Goal: Task Accomplishment & Management: Use online tool/utility

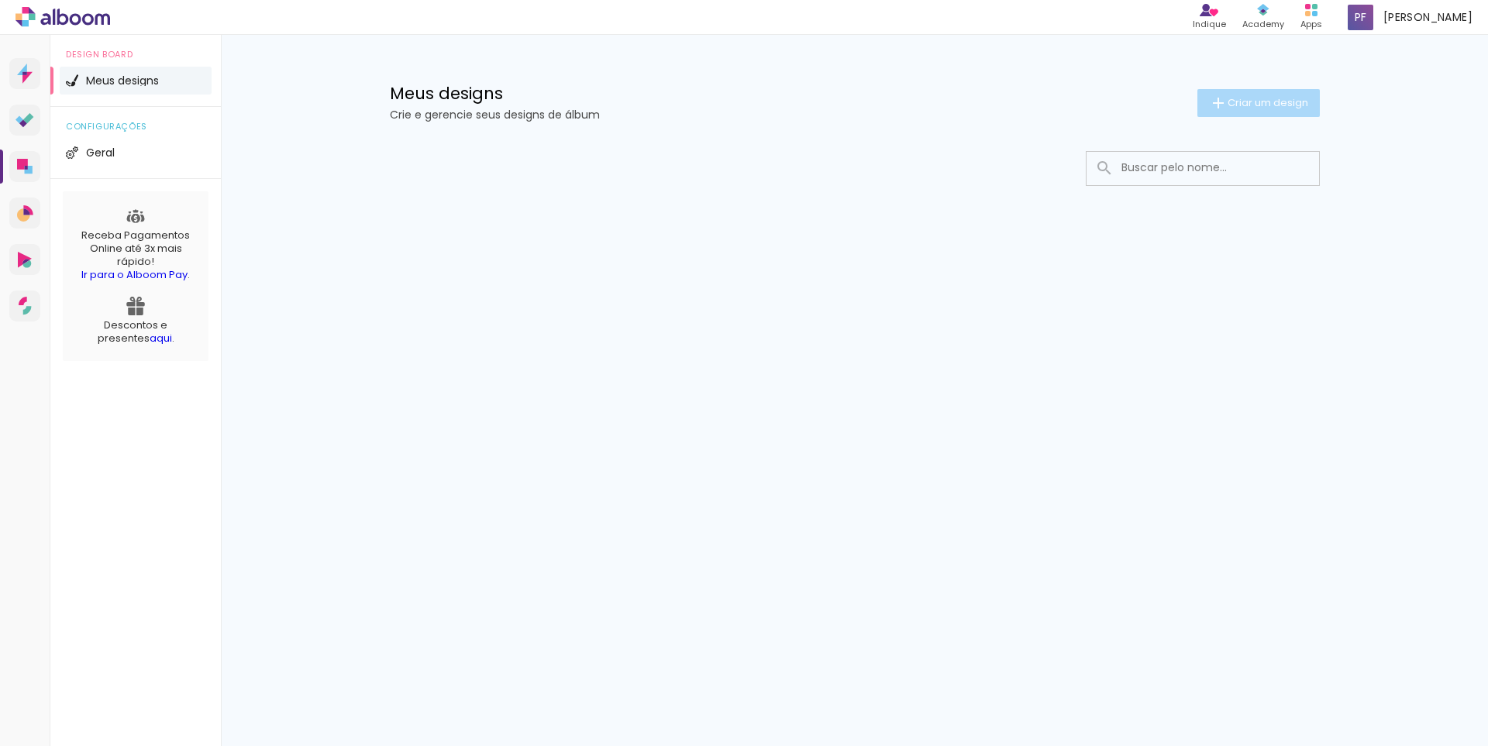
click at [1252, 98] on span "Criar um design" at bounding box center [1267, 103] width 81 height 10
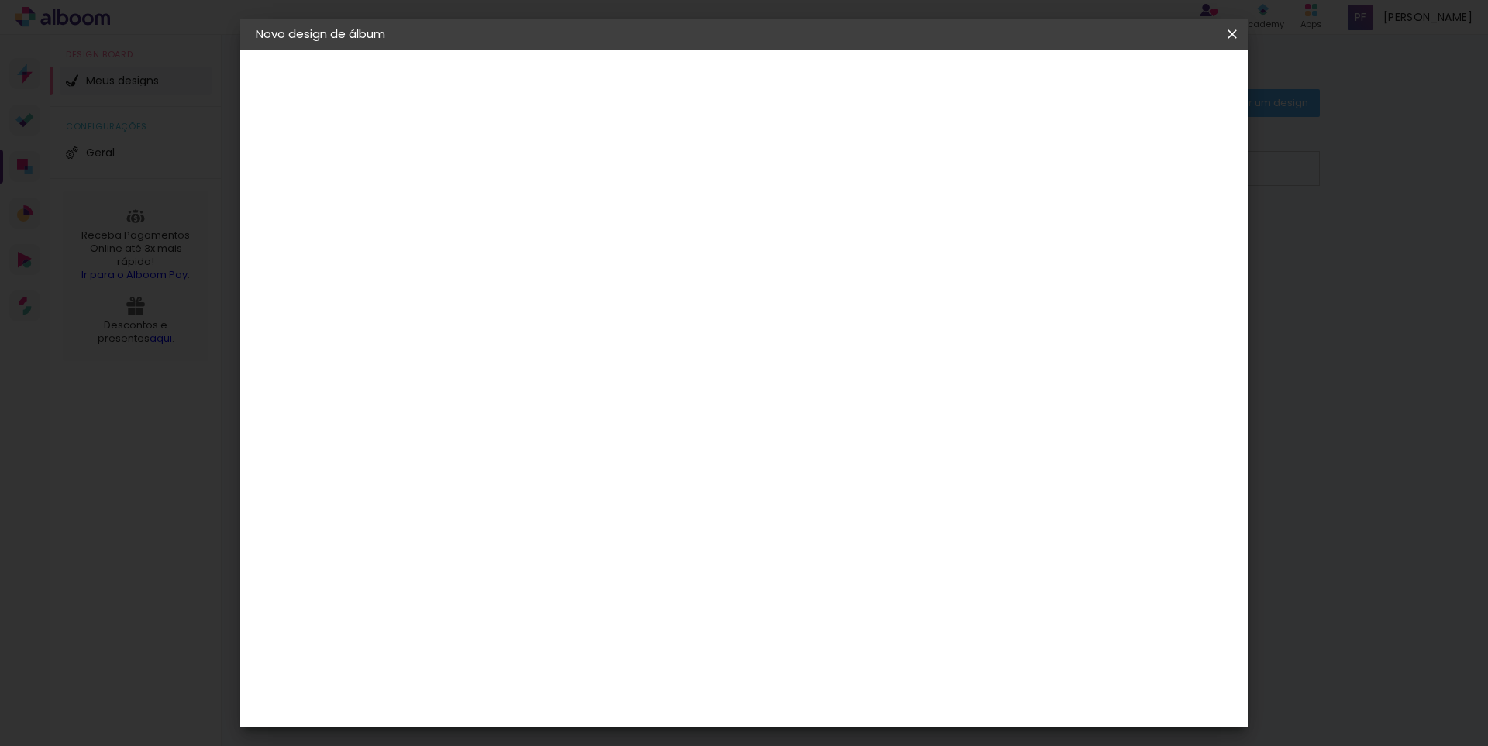
click at [509, 212] on input at bounding box center [509, 208] width 0 height 24
type input "casamento"
type paper-input "casamento"
click at [668, 75] on paper-button "Avançar" at bounding box center [630, 82] width 76 height 26
click at [627, 295] on input at bounding box center [548, 294] width 157 height 19
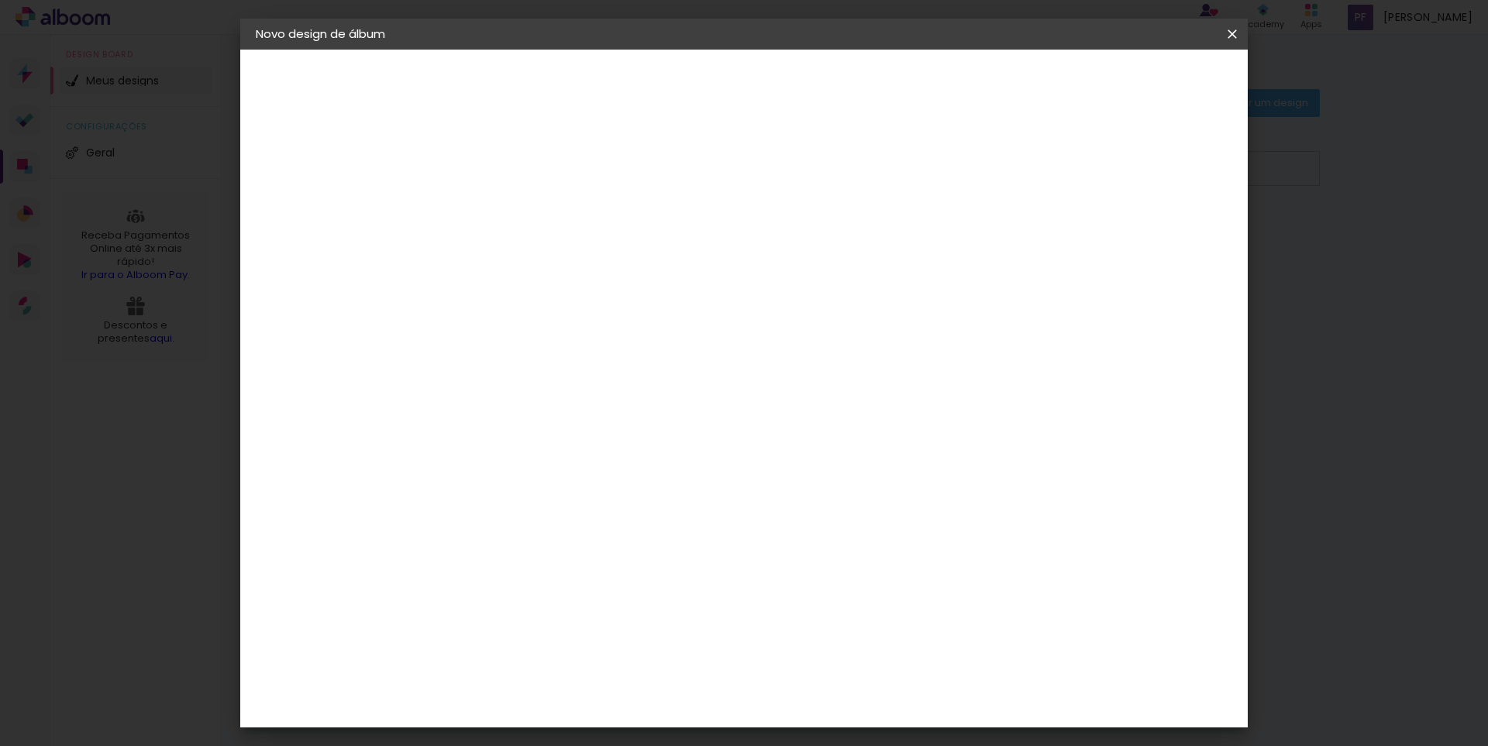
click at [0, 0] on slot "Tamanho Livre" at bounding box center [0, 0] width 0 height 0
drag, startPoint x: 836, startPoint y: 241, endPoint x: 862, endPoint y: 235, distance: 26.3
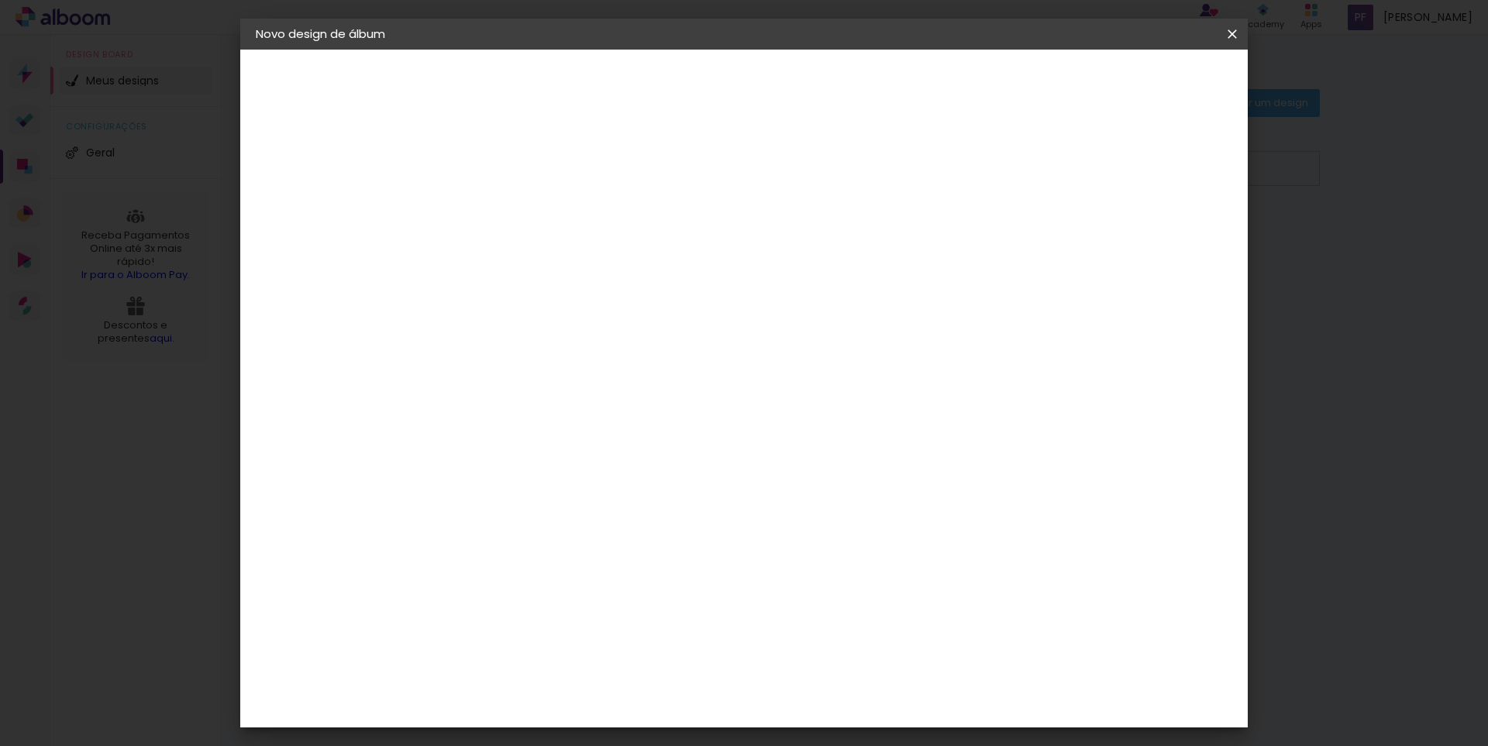
click at [677, 235] on iron-icon at bounding box center [668, 235] width 19 height 19
click at [799, 69] on paper-button "Avançar" at bounding box center [761, 82] width 76 height 26
click at [509, 320] on div "30 cm cm cm mm A maioria das encadernadoras sugere 5mm de sangria." at bounding box center [808, 258] width 732 height 124
drag, startPoint x: 459, startPoint y: 457, endPoint x: 469, endPoint y: 437, distance: 22.5
click at [460, 456] on paper-input-container "30 cm" at bounding box center [470, 441] width 70 height 39
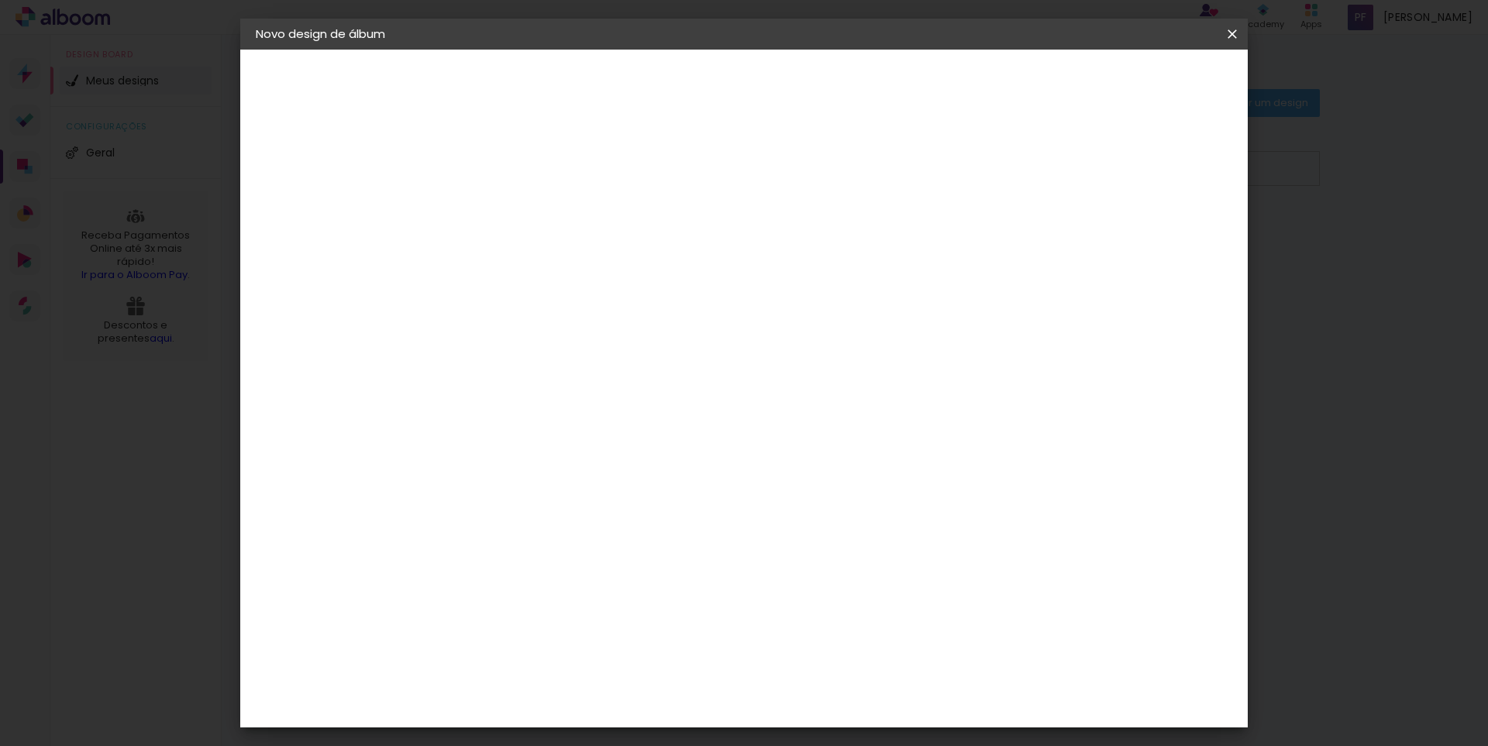
click at [478, 432] on input "30" at bounding box center [460, 440] width 40 height 23
type input "20"
type paper-input "20"
click at [718, 556] on div "cm" at bounding box center [839, 545] width 608 height 54
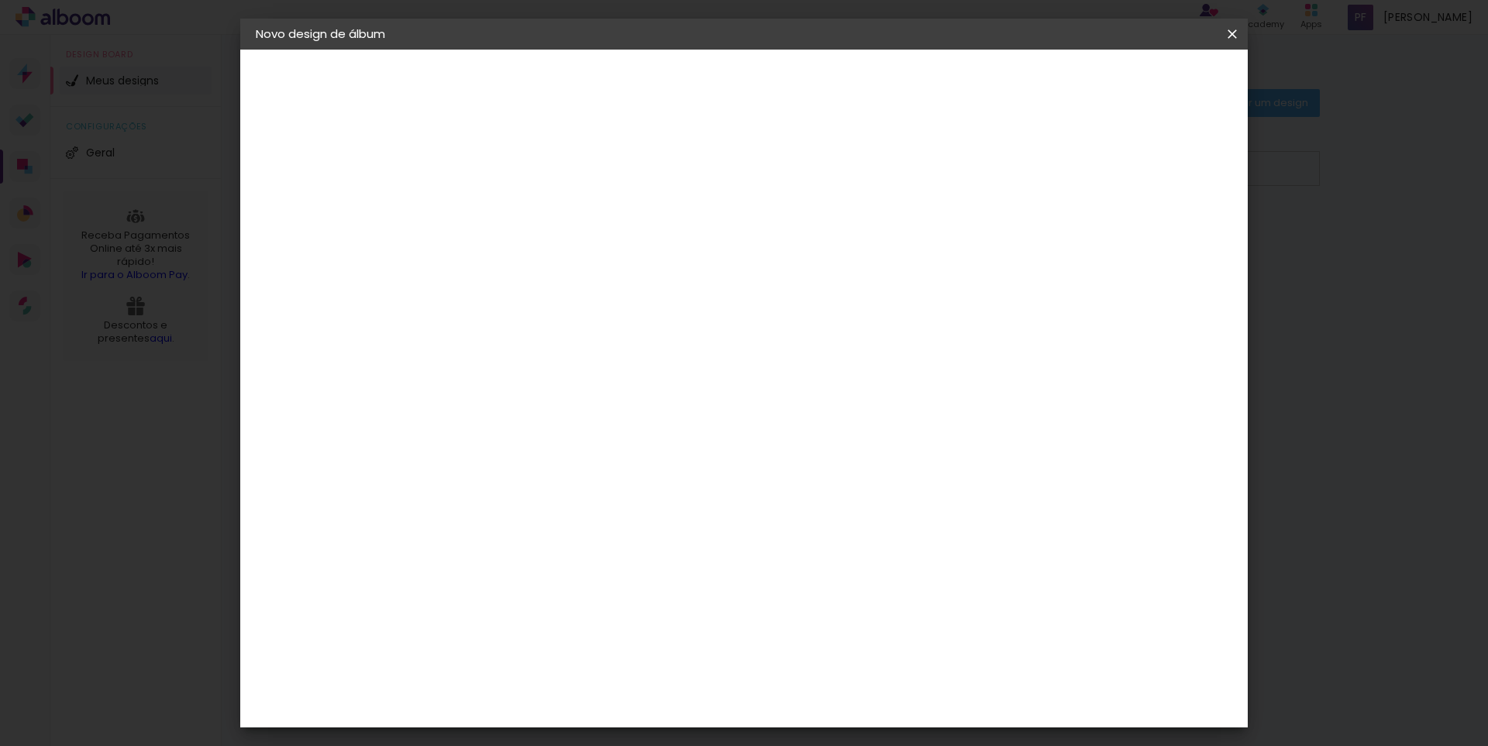
type input "6"
type paper-input "6"
click at [1161, 229] on input "6" at bounding box center [1150, 233] width 28 height 23
type input "5"
type paper-input "5"
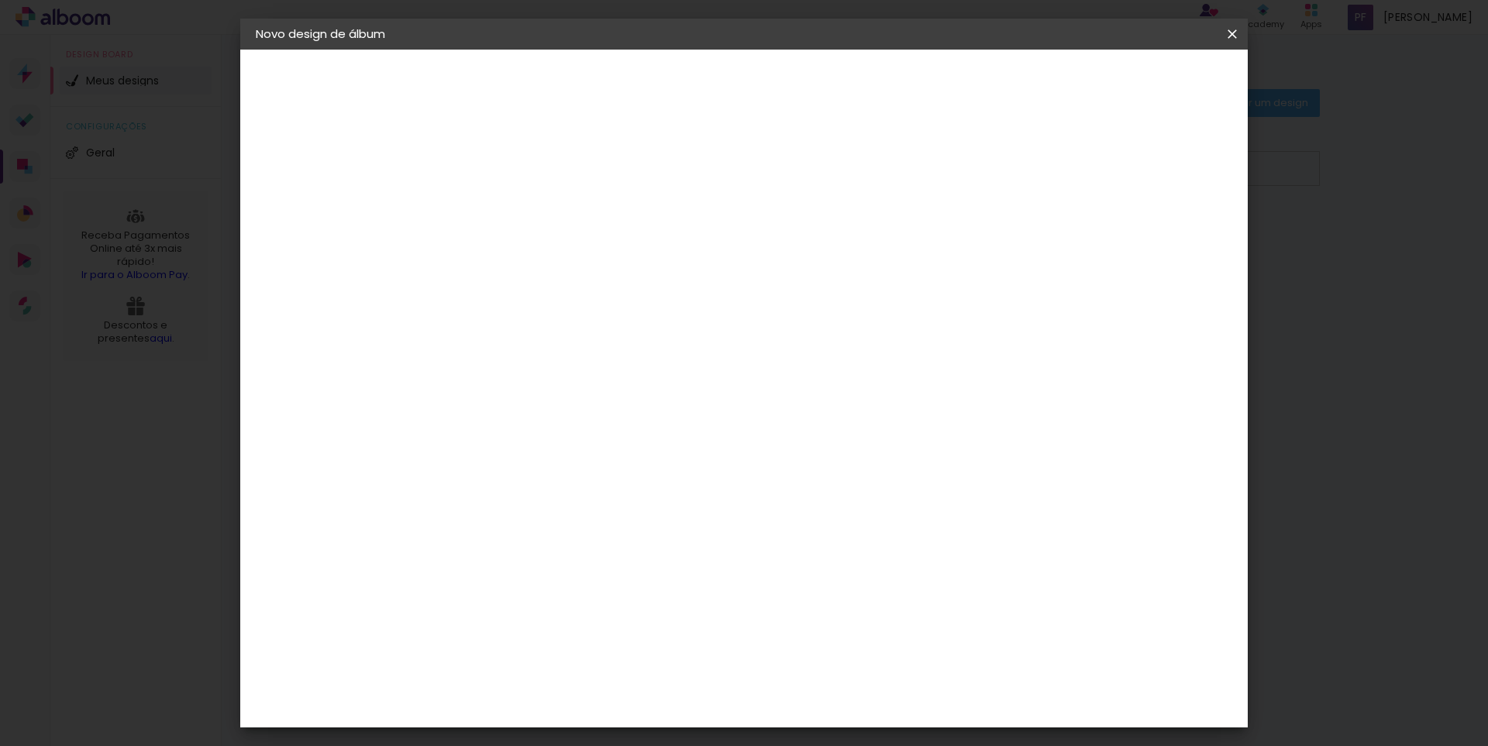
click at [1162, 239] on input "5" at bounding box center [1152, 233] width 28 height 23
click at [678, 367] on div at bounding box center [658, 348] width 122 height 81
click at [1059, 179] on div at bounding box center [1052, 178] width 14 height 14
type paper-checkbox "on"
type input "6"
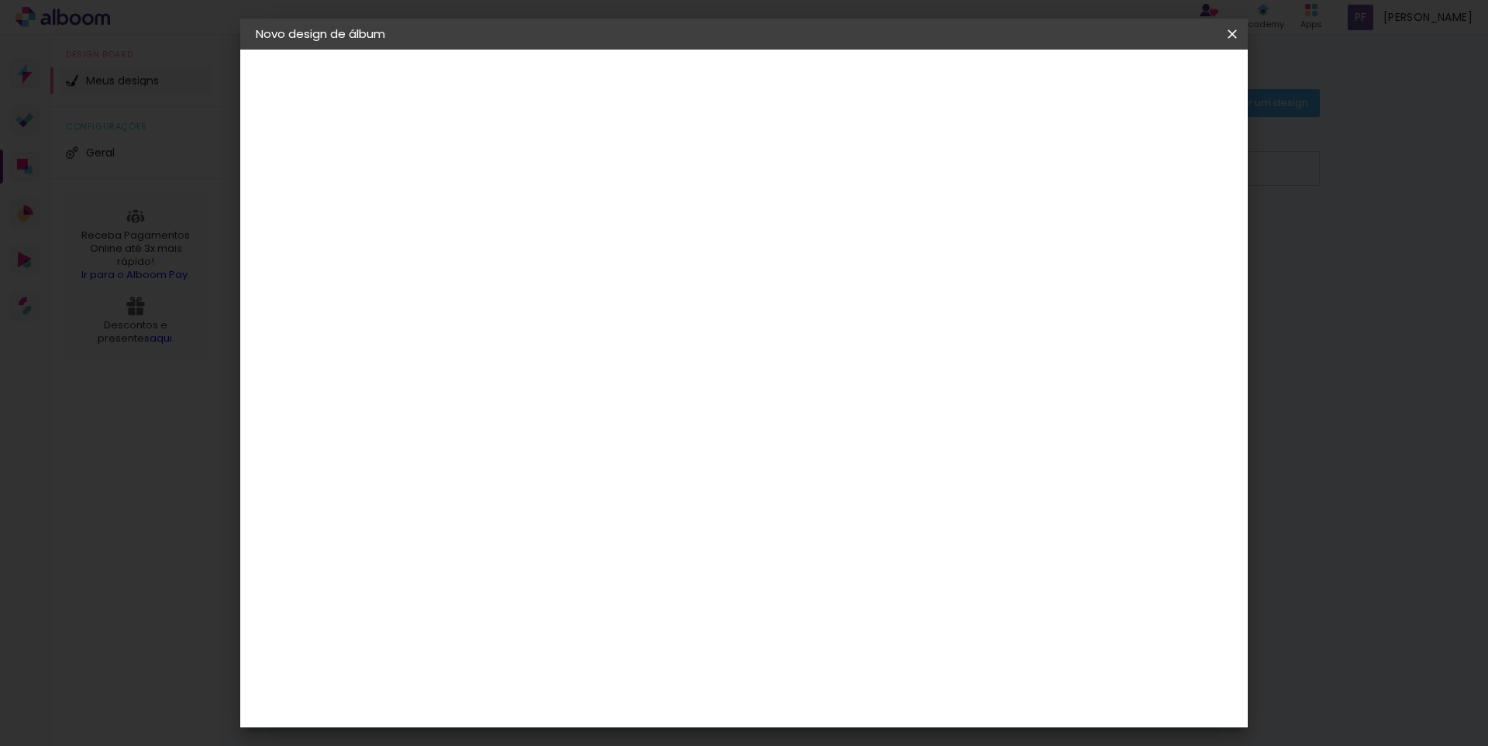
type paper-input "6"
click at [1158, 227] on input "6" at bounding box center [1150, 233] width 28 height 23
type input "5"
type paper-input "5"
click at [1158, 239] on input "5" at bounding box center [1150, 233] width 28 height 23
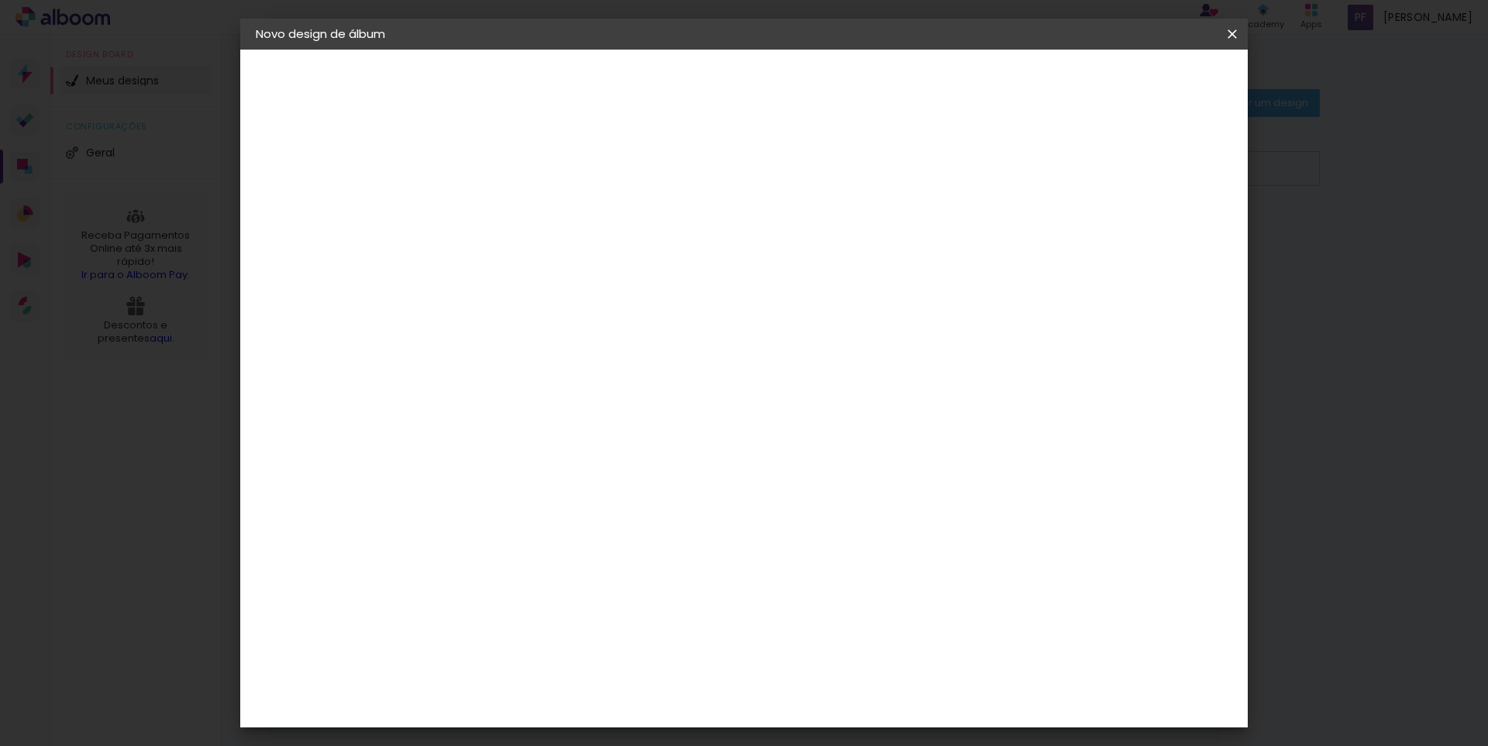
type input "4"
type paper-input "4"
click at [1158, 239] on input "4" at bounding box center [1155, 233] width 28 height 23
type input "3"
type paper-input "3"
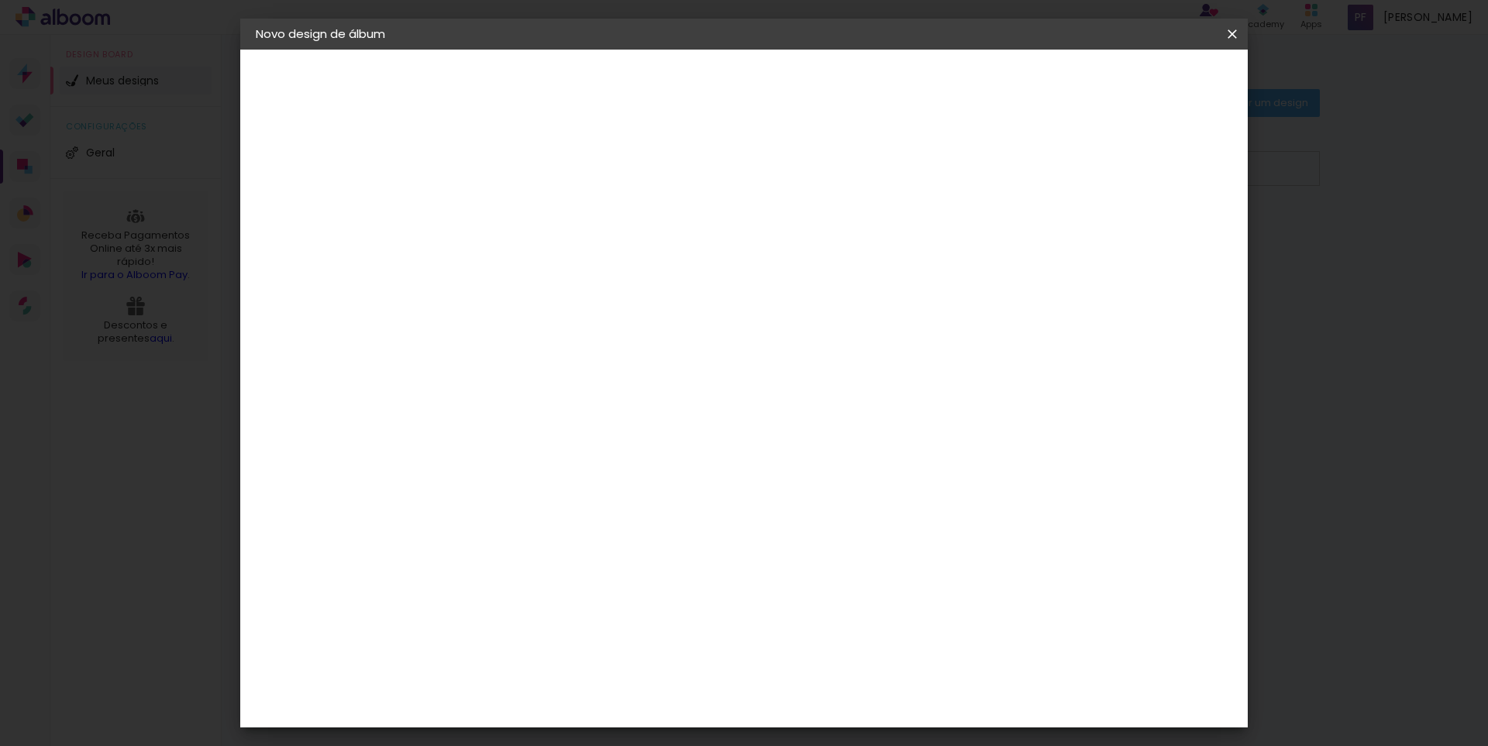
click at [1158, 239] on input "3" at bounding box center [1155, 233] width 28 height 23
type input "2"
type paper-input "2"
click at [1158, 239] on input "2" at bounding box center [1159, 233] width 28 height 23
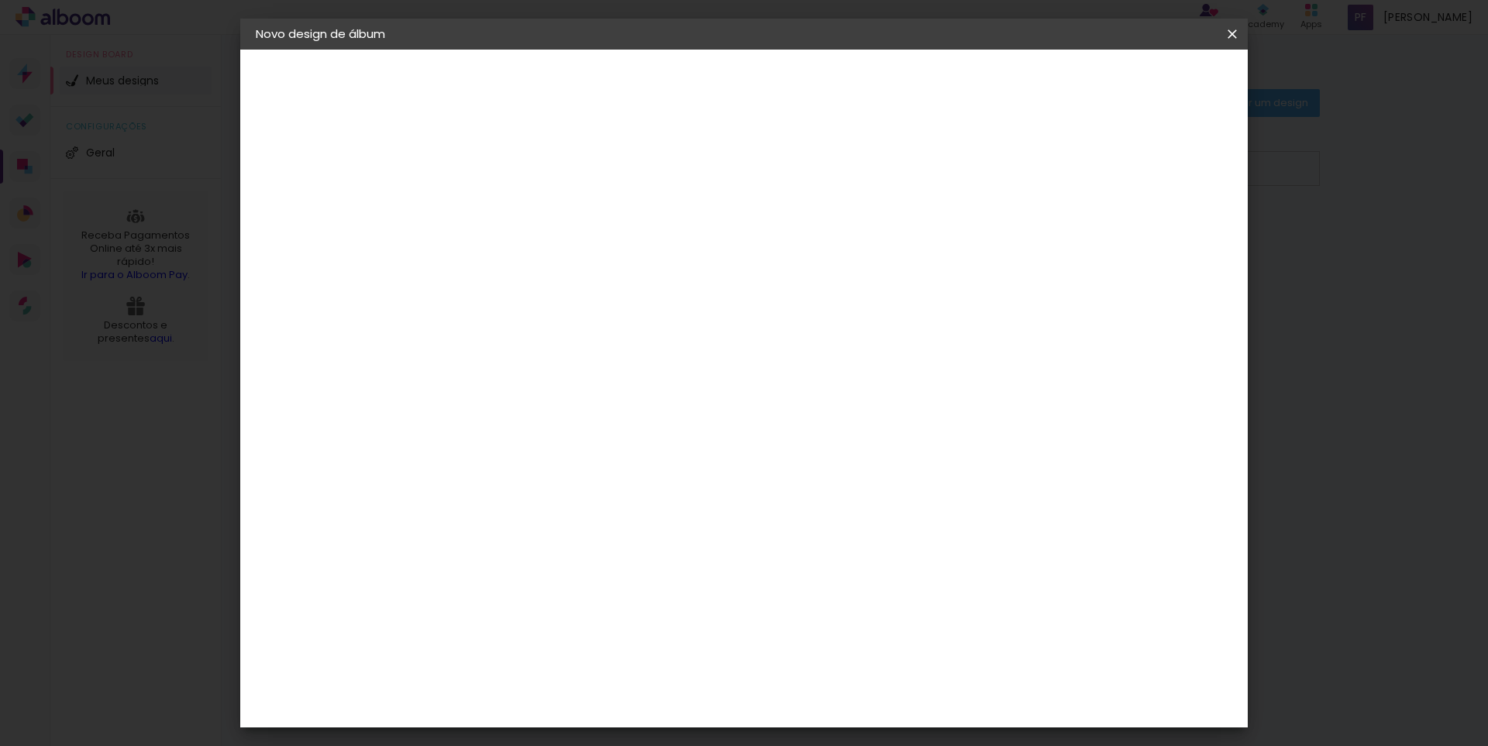
type input "3"
type paper-input "3"
click at [1164, 226] on input "3" at bounding box center [1156, 233] width 28 height 23
type input "4"
type paper-input "4"
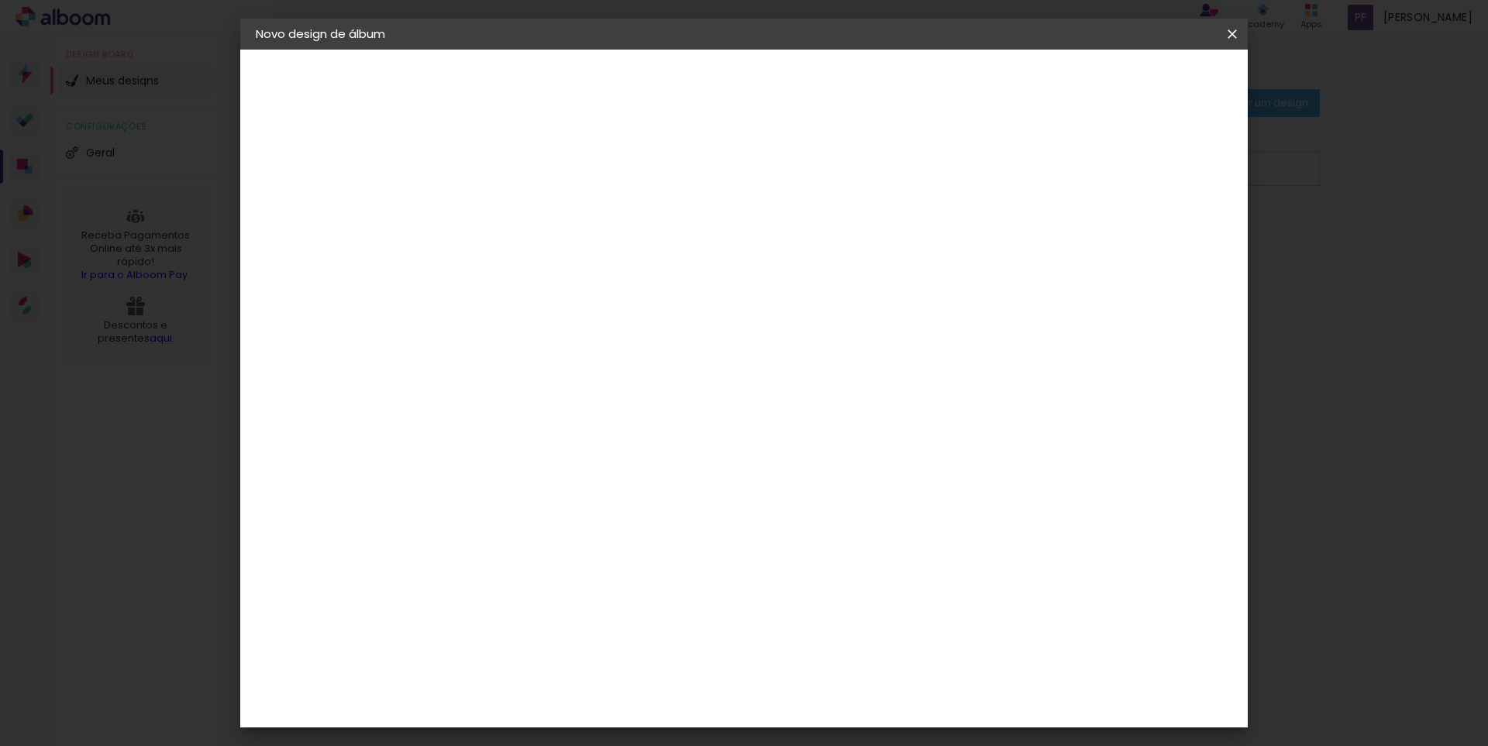
click at [1164, 226] on input "4" at bounding box center [1155, 233] width 28 height 23
type input "5"
type paper-input "5"
click at [1164, 226] on input "5" at bounding box center [1155, 233] width 28 height 23
click at [1059, 179] on div at bounding box center [1052, 178] width 14 height 14
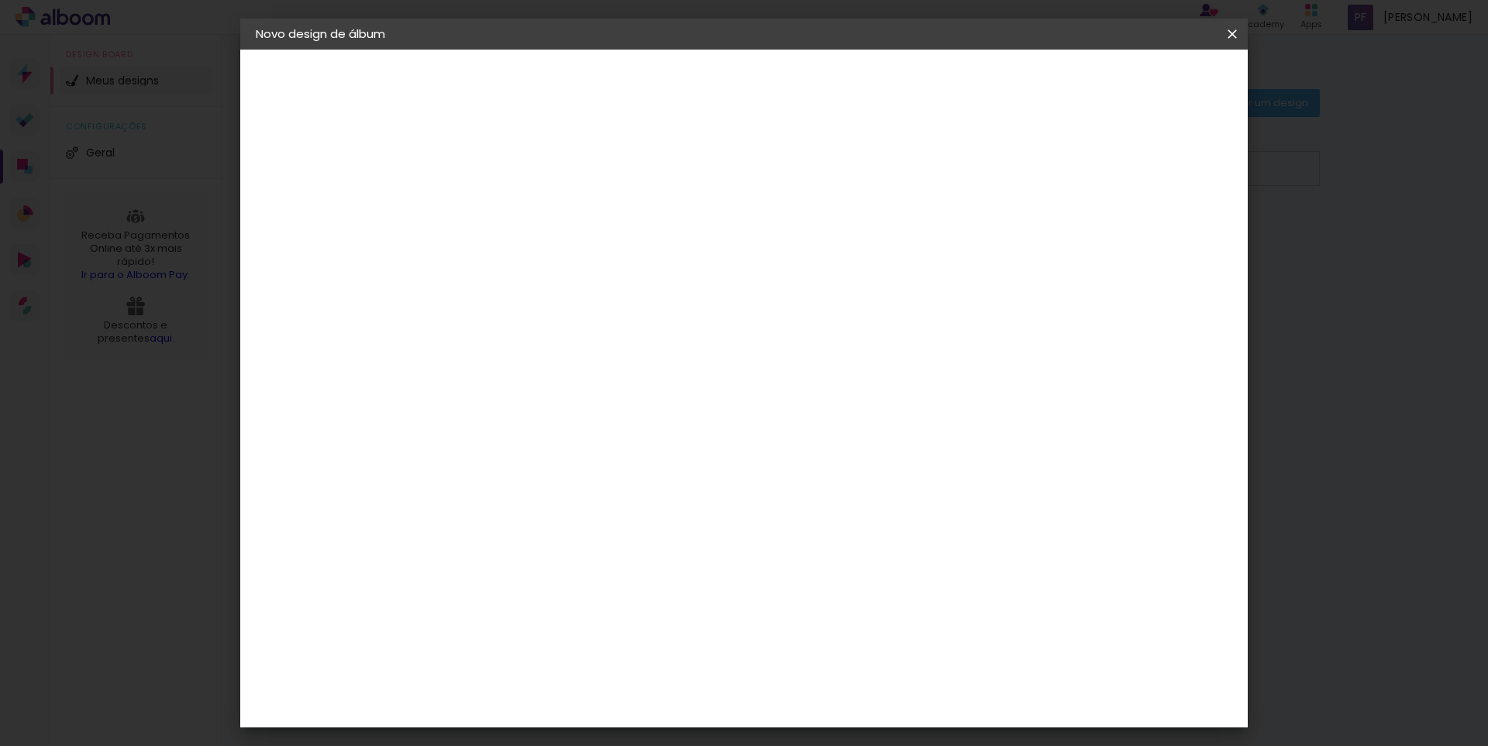
click at [1059, 179] on div at bounding box center [1052, 178] width 14 height 14
type input "3"
type paper-input "3"
click at [522, 172] on input "3" at bounding box center [498, 177] width 53 height 19
type input "4"
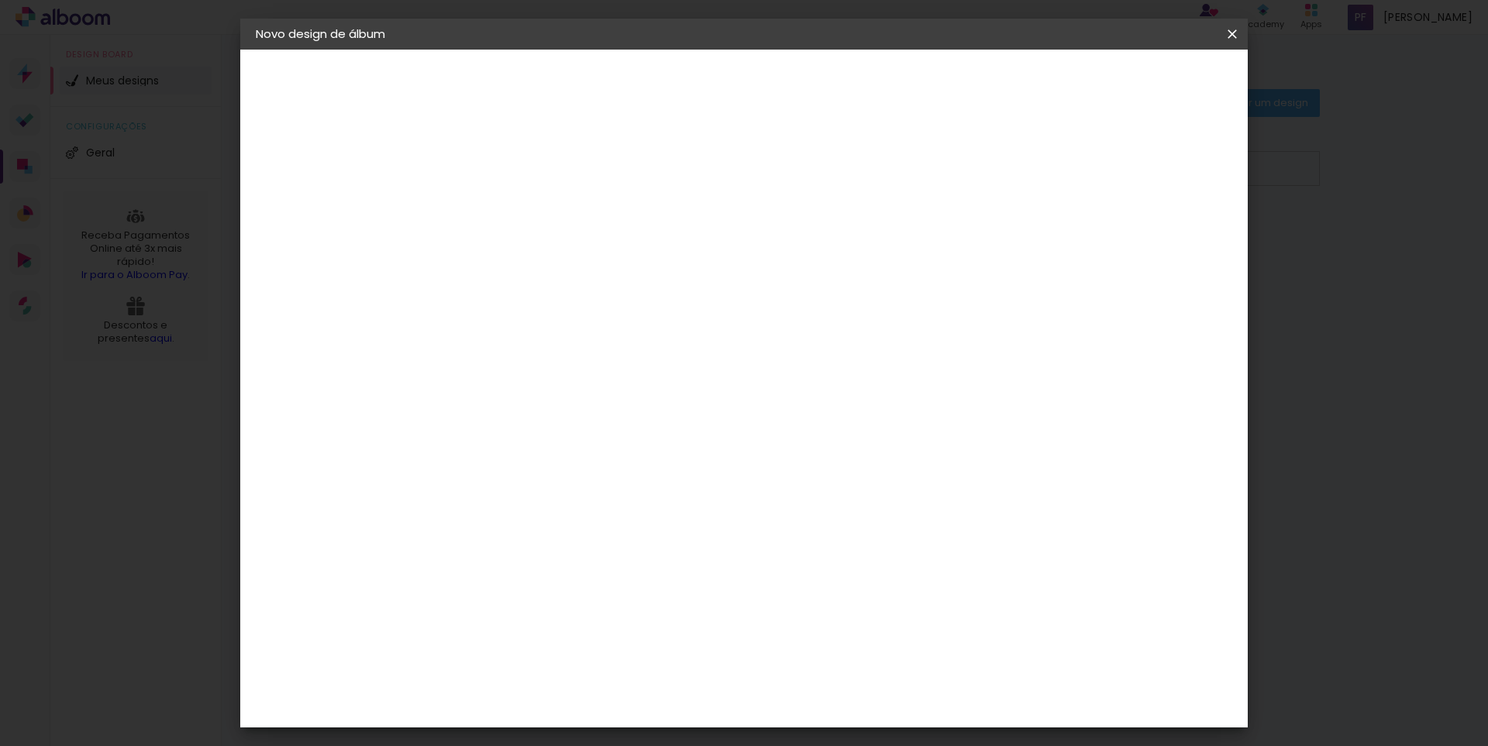
type paper-input "4"
click at [522, 172] on input "4" at bounding box center [498, 177] width 53 height 19
type input "5"
type paper-input "5"
click at [518, 174] on input "5" at bounding box center [498, 177] width 53 height 19
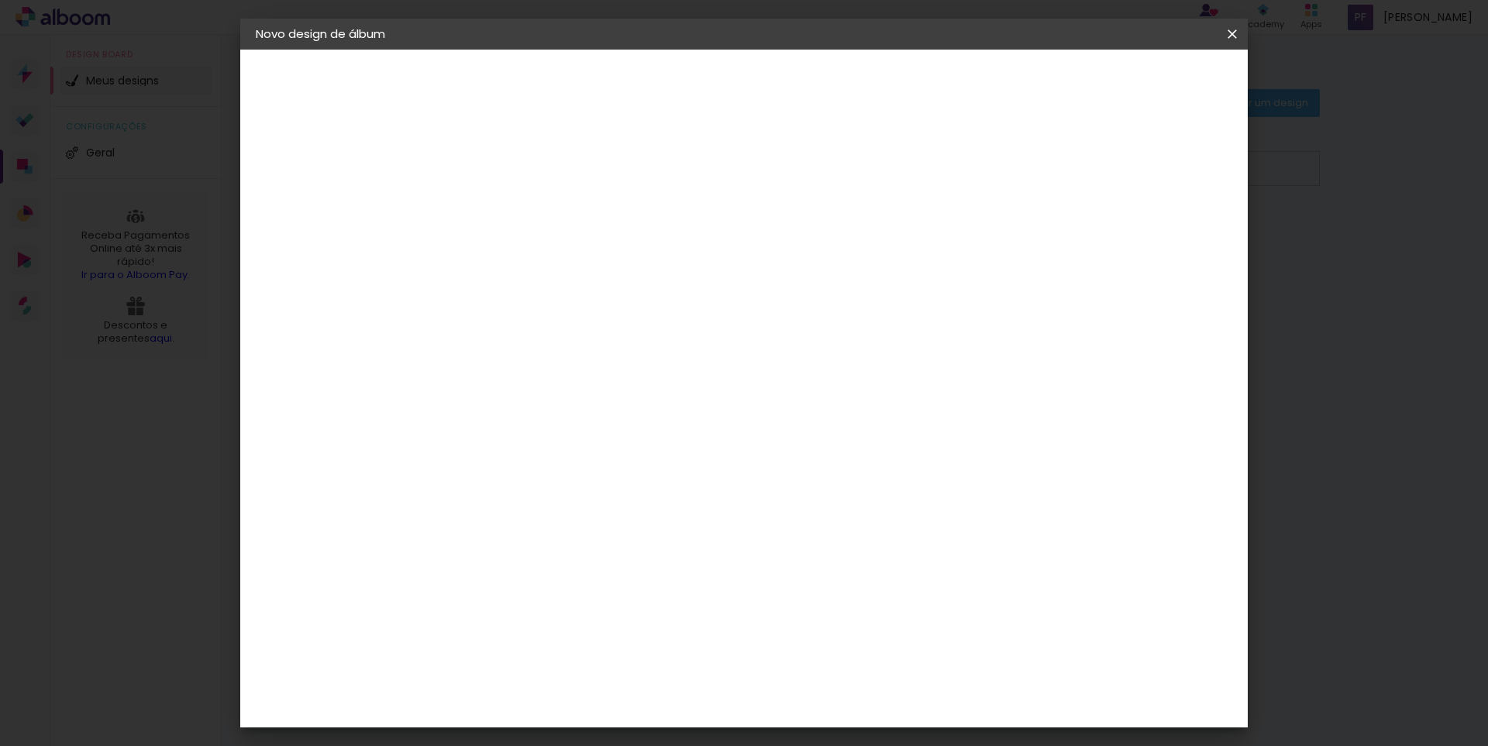
click at [1135, 82] on span "Iniciar design" at bounding box center [1100, 82] width 71 height 11
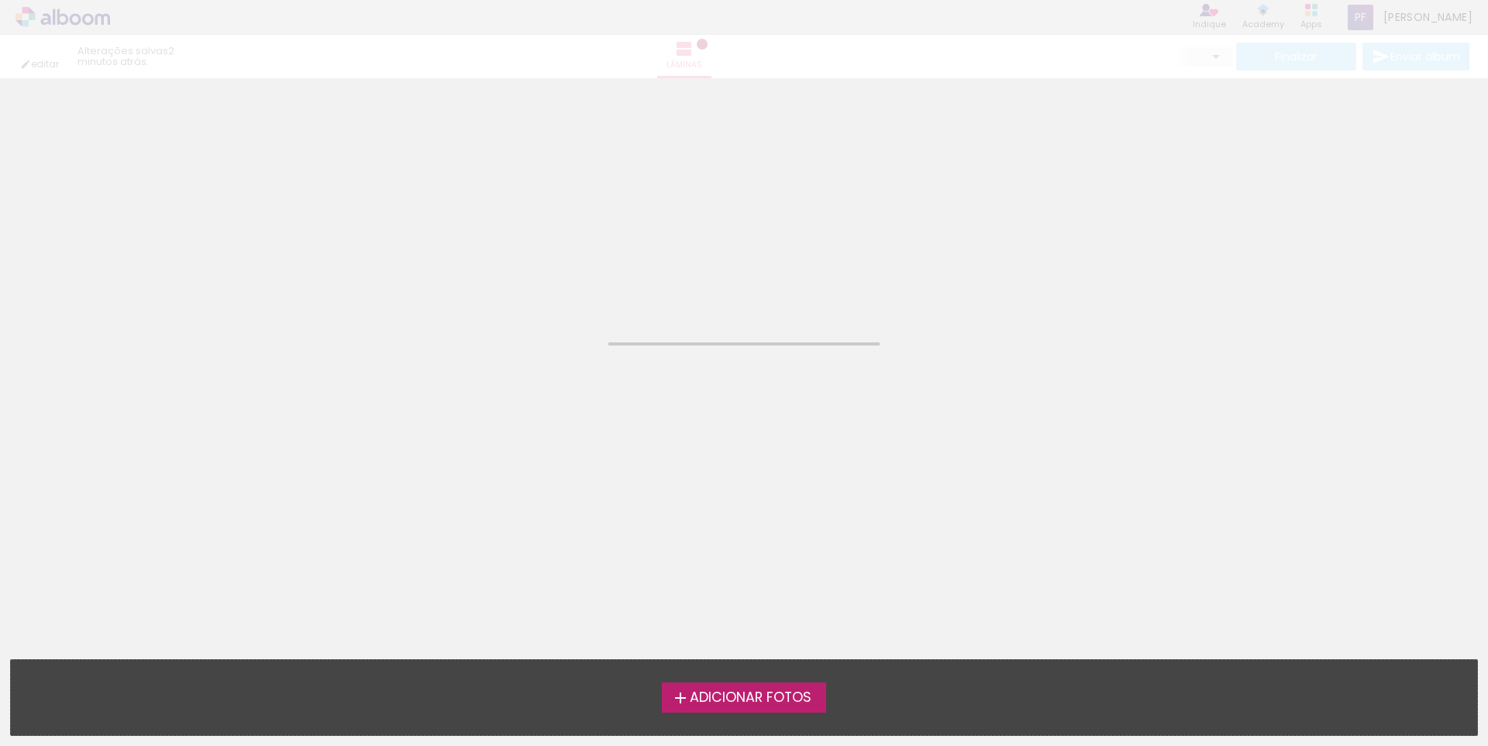
click at [741, 697] on span "Adicionar Fotos" at bounding box center [751, 698] width 122 height 14
click at [0, 0] on input "file" at bounding box center [0, 0] width 0 height 0
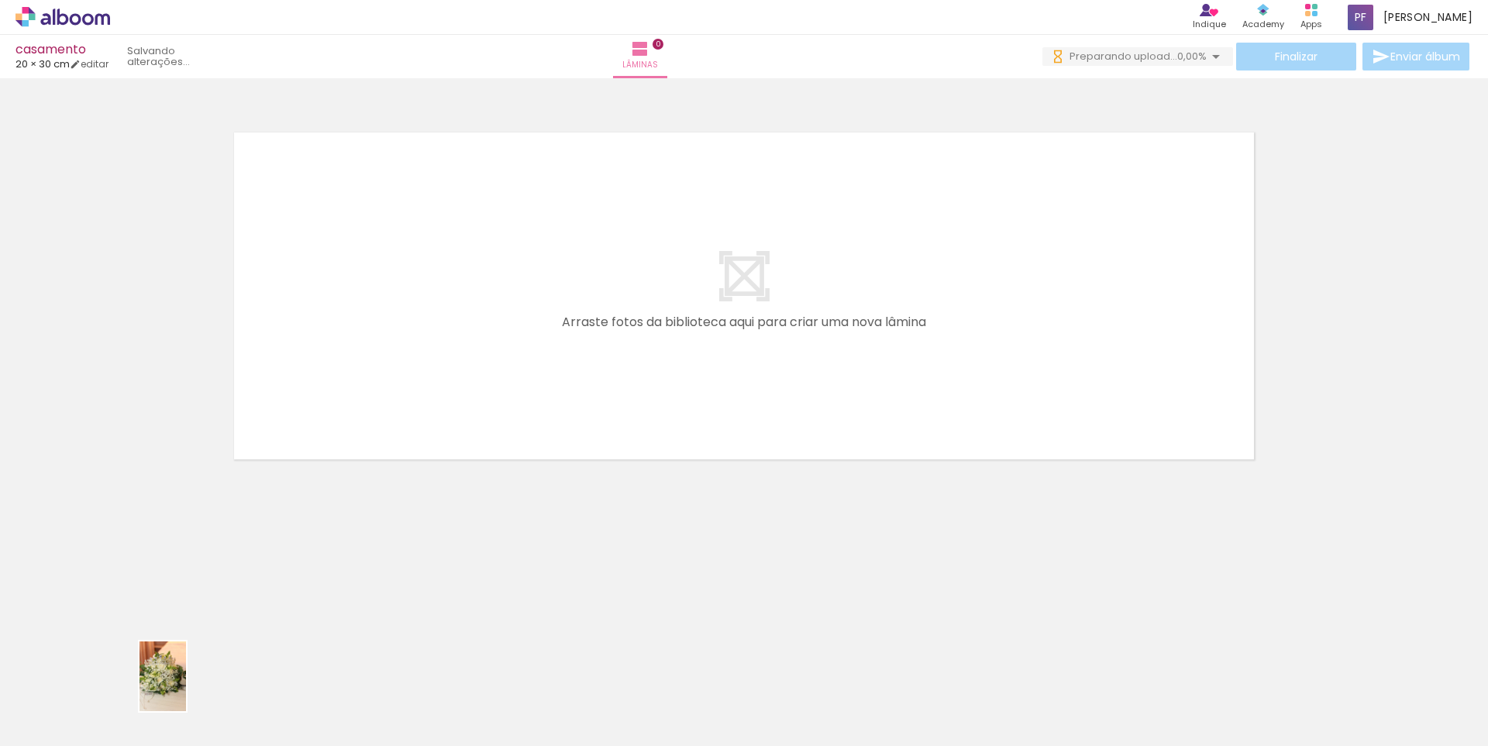
drag, startPoint x: 163, startPoint y: 712, endPoint x: 184, endPoint y: 694, distance: 28.0
click at [181, 694] on div at bounding box center [154, 694] width 51 height 77
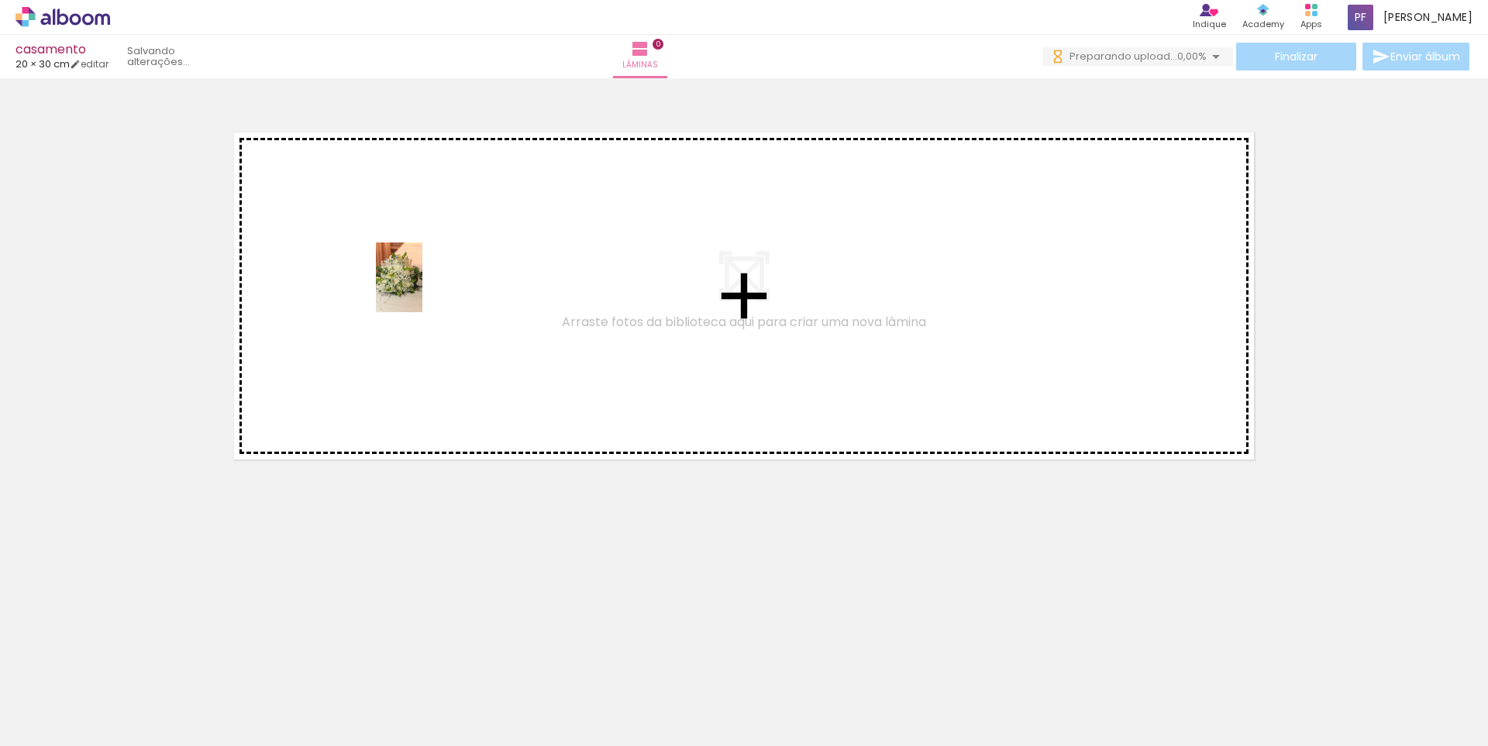
drag, startPoint x: 177, startPoint y: 712, endPoint x: 415, endPoint y: 293, distance: 482.0
click at [423, 287] on quentale-workspace at bounding box center [744, 373] width 1488 height 746
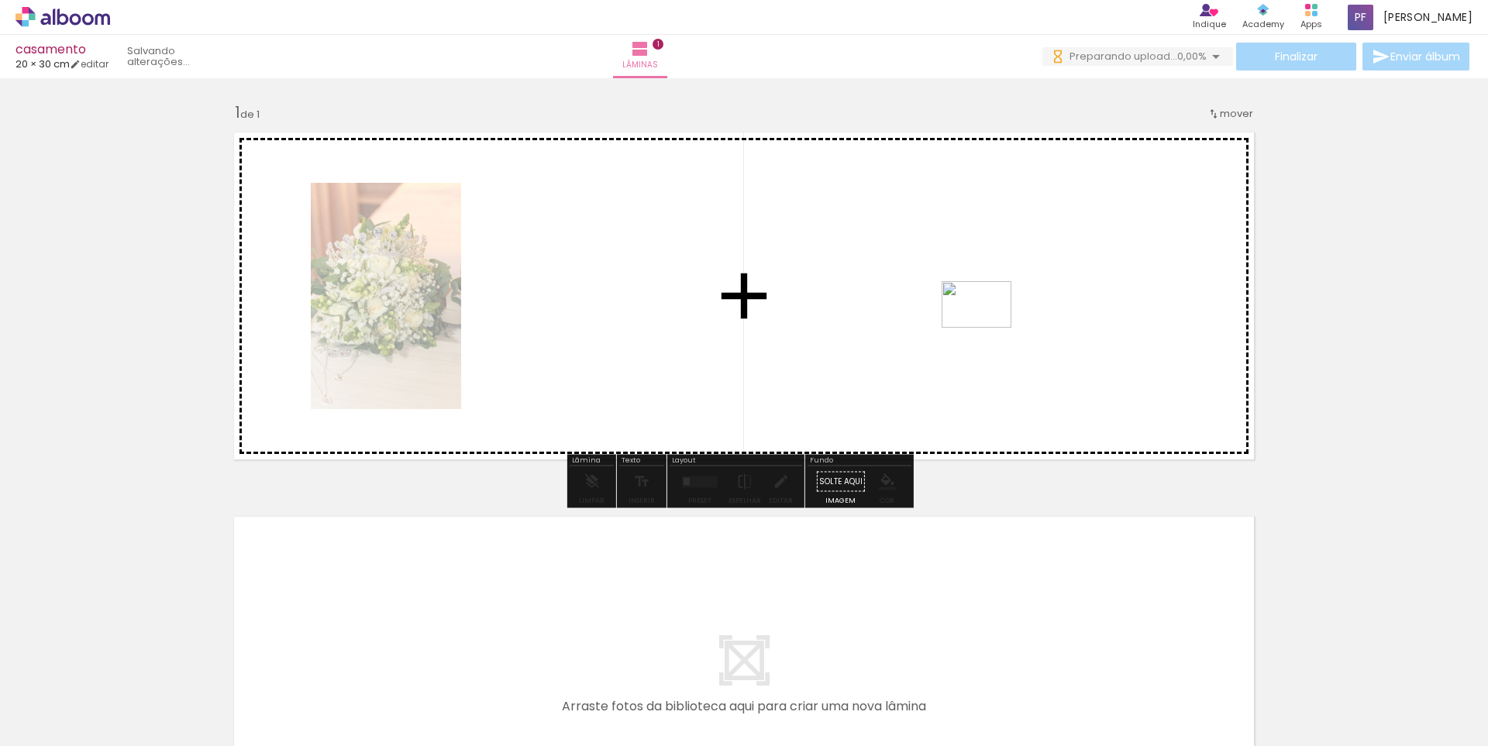
drag, startPoint x: 261, startPoint y: 714, endPoint x: 988, endPoint y: 328, distance: 823.0
click at [988, 328] on quentale-workspace at bounding box center [744, 373] width 1488 height 746
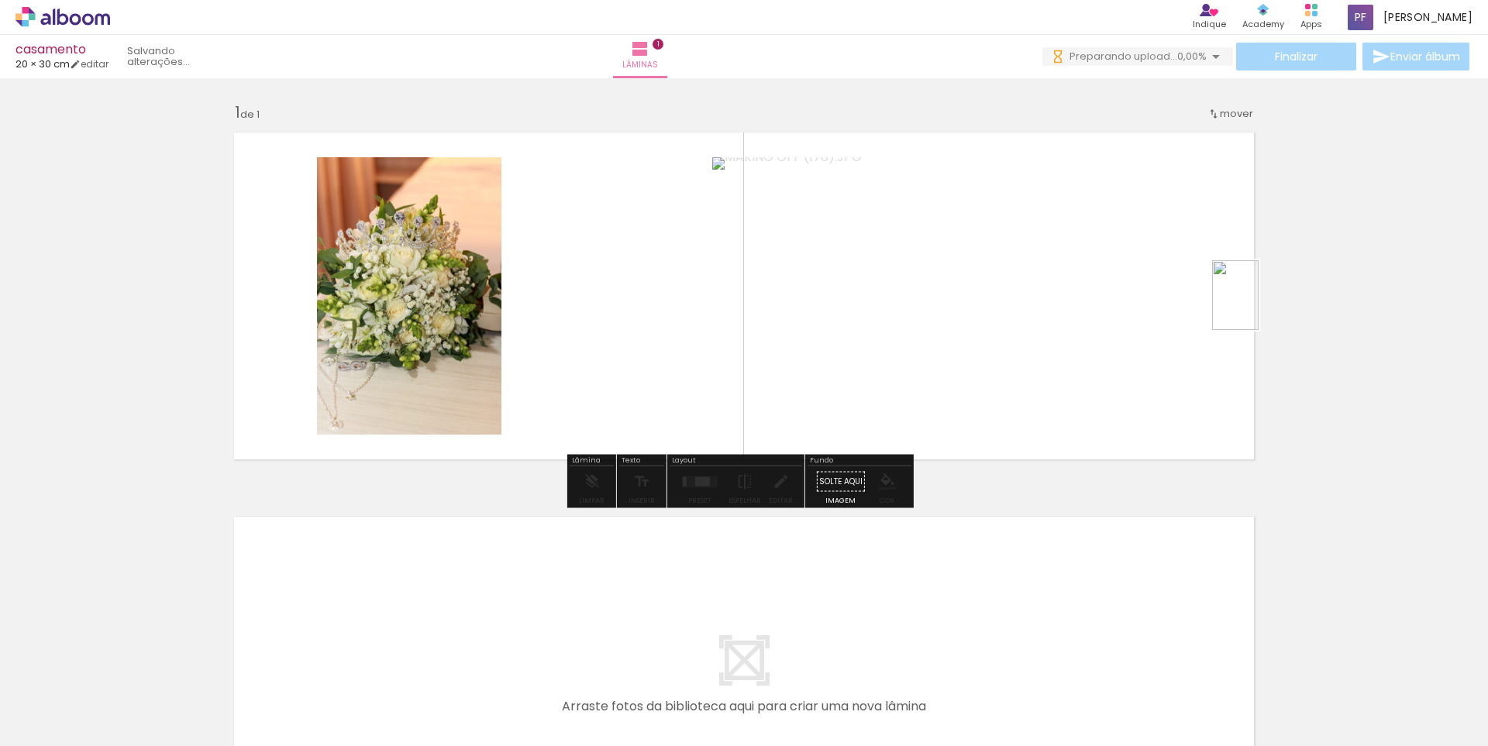
drag, startPoint x: 349, startPoint y: 698, endPoint x: 1238, endPoint y: 308, distance: 969.8
click at [1258, 306] on quentale-workspace at bounding box center [744, 373] width 1488 height 746
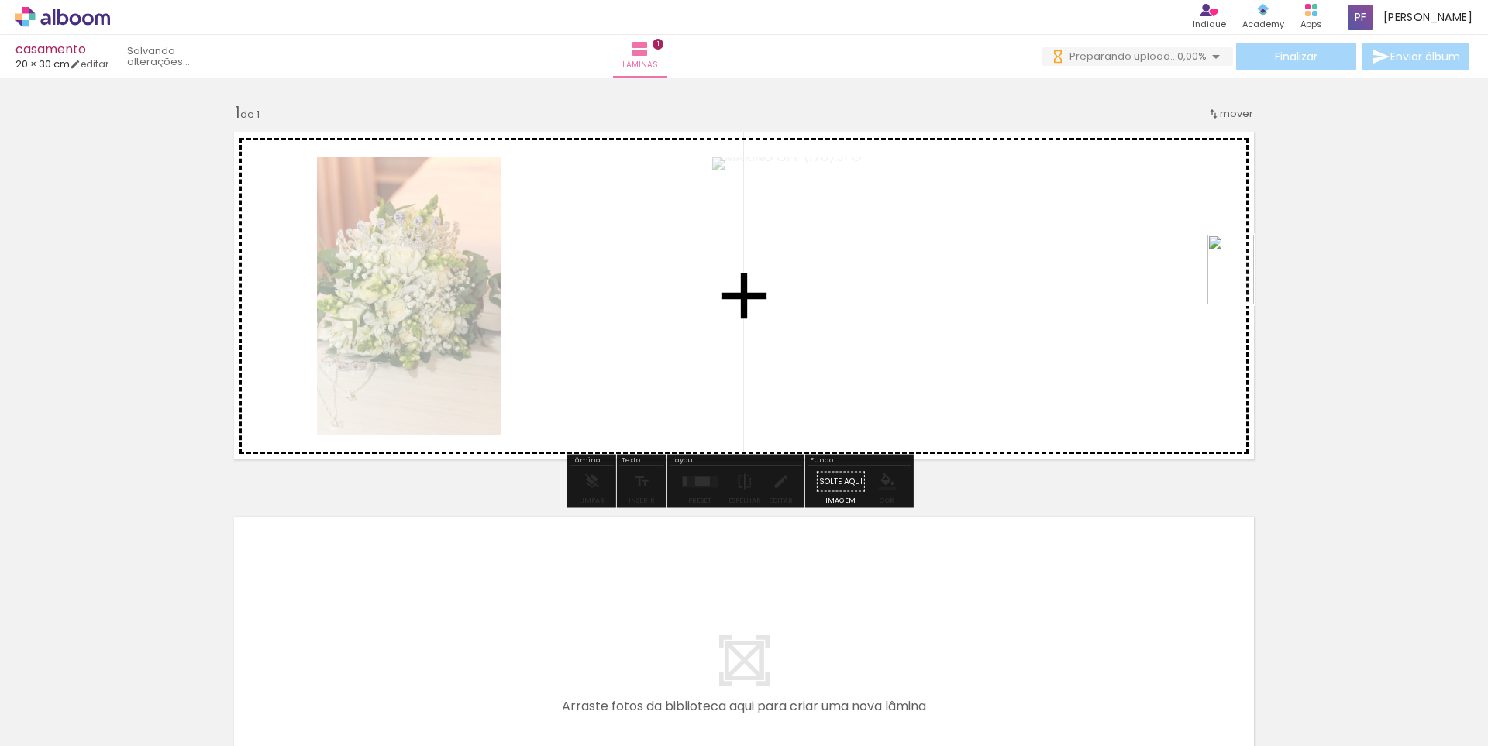
drag, startPoint x: 319, startPoint y: 688, endPoint x: 1215, endPoint y: 287, distance: 981.6
click at [1215, 287] on quentale-workspace at bounding box center [744, 373] width 1488 height 746
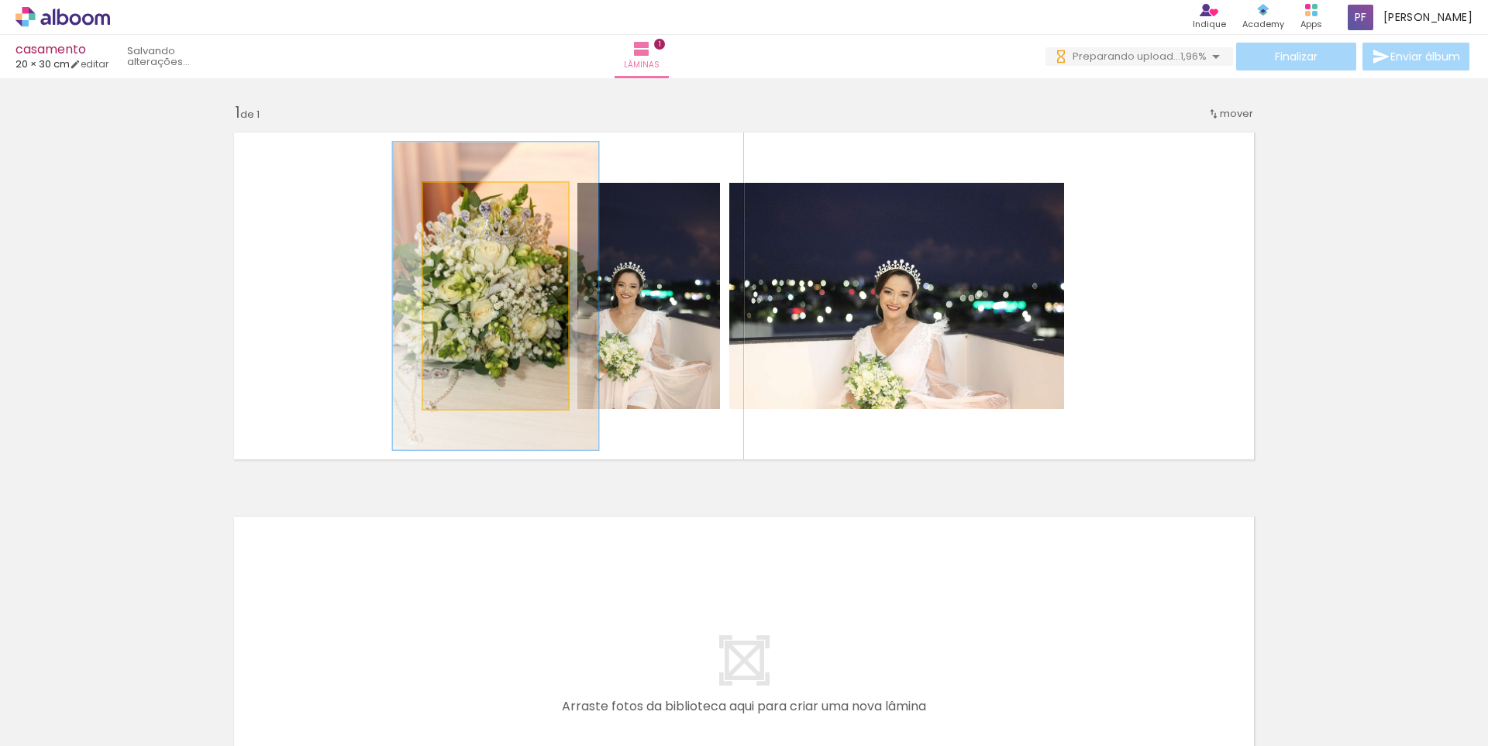
click at [479, 199] on div at bounding box center [479, 199] width 25 height 25
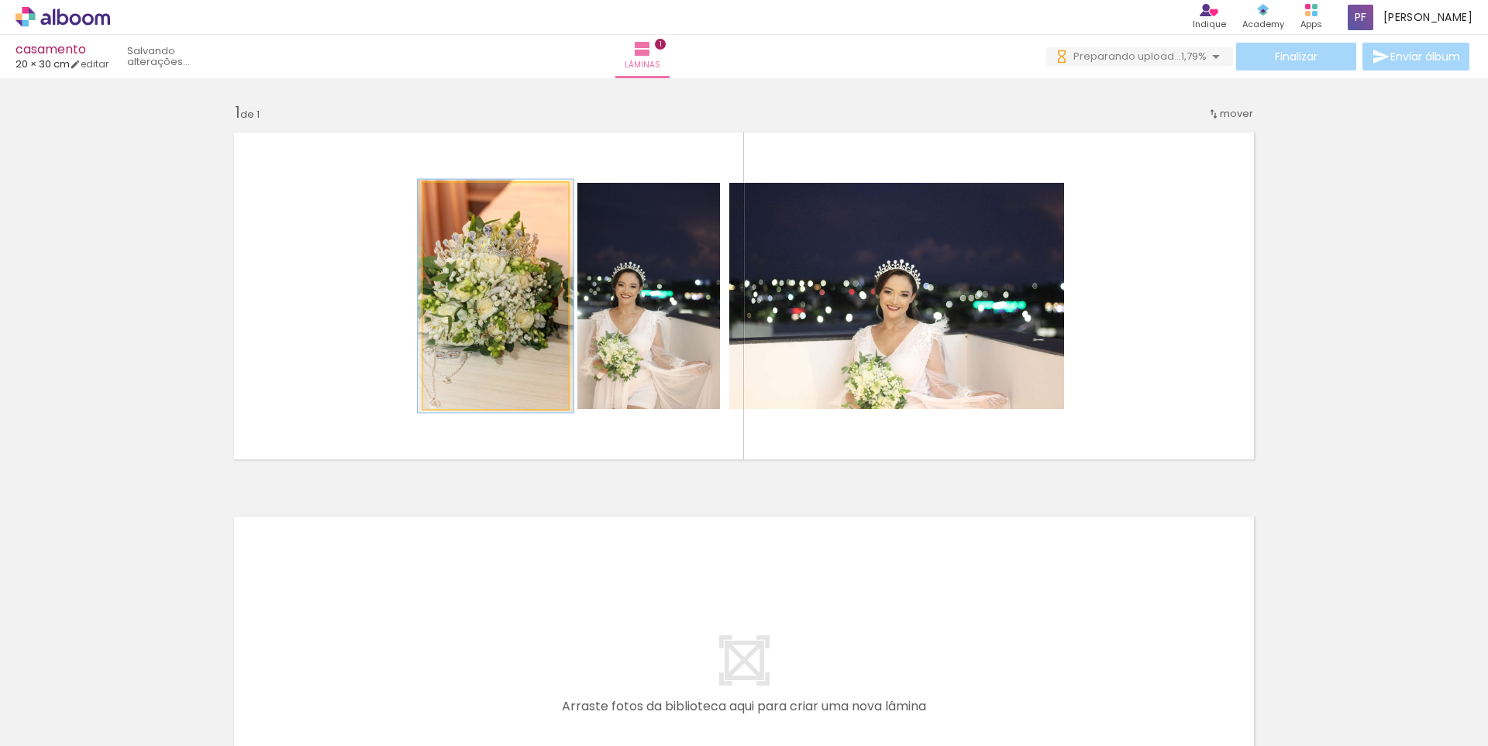
drag, startPoint x: 473, startPoint y: 201, endPoint x: 453, endPoint y: 201, distance: 20.1
type paper-slider "103"
click at [454, 201] on div at bounding box center [461, 199] width 14 height 14
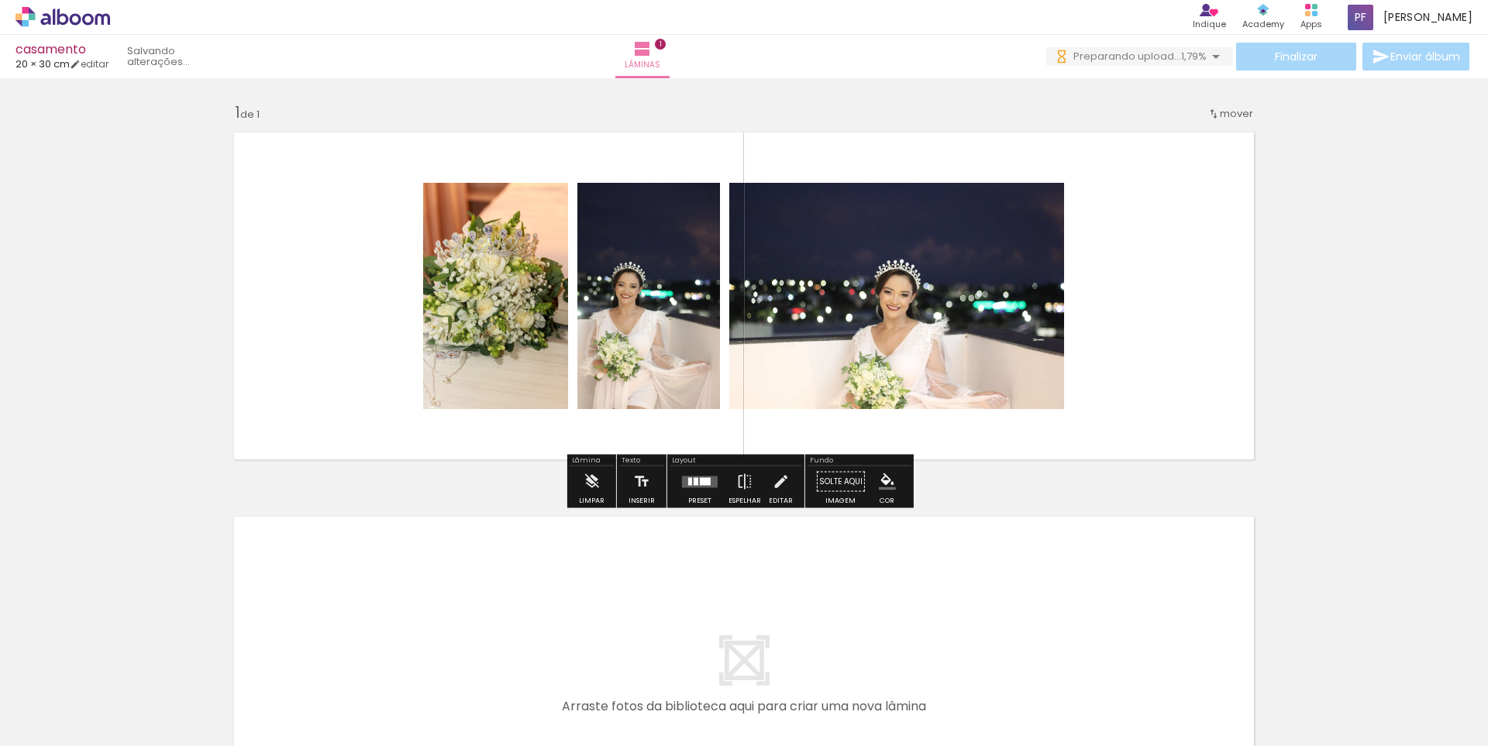
click at [739, 95] on div "Inserir lâmina 1 de 1" at bounding box center [744, 469] width 1488 height 770
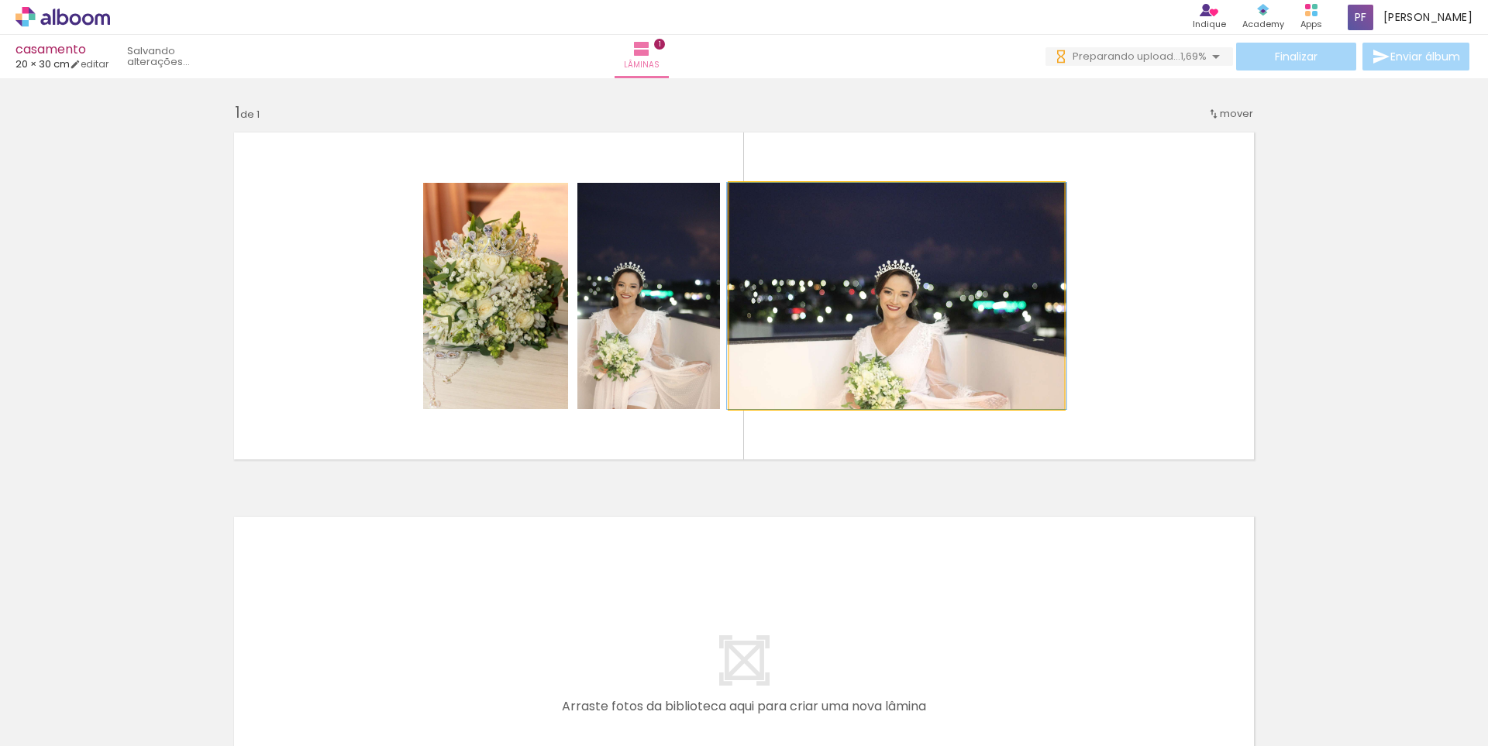
click at [770, 204] on div at bounding box center [765, 199] width 25 height 25
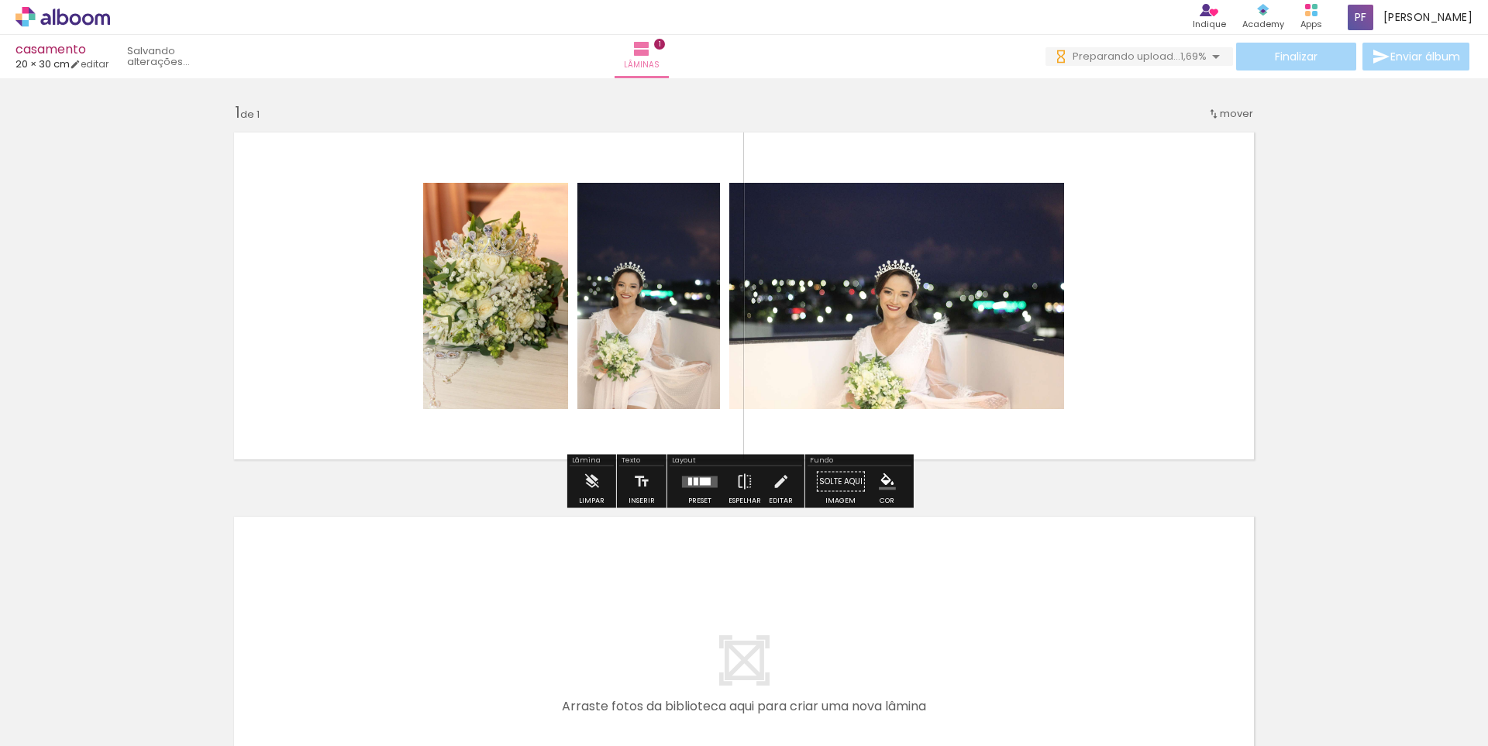
click at [818, 123] on quentale-layouter at bounding box center [744, 296] width 1038 height 346
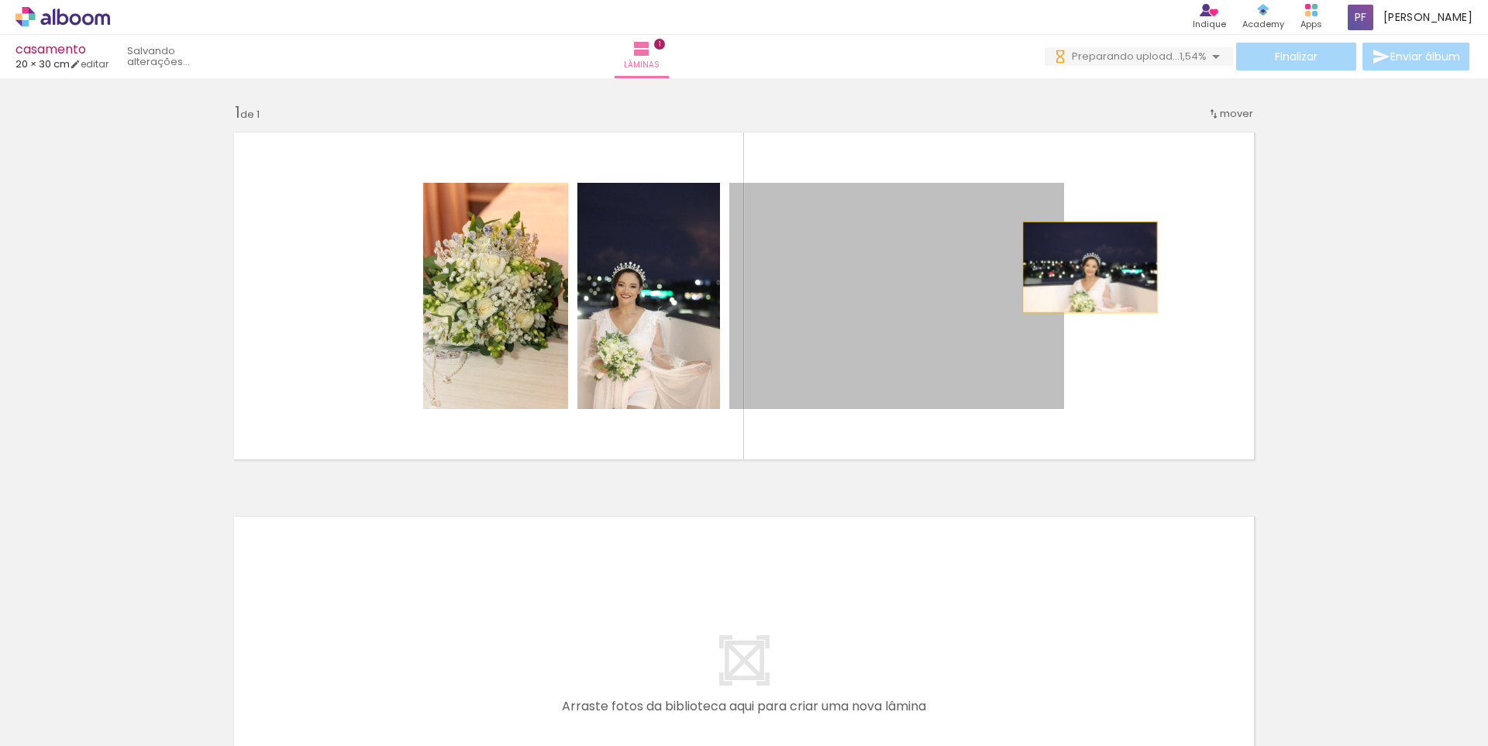
drag, startPoint x: 994, startPoint y: 273, endPoint x: 1084, endPoint y: 267, distance: 90.1
click at [1084, 267] on quentale-layouter at bounding box center [744, 296] width 1038 height 346
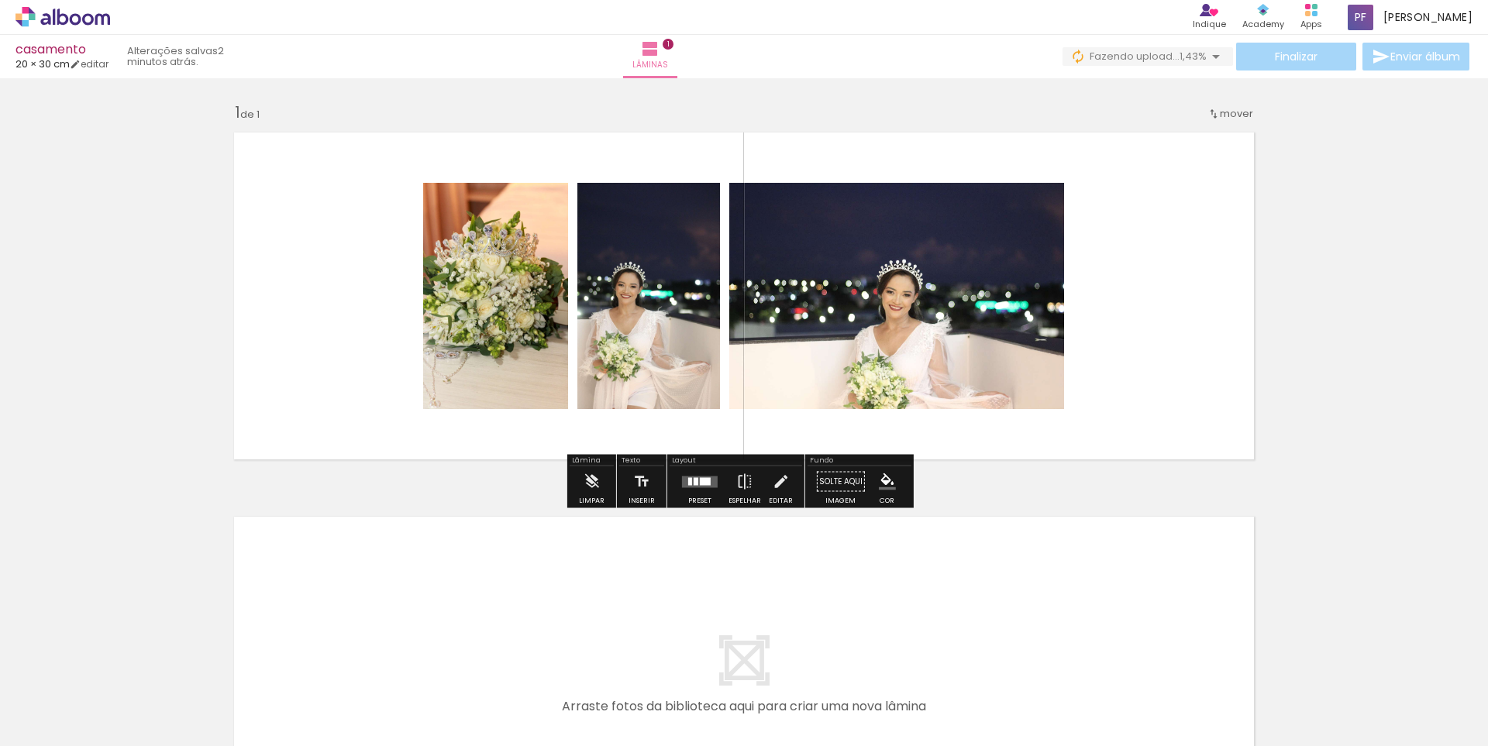
drag, startPoint x: 559, startPoint y: 227, endPoint x: 828, endPoint y: 320, distance: 284.5
click at [828, 320] on quentale-layouter at bounding box center [744, 296] width 1038 height 346
click at [698, 431] on quentale-layouter at bounding box center [744, 296] width 1038 height 346
click at [355, 411] on quentale-layouter at bounding box center [744, 296] width 1038 height 346
click at [254, 162] on quentale-layouter at bounding box center [744, 296] width 1038 height 346
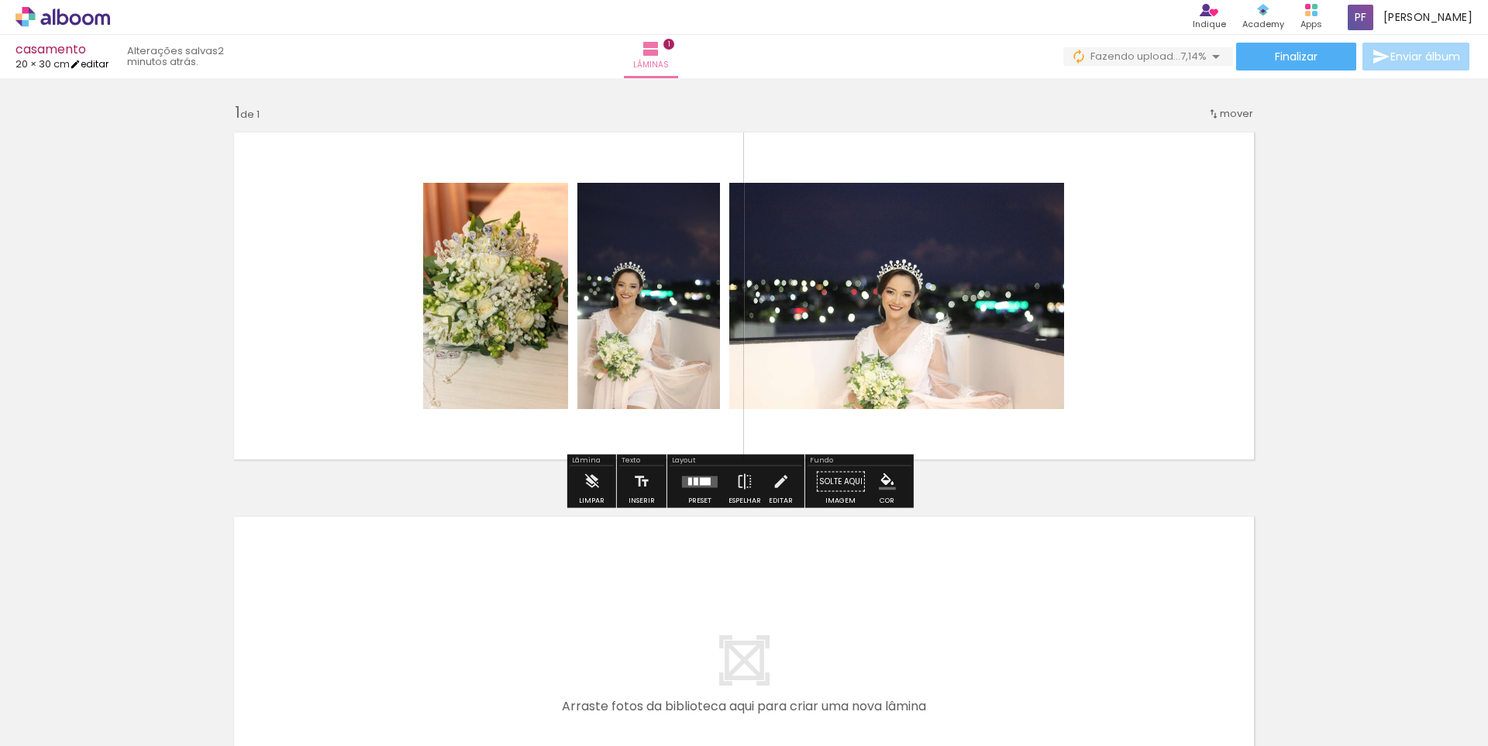
click at [81, 64] on iron-icon at bounding box center [75, 64] width 11 height 11
type input "5"
type input "20"
type input "60"
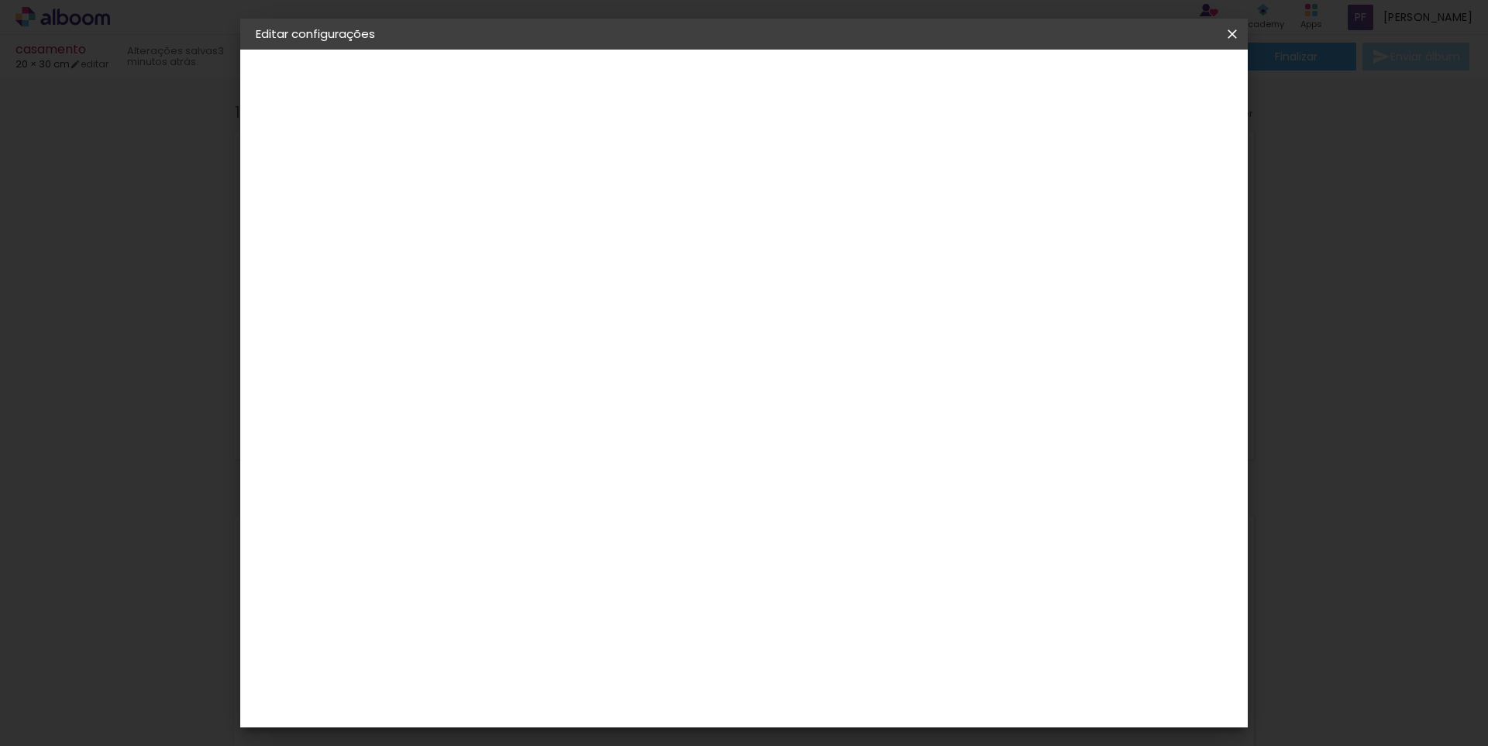
type input "6"
type paper-input "6"
click at [1154, 230] on input "6" at bounding box center [1152, 233] width 28 height 23
type input "7"
type paper-input "7"
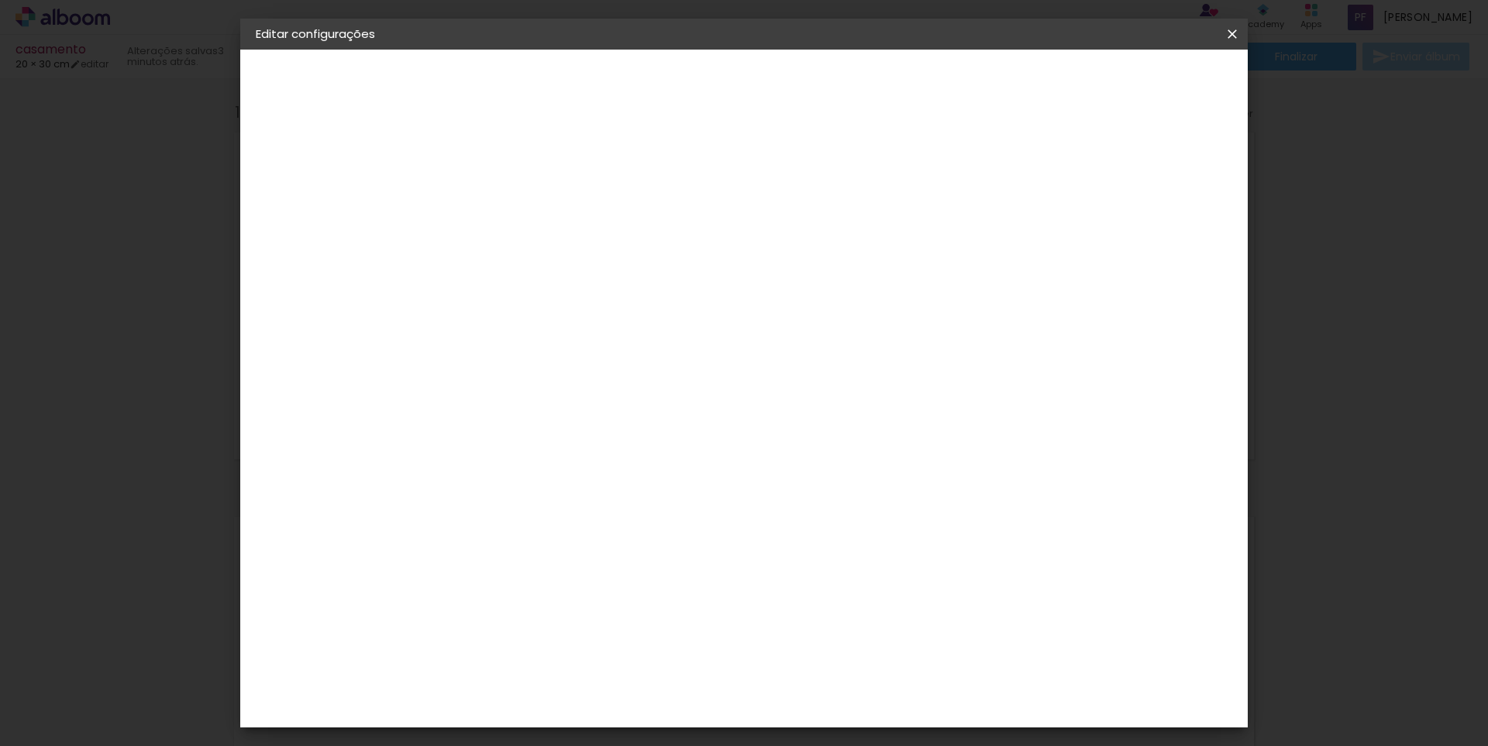
click at [1160, 228] on input "7" at bounding box center [1150, 233] width 28 height 23
type input "8"
type paper-input "8"
click at [1160, 228] on input "8" at bounding box center [1146, 233] width 28 height 23
type input "7"
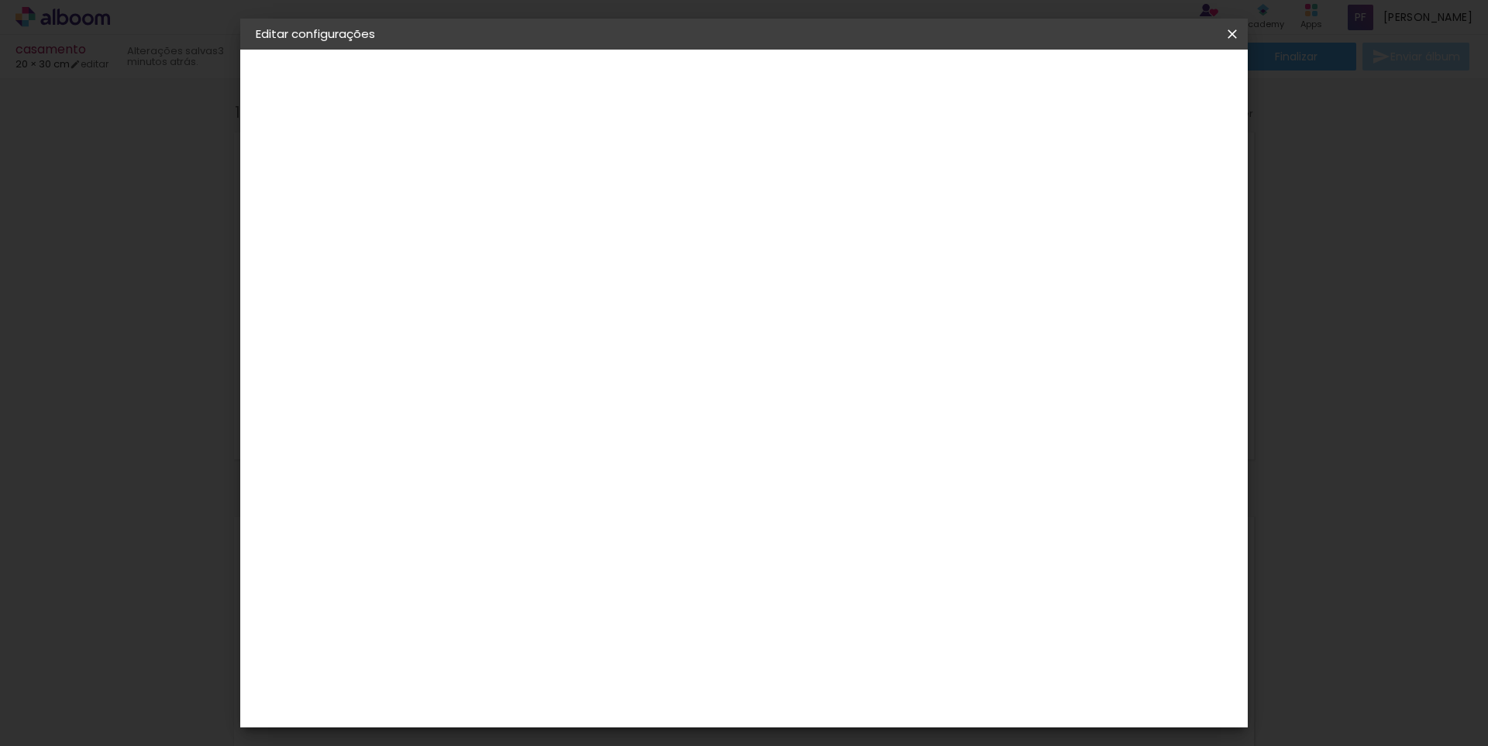
type paper-input "7"
click at [1157, 242] on input "7" at bounding box center [1146, 233] width 28 height 23
type input "6"
type paper-input "6"
click at [1157, 242] on input "6" at bounding box center [1150, 233] width 28 height 23
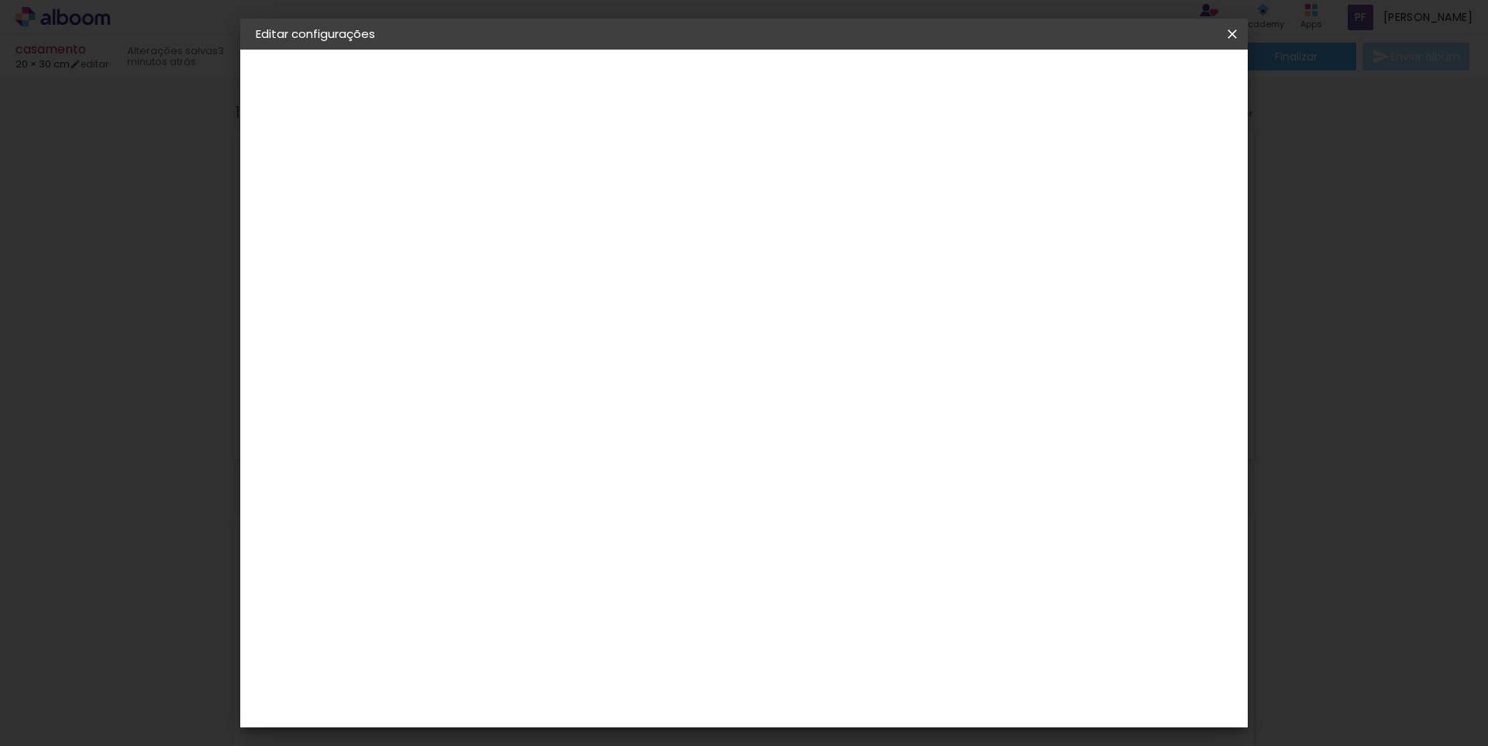
type input "5"
type paper-input "5"
click at [1157, 242] on input "5" at bounding box center [1152, 233] width 28 height 23
type input "4"
type paper-input "4"
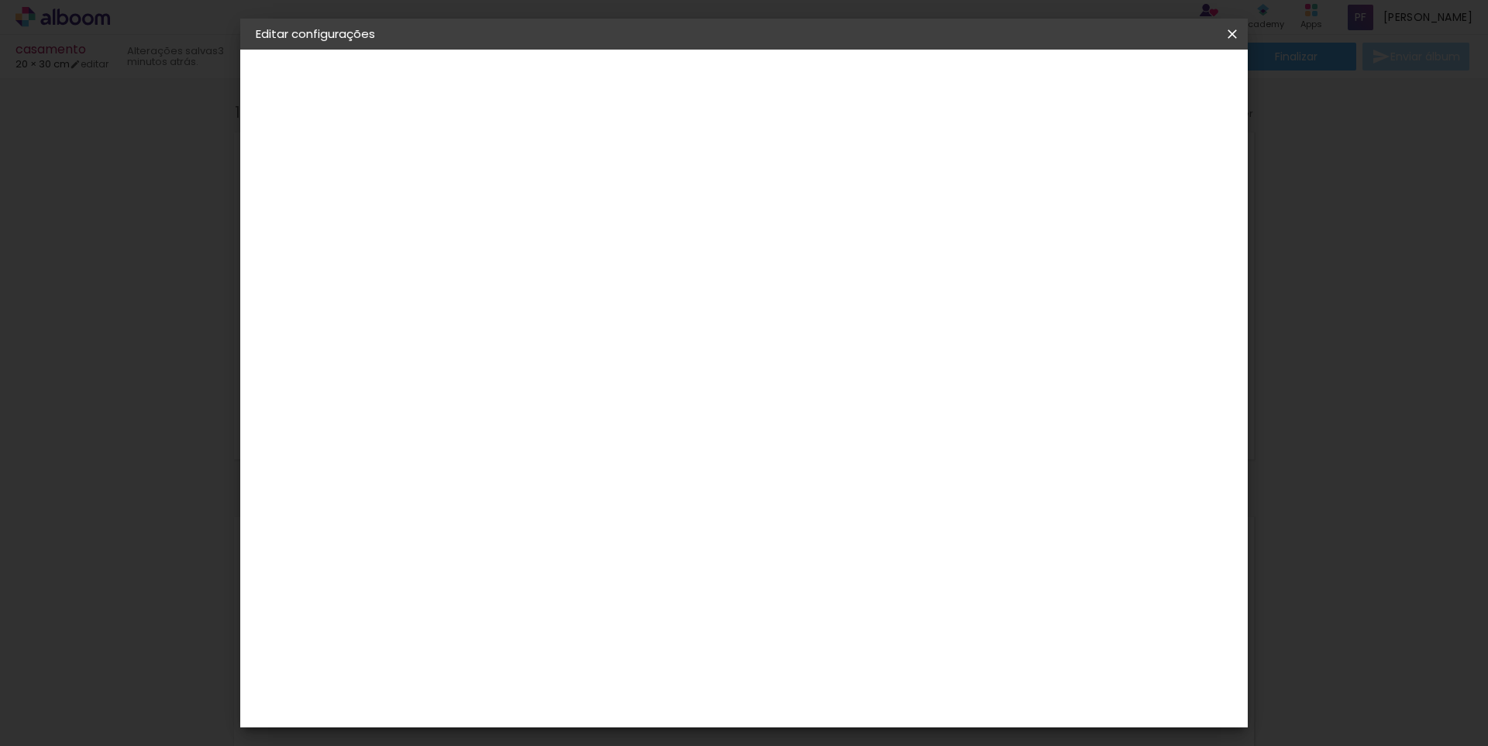
click at [1157, 242] on input "4" at bounding box center [1152, 233] width 28 height 23
type input "3"
type paper-input "3"
click at [1157, 242] on input "3" at bounding box center [1155, 233] width 28 height 23
click at [1157, 242] on input "3" at bounding box center [1156, 233] width 28 height 23
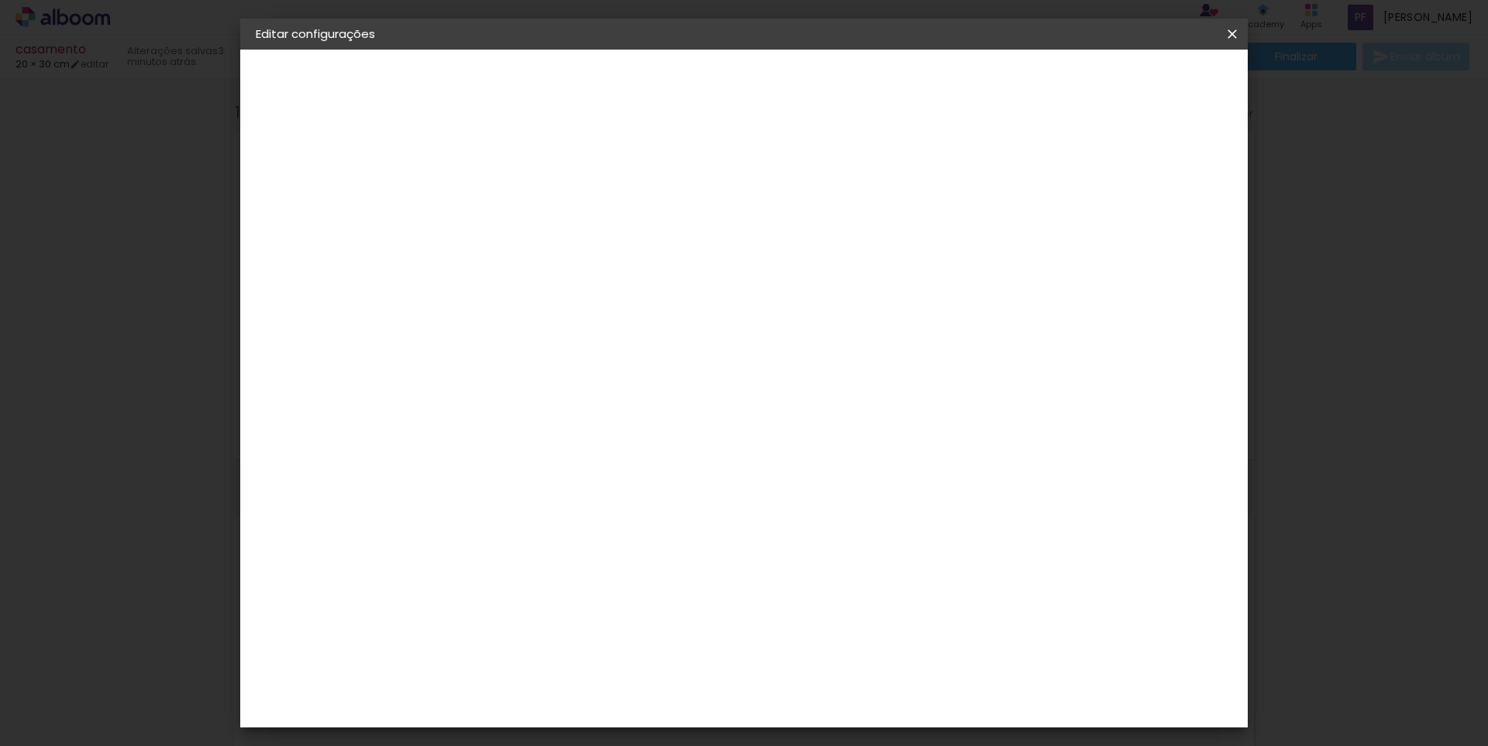
click at [1157, 242] on input "3" at bounding box center [1156, 233] width 28 height 23
type input "2"
type paper-input "2"
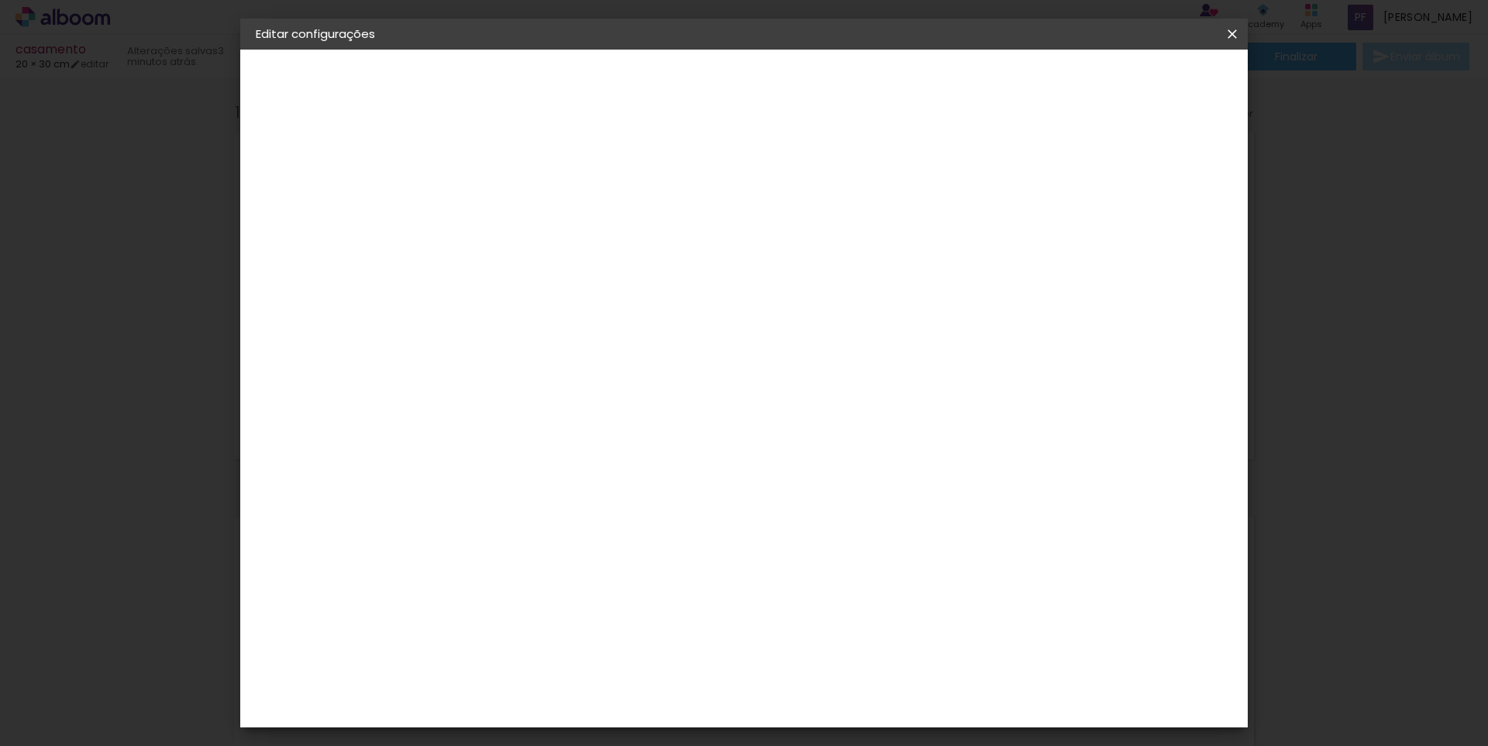
click at [1161, 241] on input "2" at bounding box center [1156, 233] width 28 height 23
type input "1"
type paper-input "1"
click at [1161, 241] on input "1" at bounding box center [1160, 233] width 28 height 23
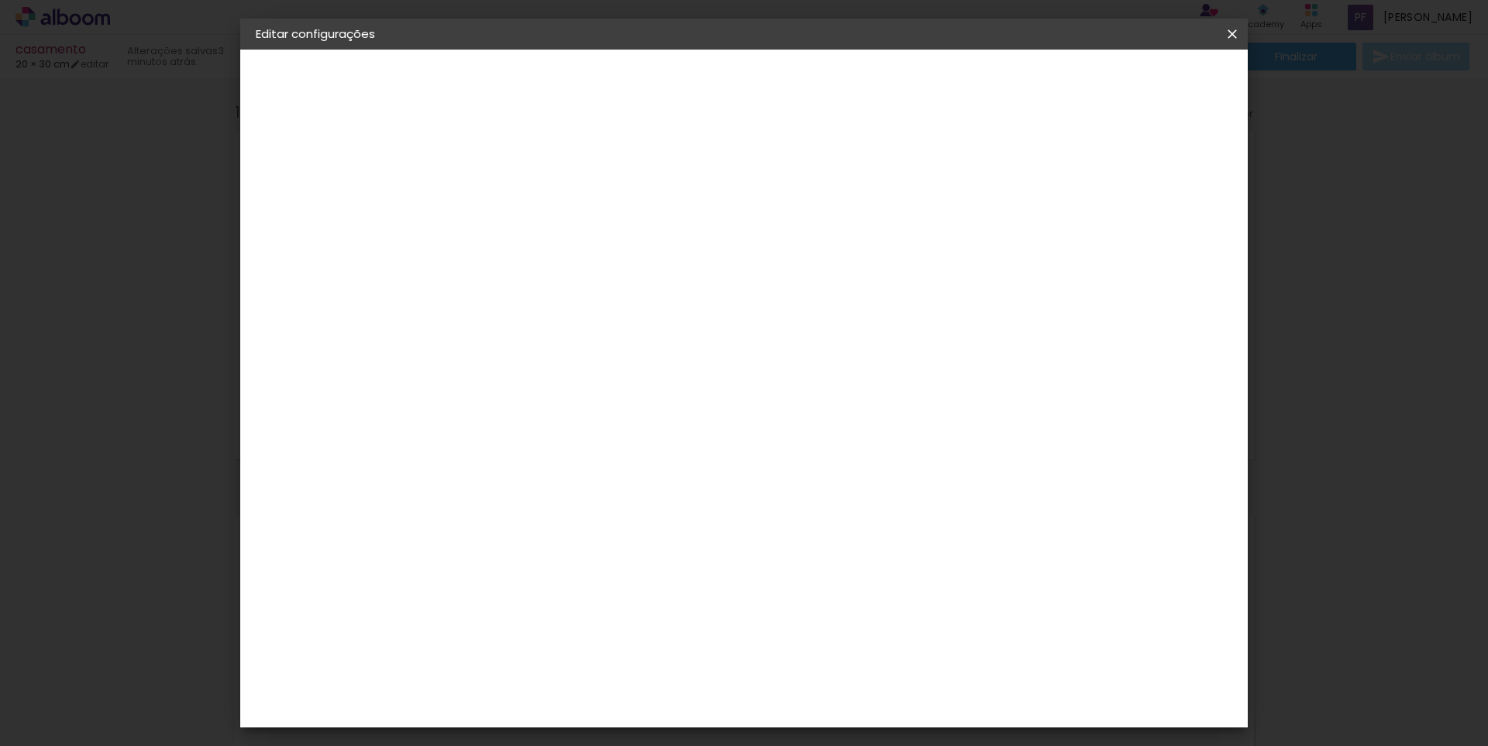
type input "0"
click at [1172, 244] on input "0" at bounding box center [1160, 233] width 28 height 23
click at [1134, 88] on span "Salvar configurações" at bounding box center [1078, 82] width 115 height 11
click at [1135, 87] on span "Salvar configurações" at bounding box center [1078, 82] width 115 height 11
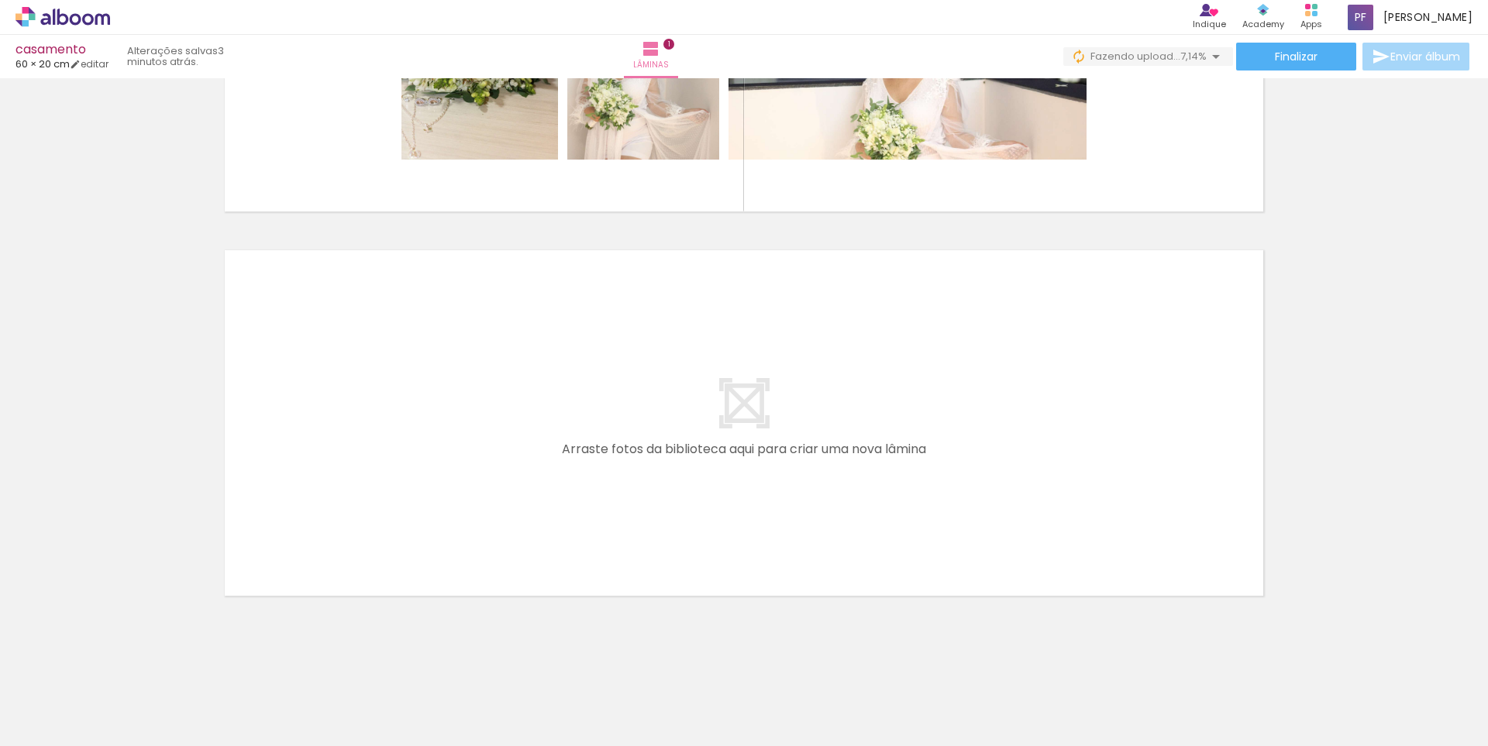
scroll to position [258, 0]
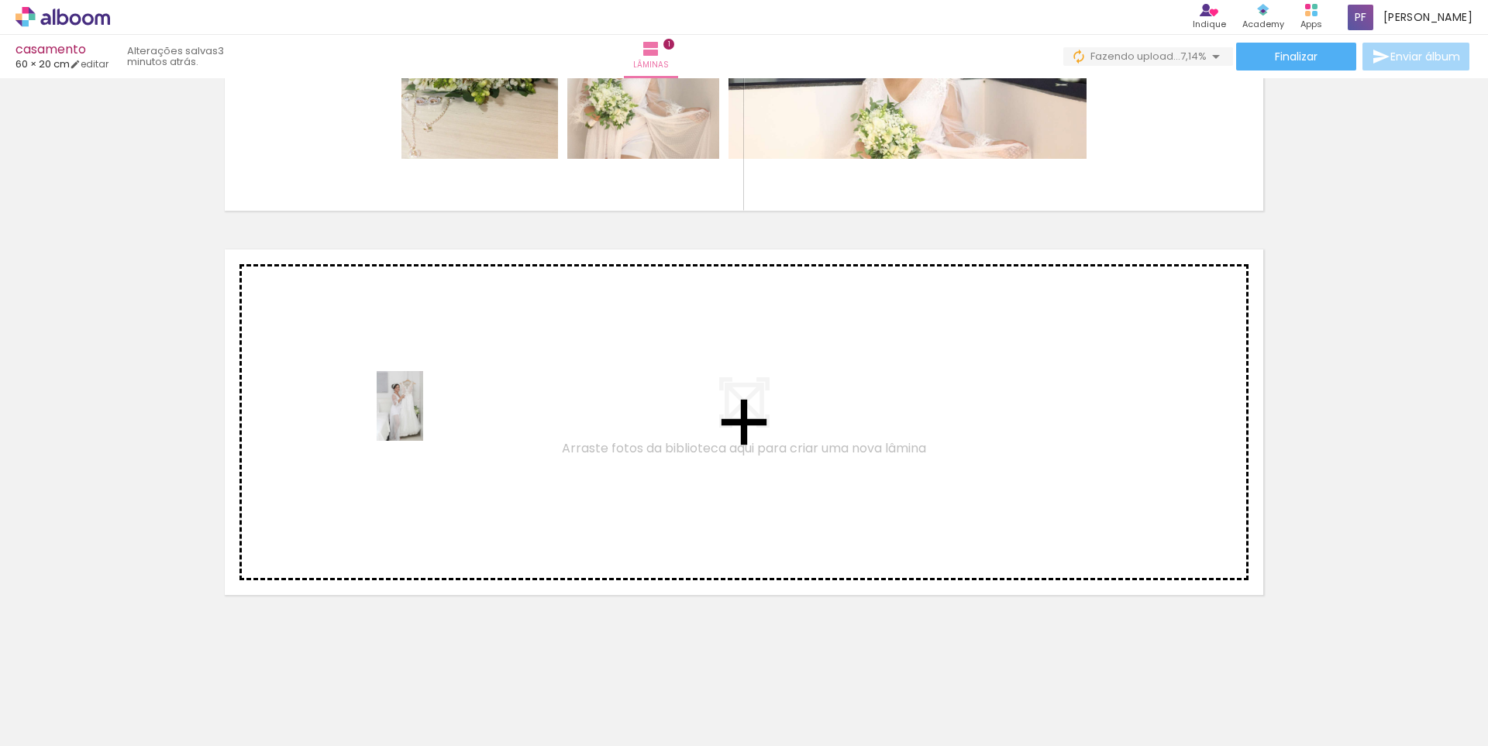
drag, startPoint x: 419, startPoint y: 711, endPoint x: 423, endPoint y: 418, distance: 292.9
click at [423, 418] on quentale-workspace at bounding box center [744, 373] width 1488 height 746
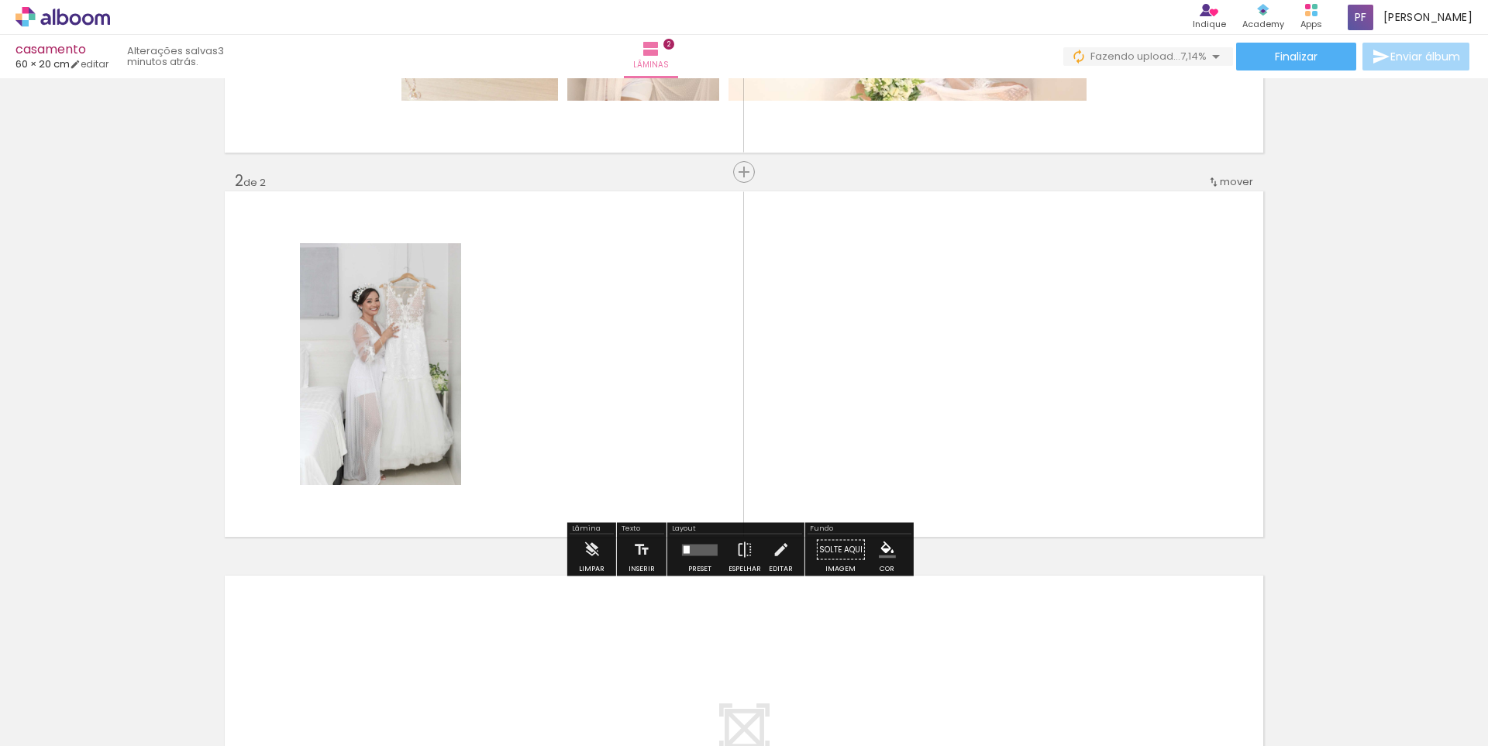
scroll to position [317, 0]
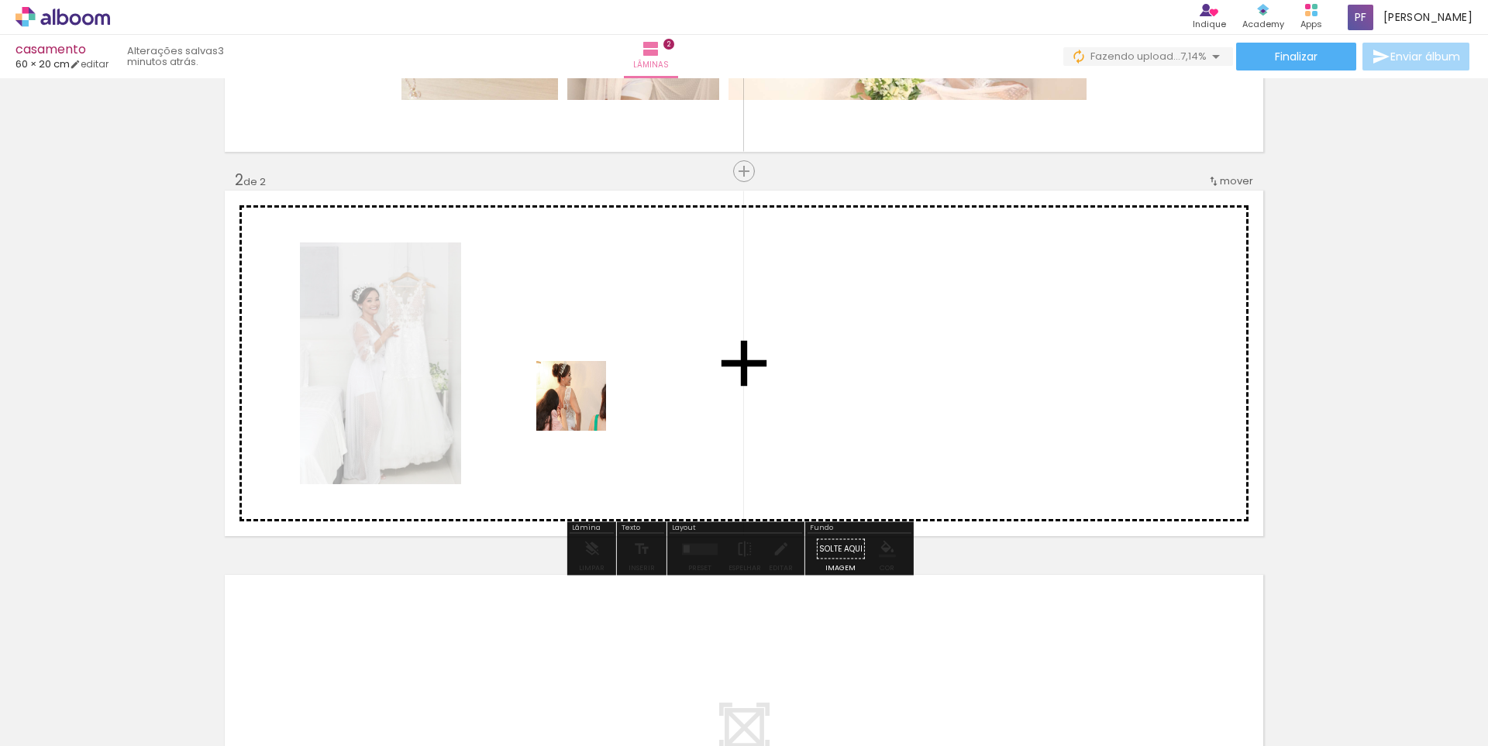
drag, startPoint x: 517, startPoint y: 683, endPoint x: 590, endPoint y: 374, distance: 316.9
click at [590, 363] on quentale-workspace at bounding box center [744, 373] width 1488 height 746
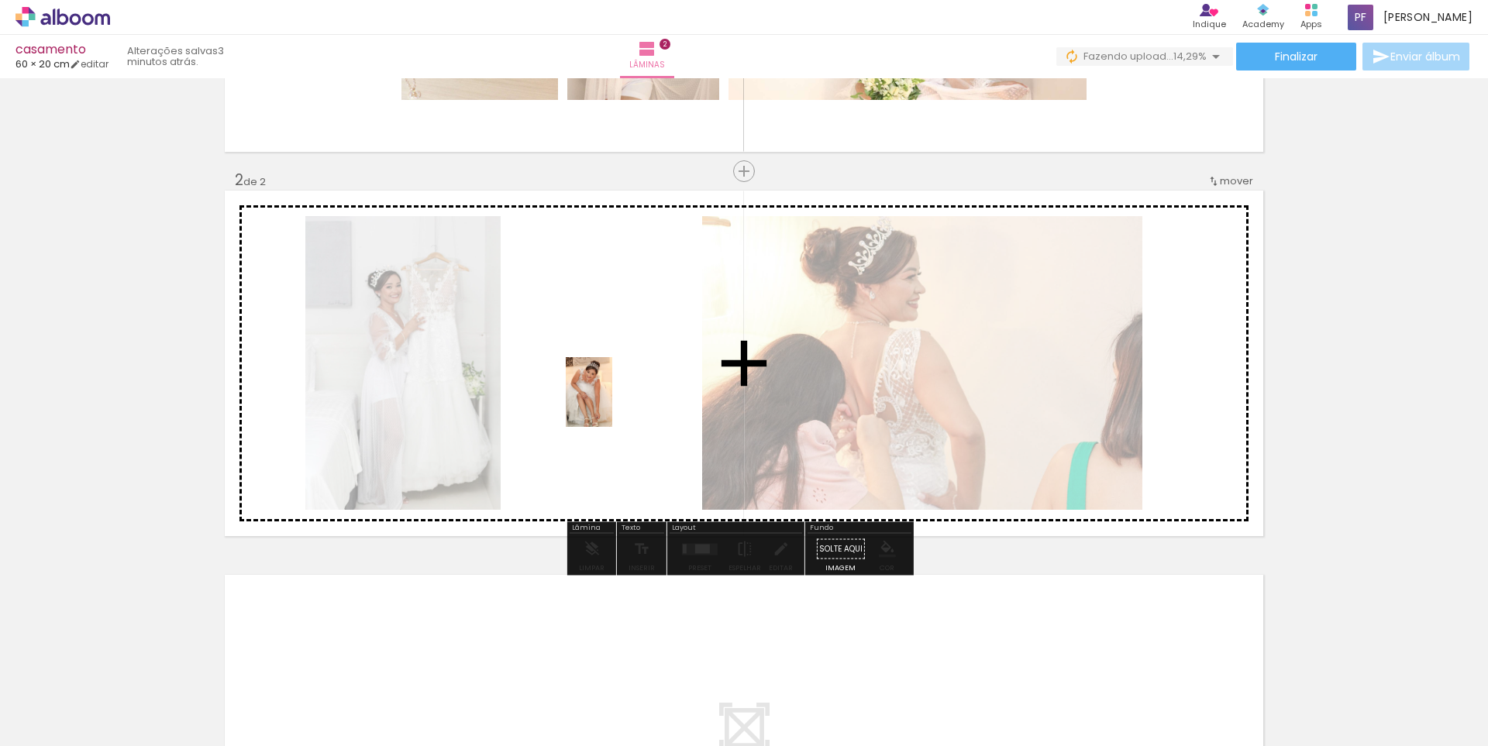
drag, startPoint x: 591, startPoint y: 702, endPoint x: 612, endPoint y: 403, distance: 299.9
click at [612, 403] on quentale-workspace at bounding box center [744, 373] width 1488 height 746
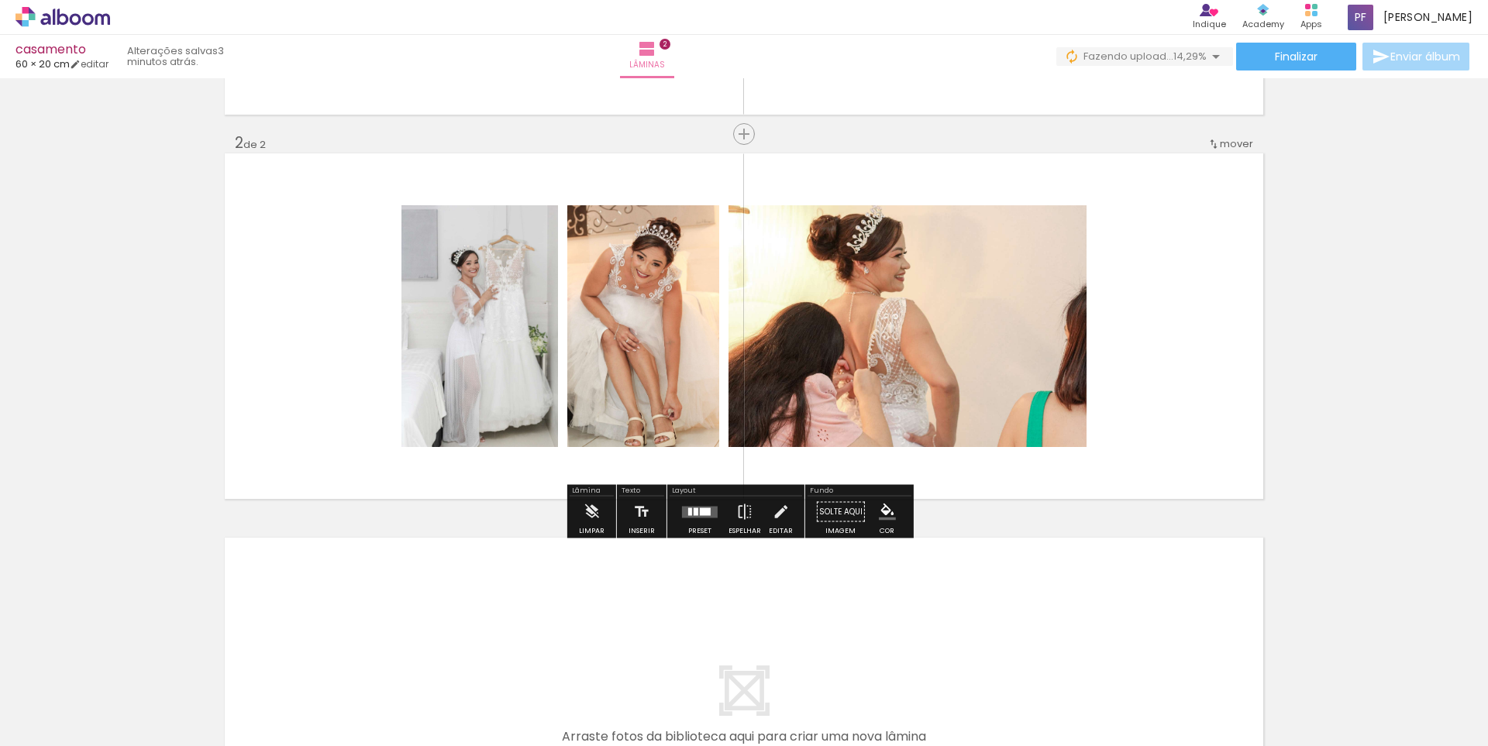
scroll to position [394, 0]
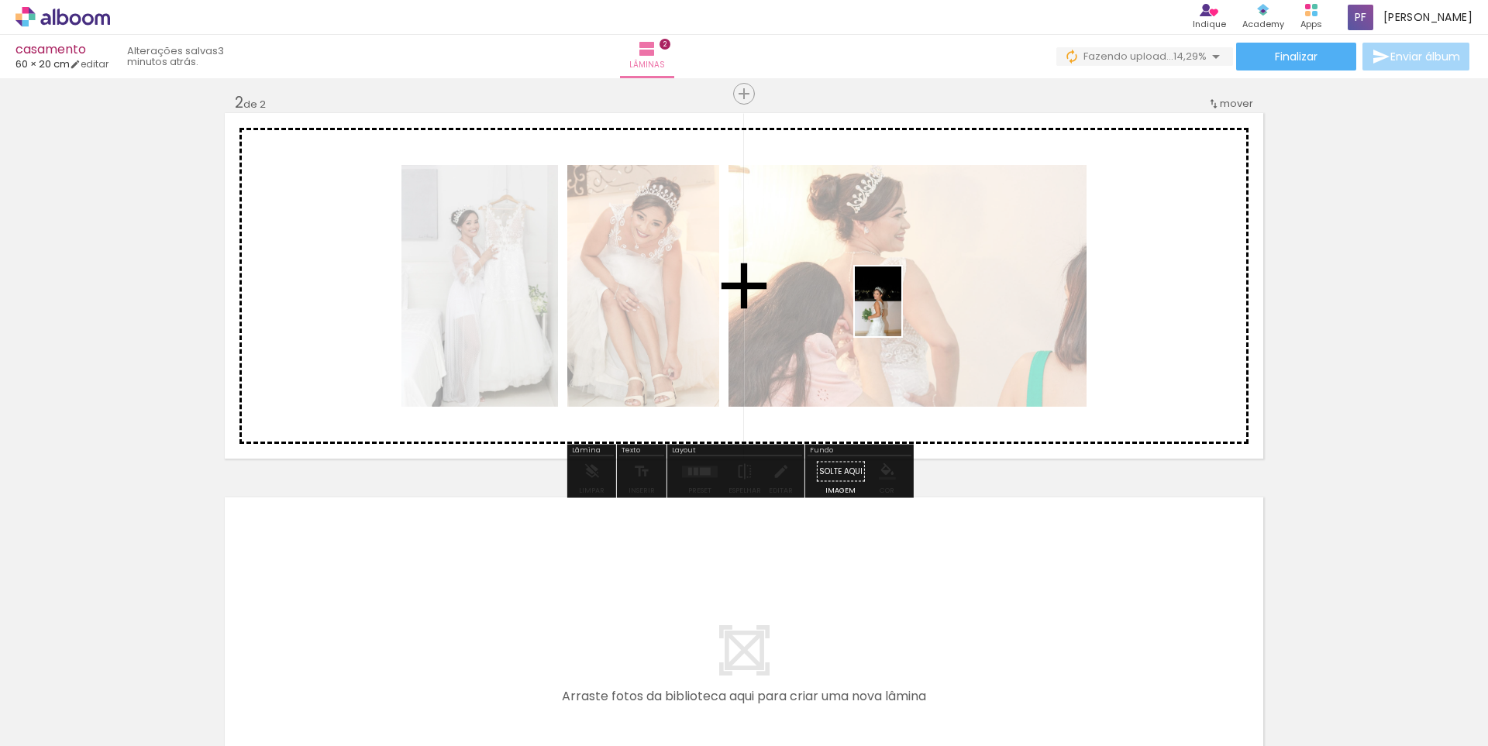
drag, startPoint x: 688, startPoint y: 698, endPoint x: 901, endPoint y: 312, distance: 441.5
click at [901, 312] on quentale-workspace at bounding box center [744, 373] width 1488 height 746
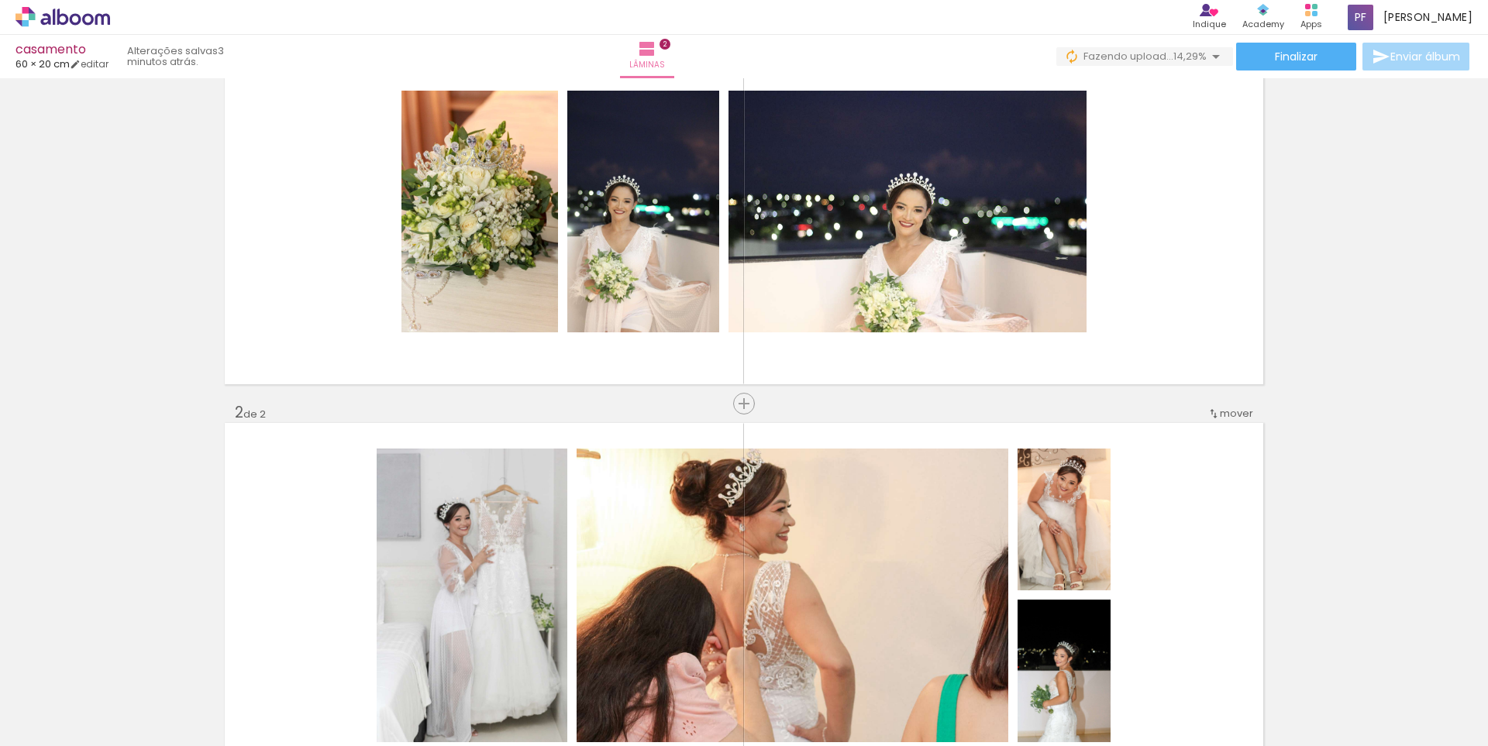
scroll to position [162, 0]
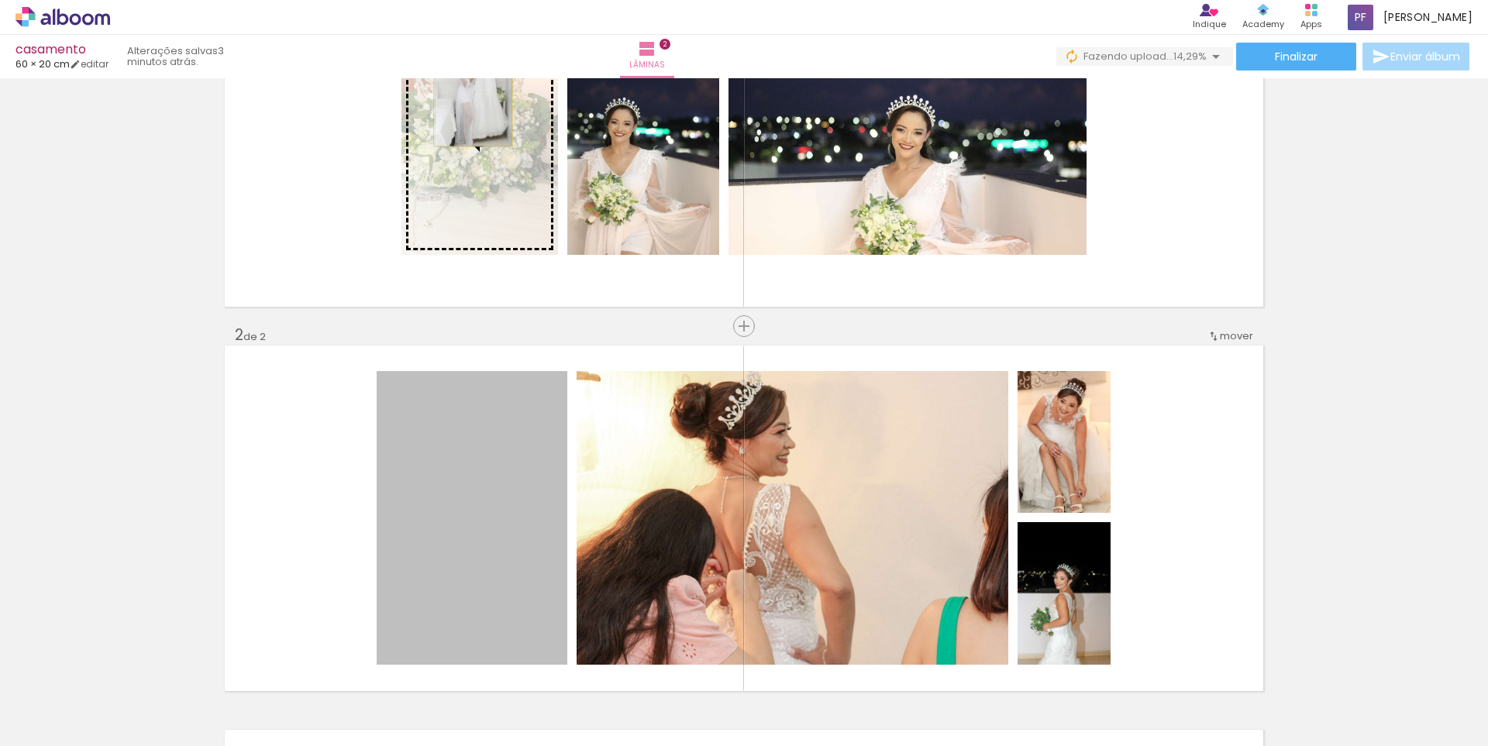
drag, startPoint x: 495, startPoint y: 494, endPoint x: 468, endPoint y: 88, distance: 407.0
click at [468, 88] on div "Inserir lâmina 1 de 2 Inserir lâmina 2 de 2" at bounding box center [744, 499] width 1488 height 1154
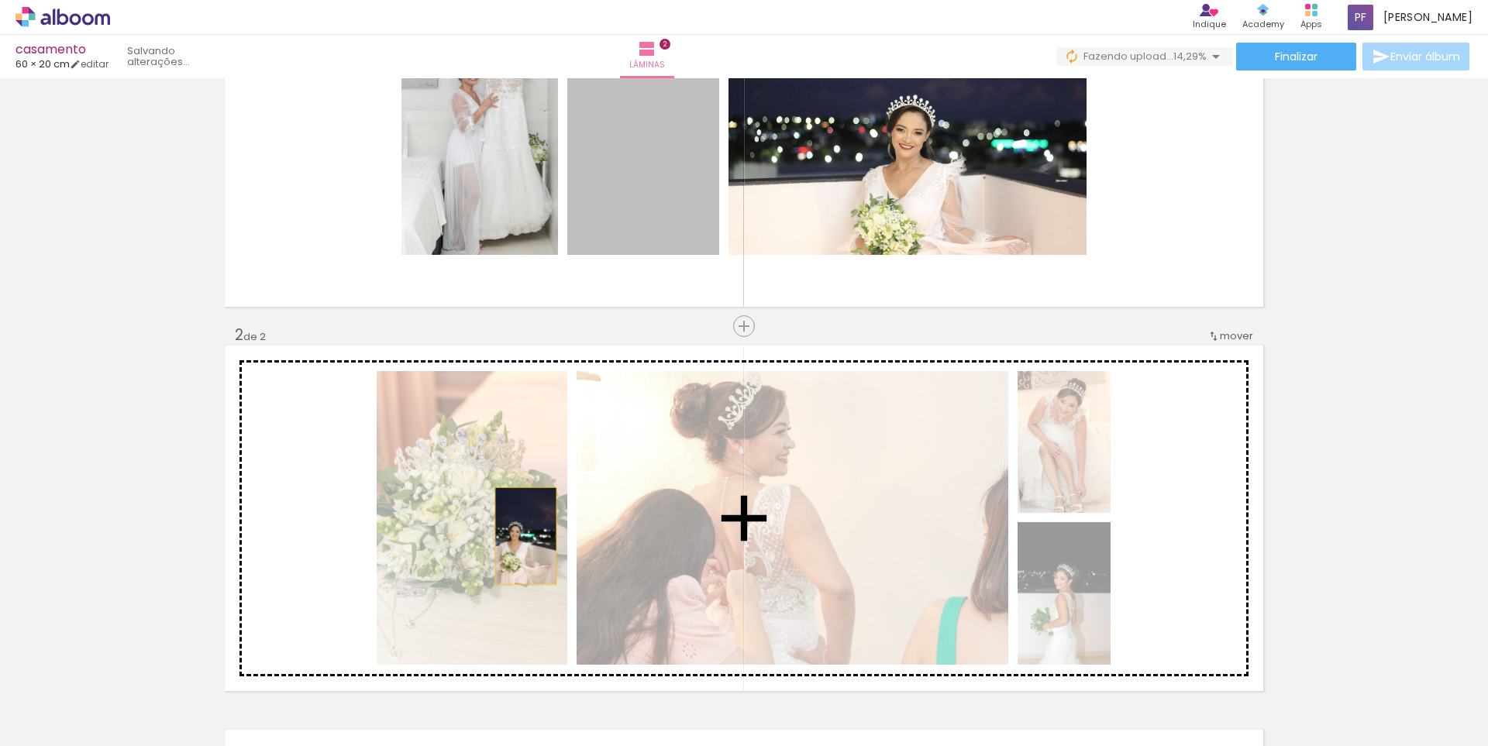
drag, startPoint x: 602, startPoint y: 328, endPoint x: 520, endPoint y: 536, distance: 224.1
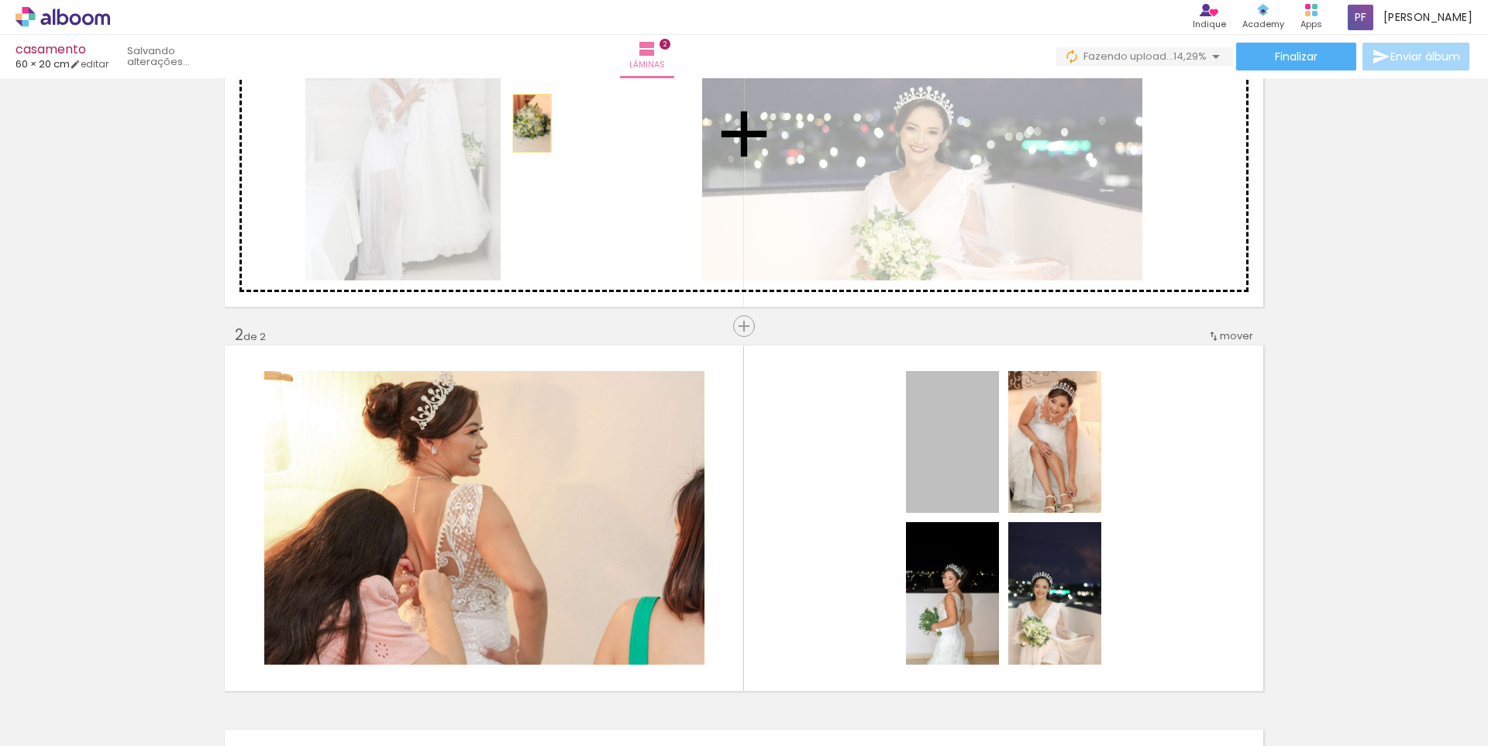
drag, startPoint x: 946, startPoint y: 438, endPoint x: 526, endPoint y: 123, distance: 524.8
click at [526, 123] on div "Inserir lâmina 1 de 2 Inserir lâmina 2 de 2" at bounding box center [744, 499] width 1488 height 1154
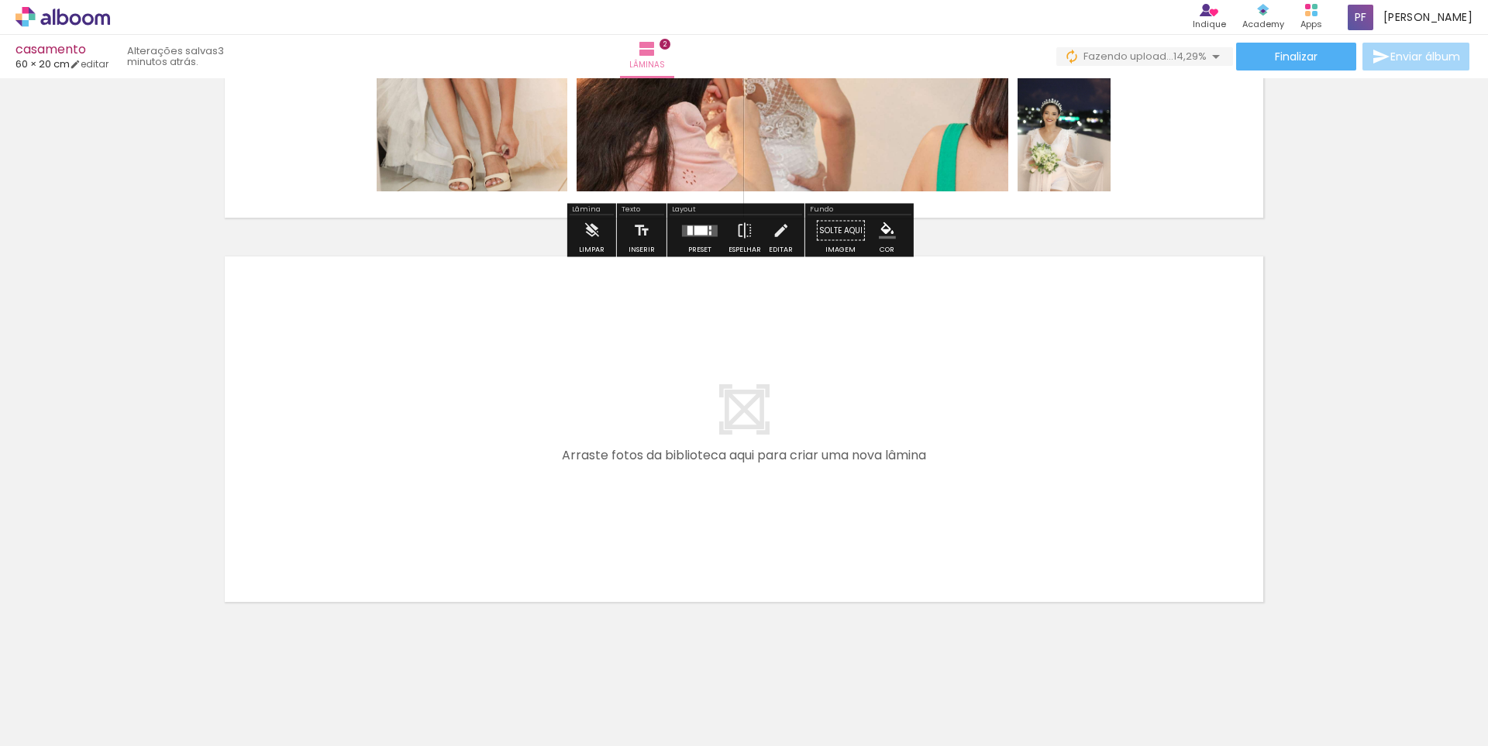
scroll to position [642, 0]
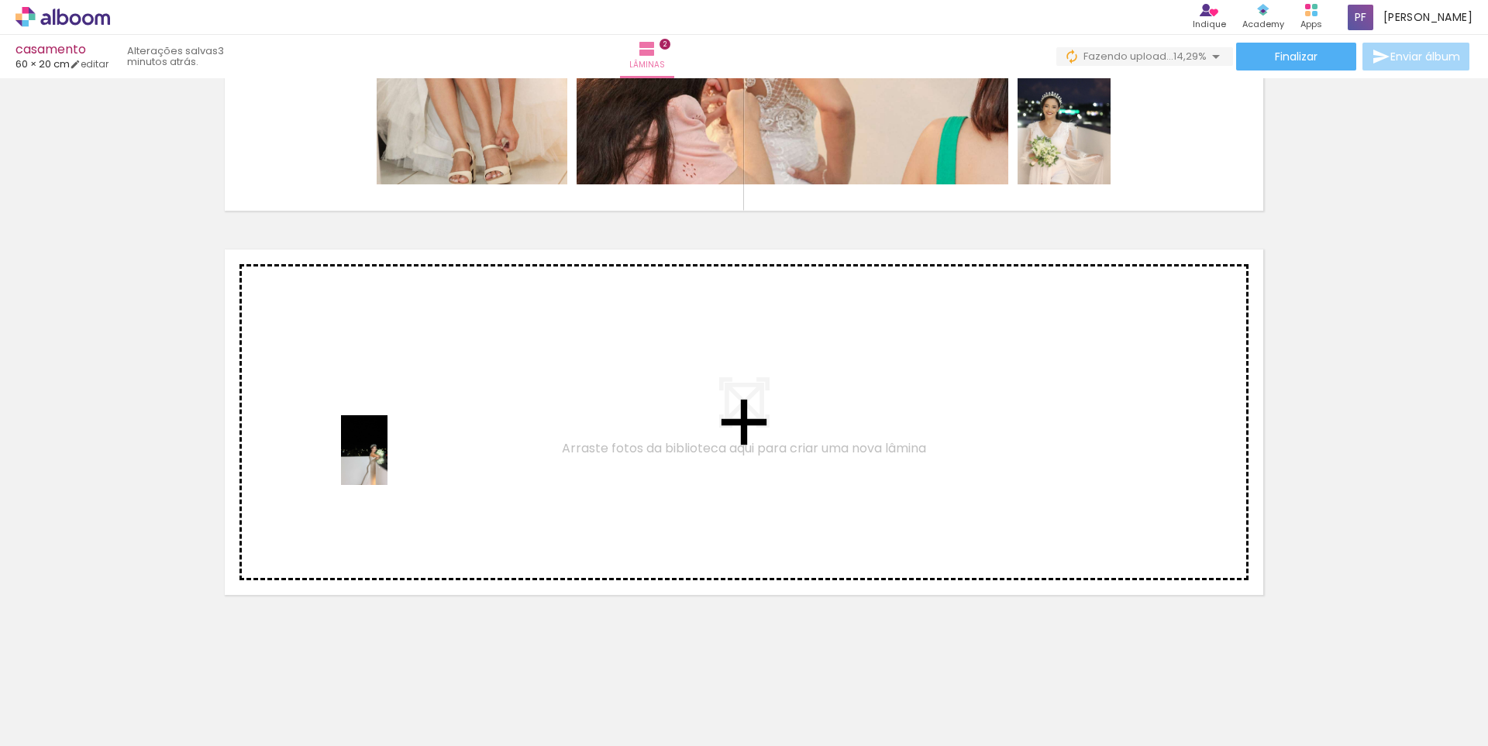
drag, startPoint x: 780, startPoint y: 708, endPoint x: 387, endPoint y: 462, distance: 463.4
click at [387, 462] on quentale-workspace at bounding box center [744, 373] width 1488 height 746
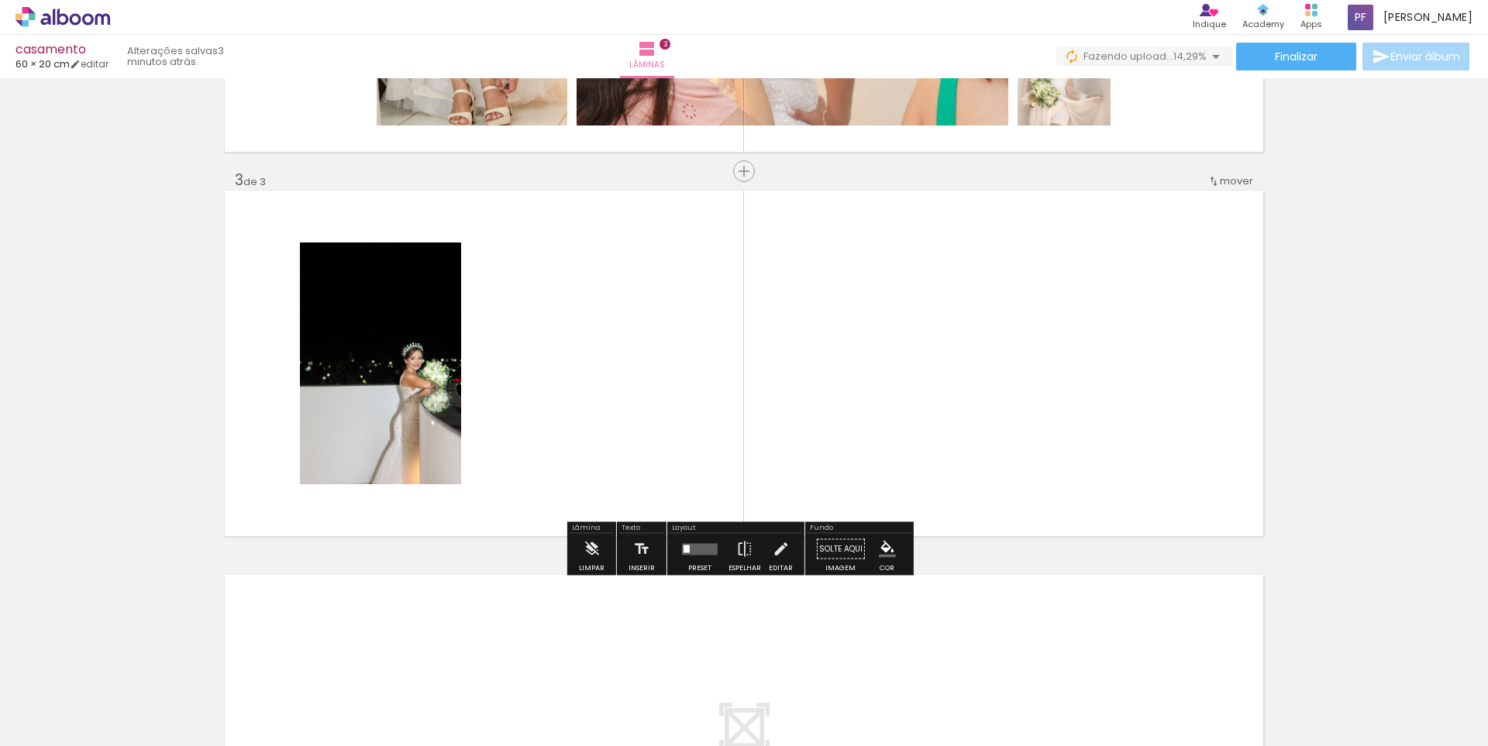
scroll to position [701, 0]
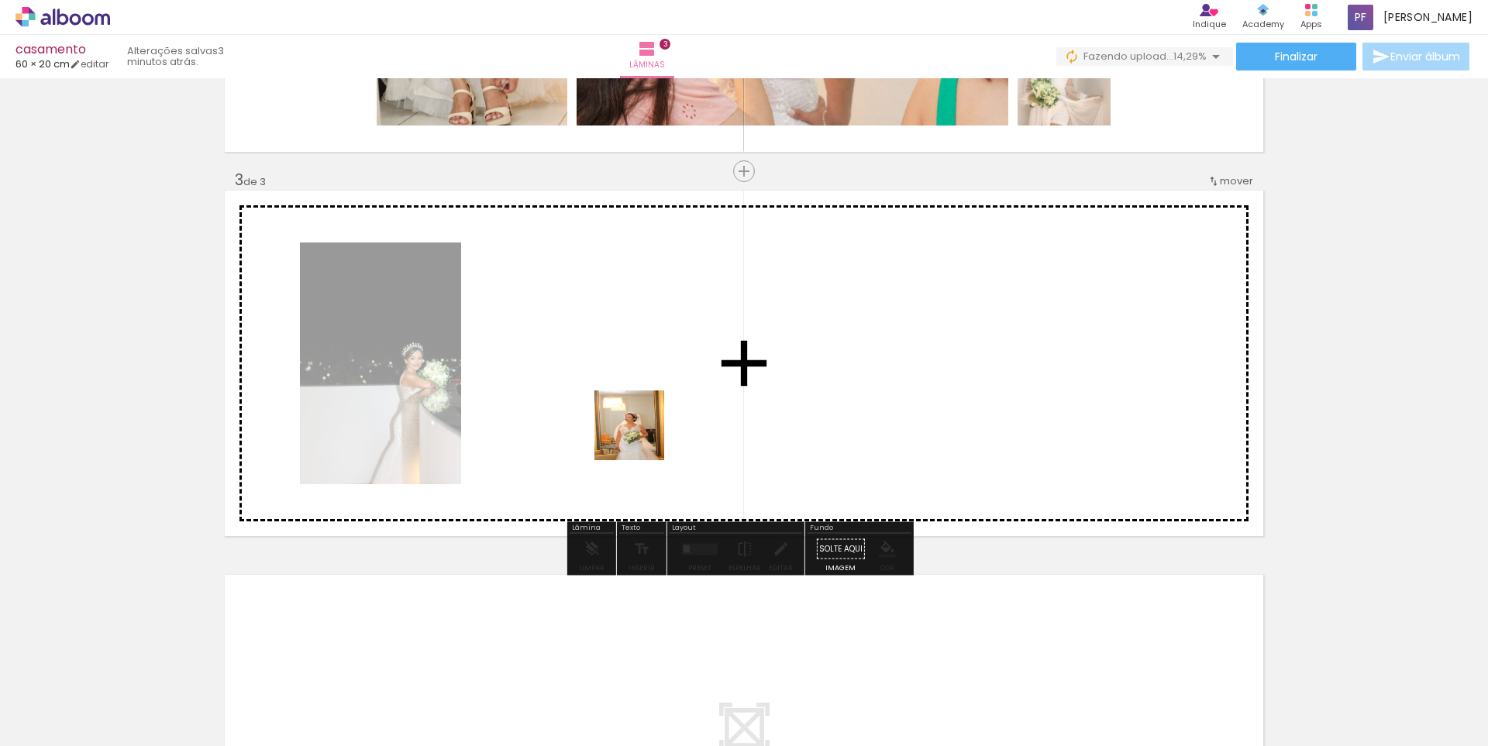
drag, startPoint x: 868, startPoint y: 708, endPoint x: 608, endPoint y: 413, distance: 393.1
click at [608, 413] on quentale-workspace at bounding box center [744, 373] width 1488 height 746
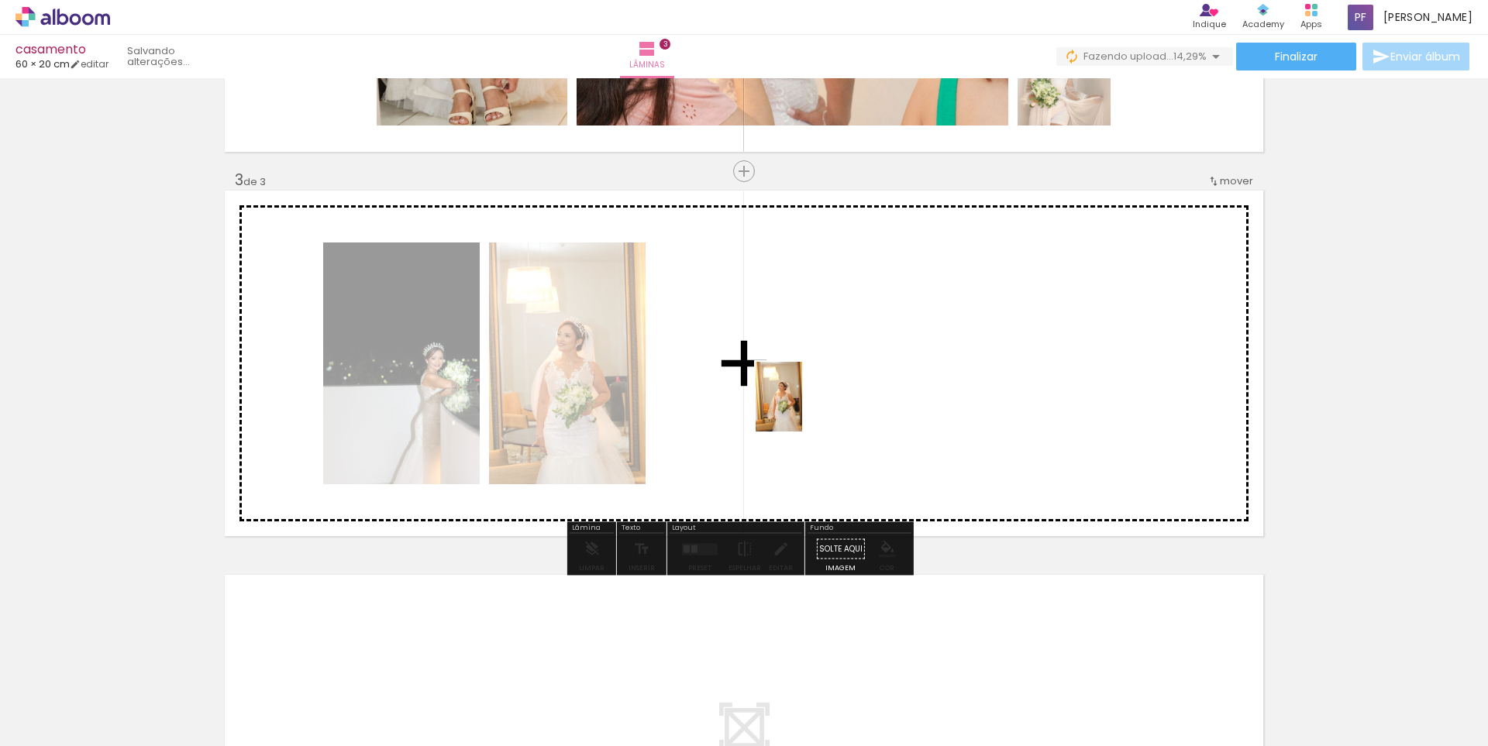
drag, startPoint x: 949, startPoint y: 701, endPoint x: 802, endPoint y: 408, distance: 326.8
click at [802, 408] on quentale-workspace at bounding box center [744, 373] width 1488 height 746
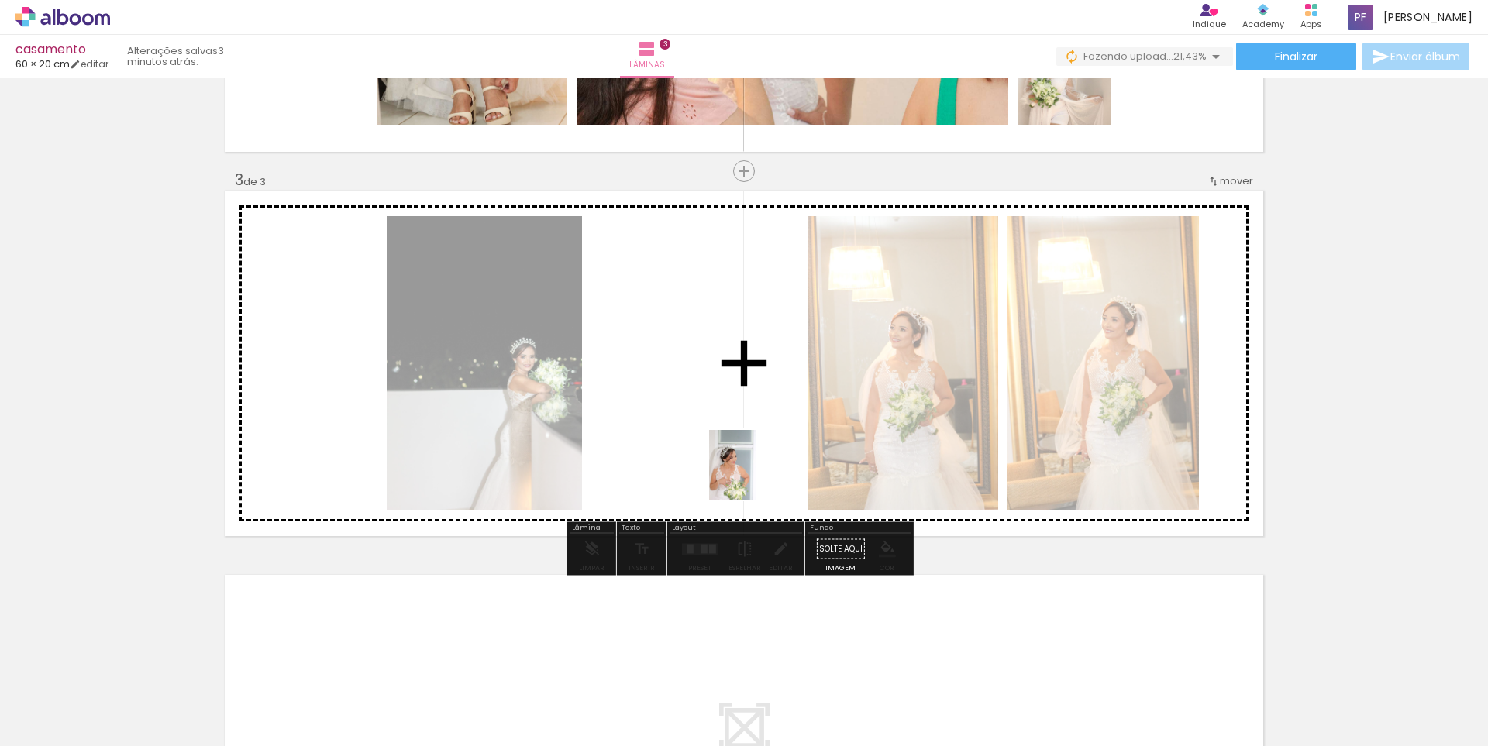
drag, startPoint x: 1045, startPoint y: 698, endPoint x: 735, endPoint y: 456, distance: 394.2
click at [735, 456] on quentale-workspace at bounding box center [744, 373] width 1488 height 746
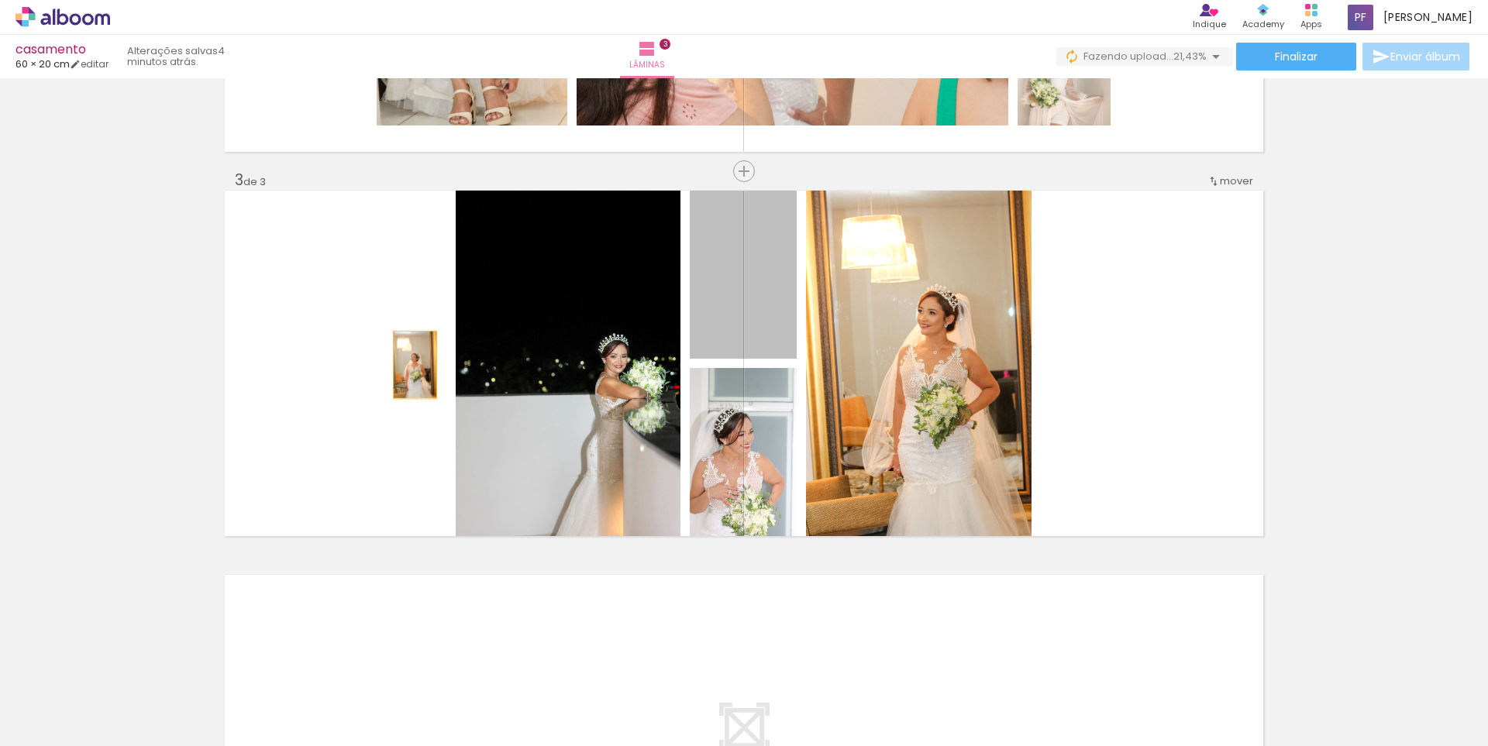
drag, startPoint x: 554, startPoint y: 363, endPoint x: 409, endPoint y: 365, distance: 144.9
click at [409, 365] on quentale-layouter at bounding box center [744, 364] width 1038 height 346
drag, startPoint x: 778, startPoint y: 304, endPoint x: 1238, endPoint y: 380, distance: 466.5
click at [1238, 380] on quentale-layouter at bounding box center [744, 364] width 1038 height 346
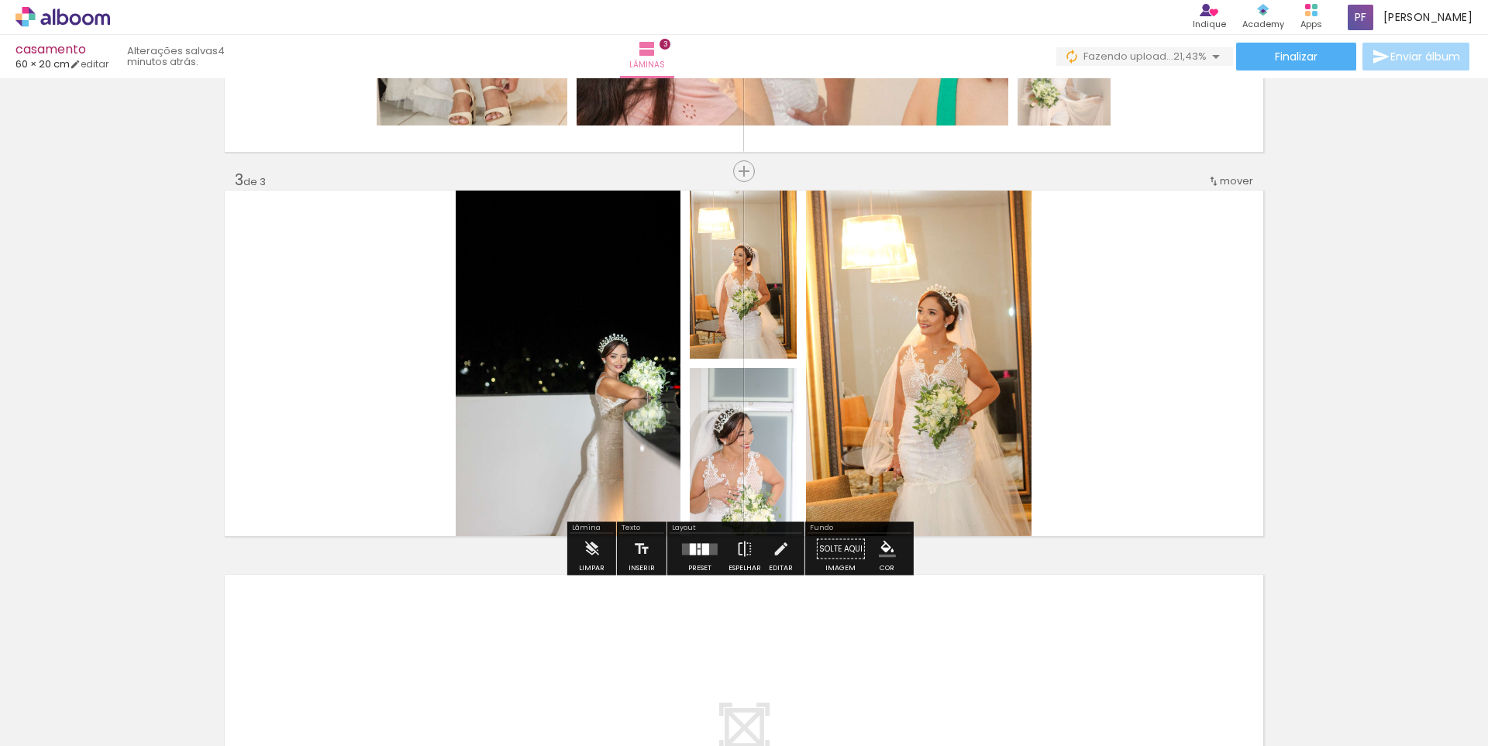
scroll to position [779, 0]
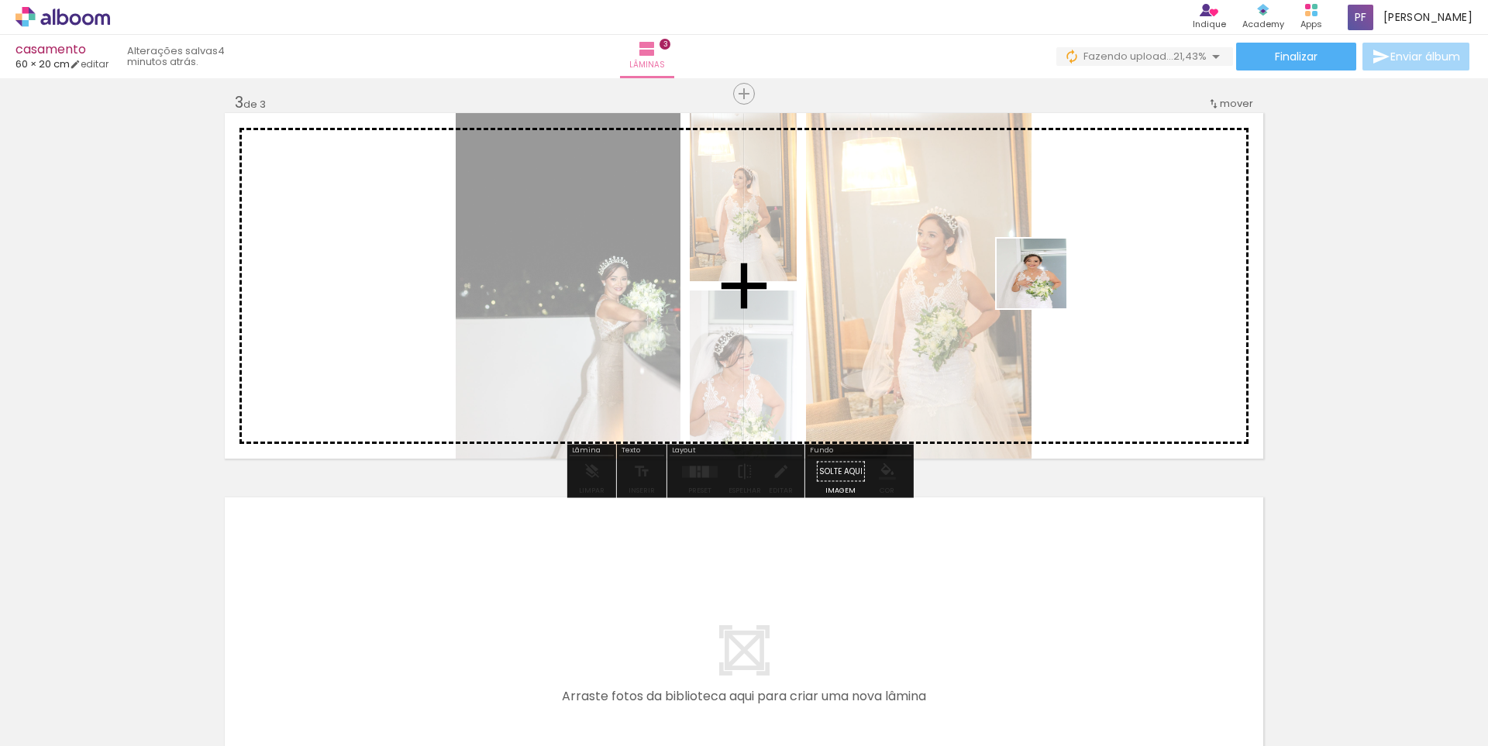
drag, startPoint x: 1119, startPoint y: 703, endPoint x: 1043, endPoint y: 281, distance: 429.1
click at [1043, 281] on quentale-workspace at bounding box center [744, 373] width 1488 height 746
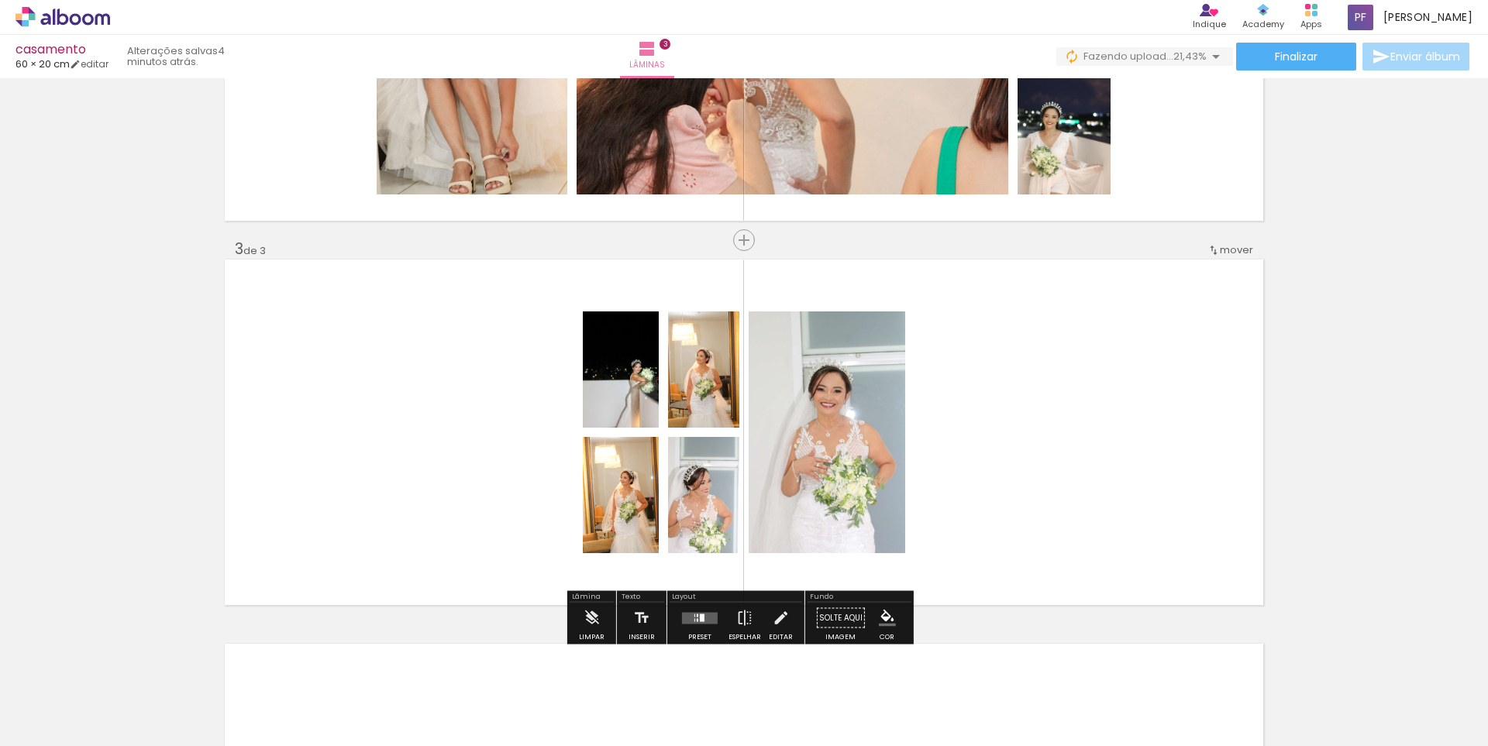
scroll to position [624, 0]
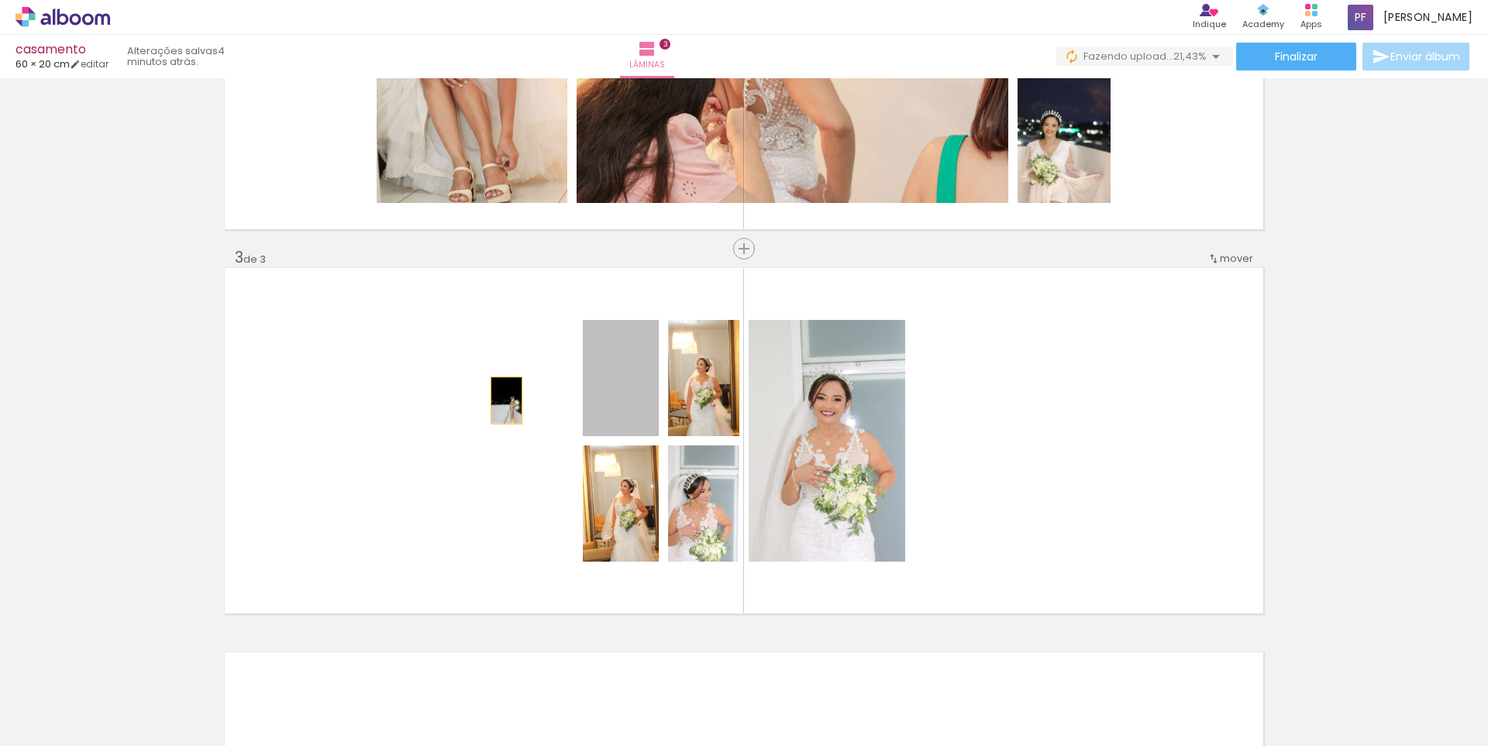
drag, startPoint x: 615, startPoint y: 397, endPoint x: 460, endPoint y: 395, distance: 155.8
click at [460, 395] on quentale-layouter at bounding box center [744, 441] width 1038 height 346
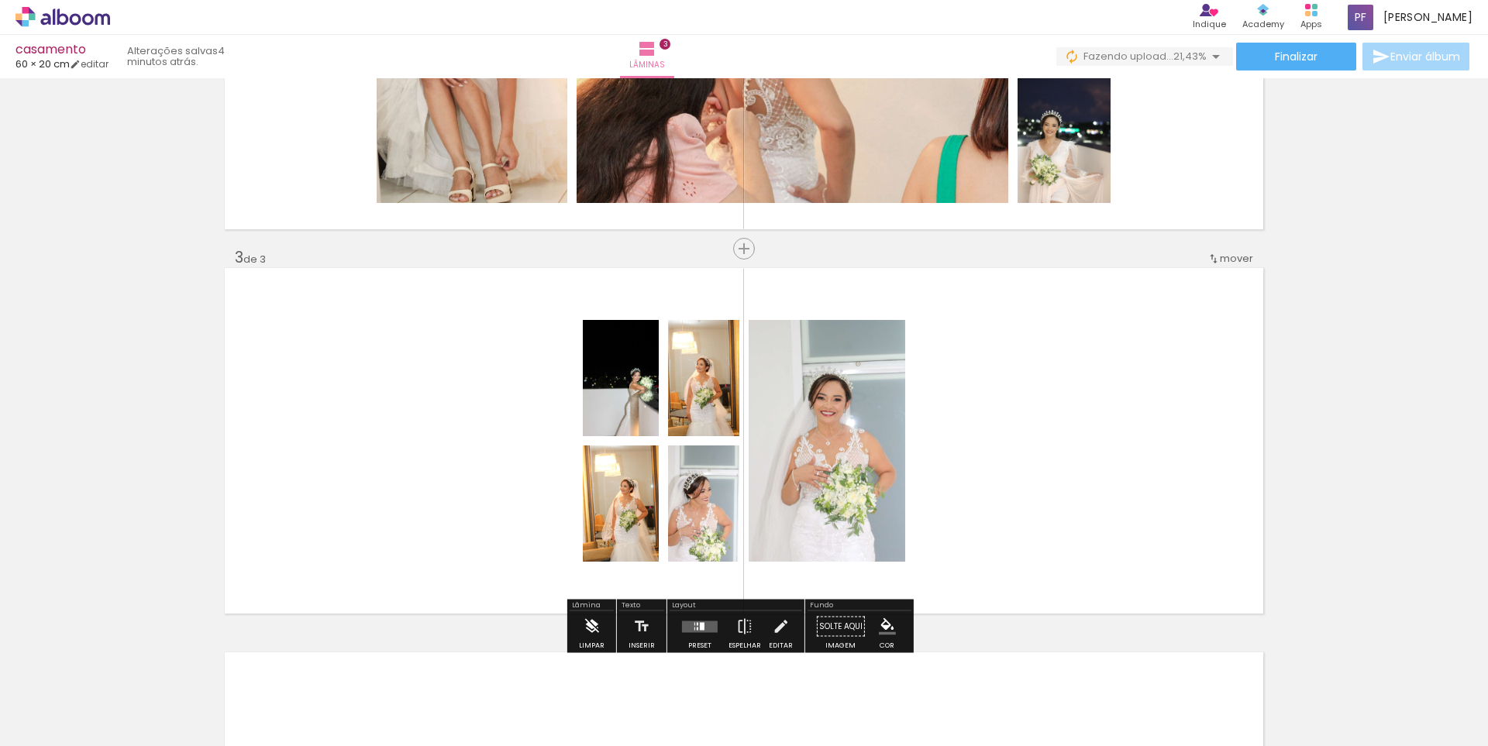
click at [594, 628] on iron-icon at bounding box center [591, 626] width 17 height 31
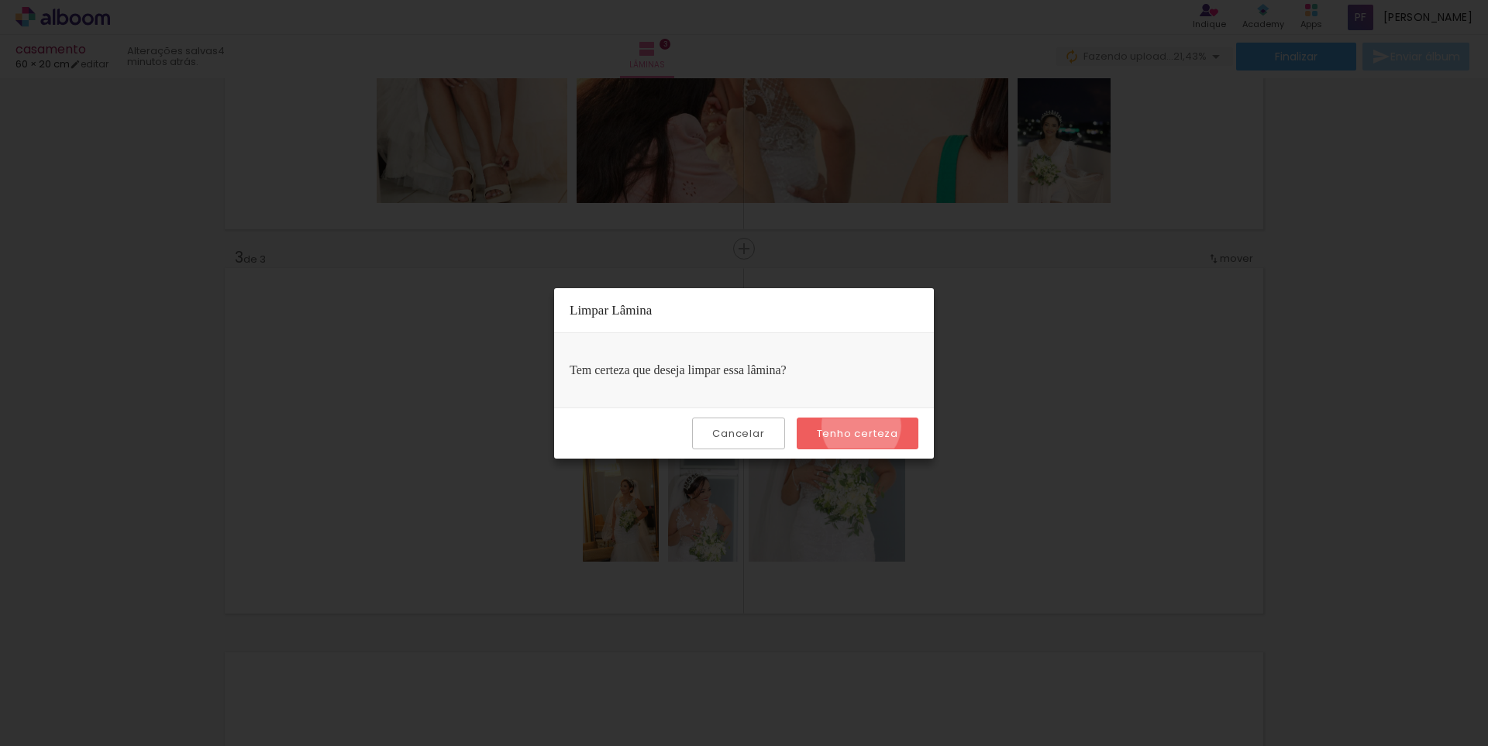
click at [0, 0] on slot "Tenho certeza" at bounding box center [0, 0] width 0 height 0
click at [774, 437] on paper-button "Cancelar" at bounding box center [738, 434] width 92 height 32
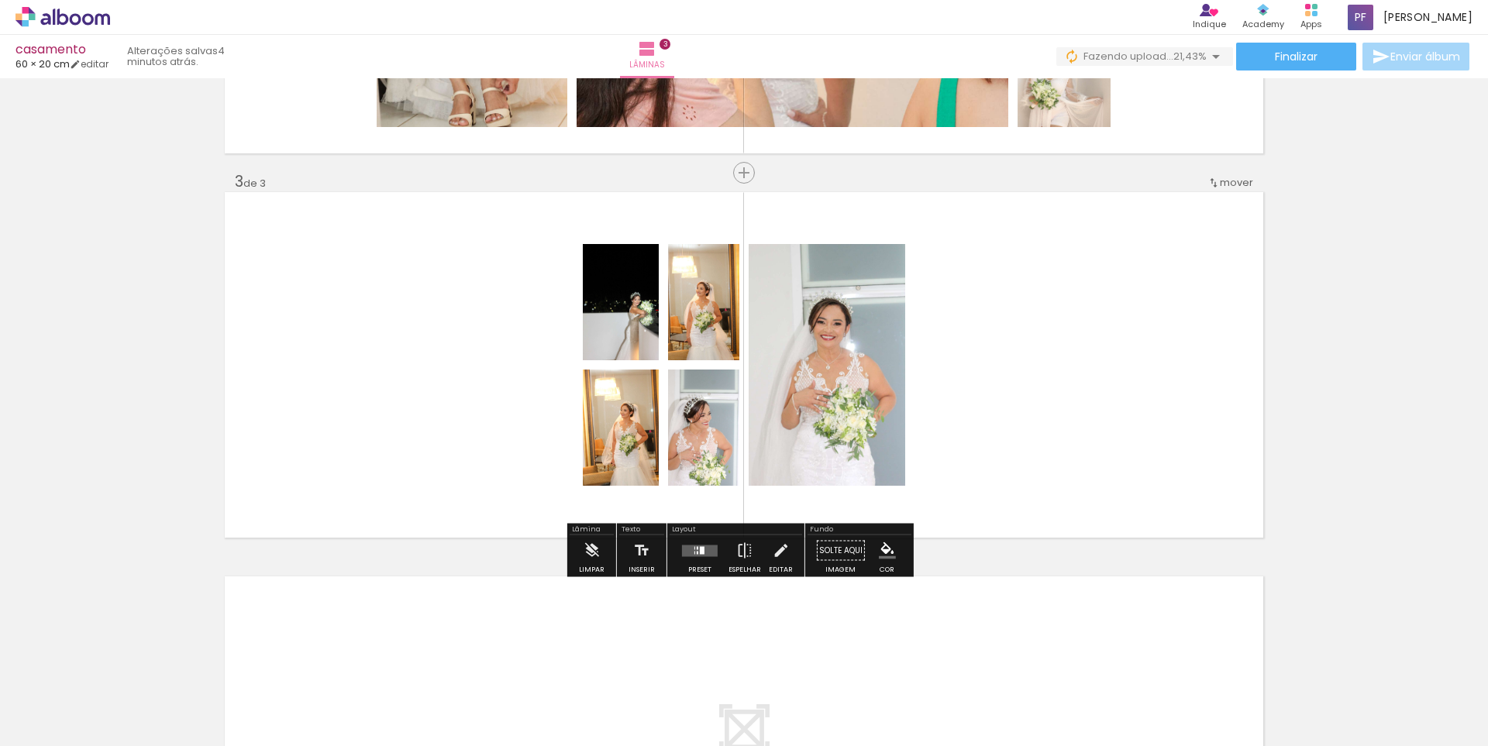
scroll to position [701, 0]
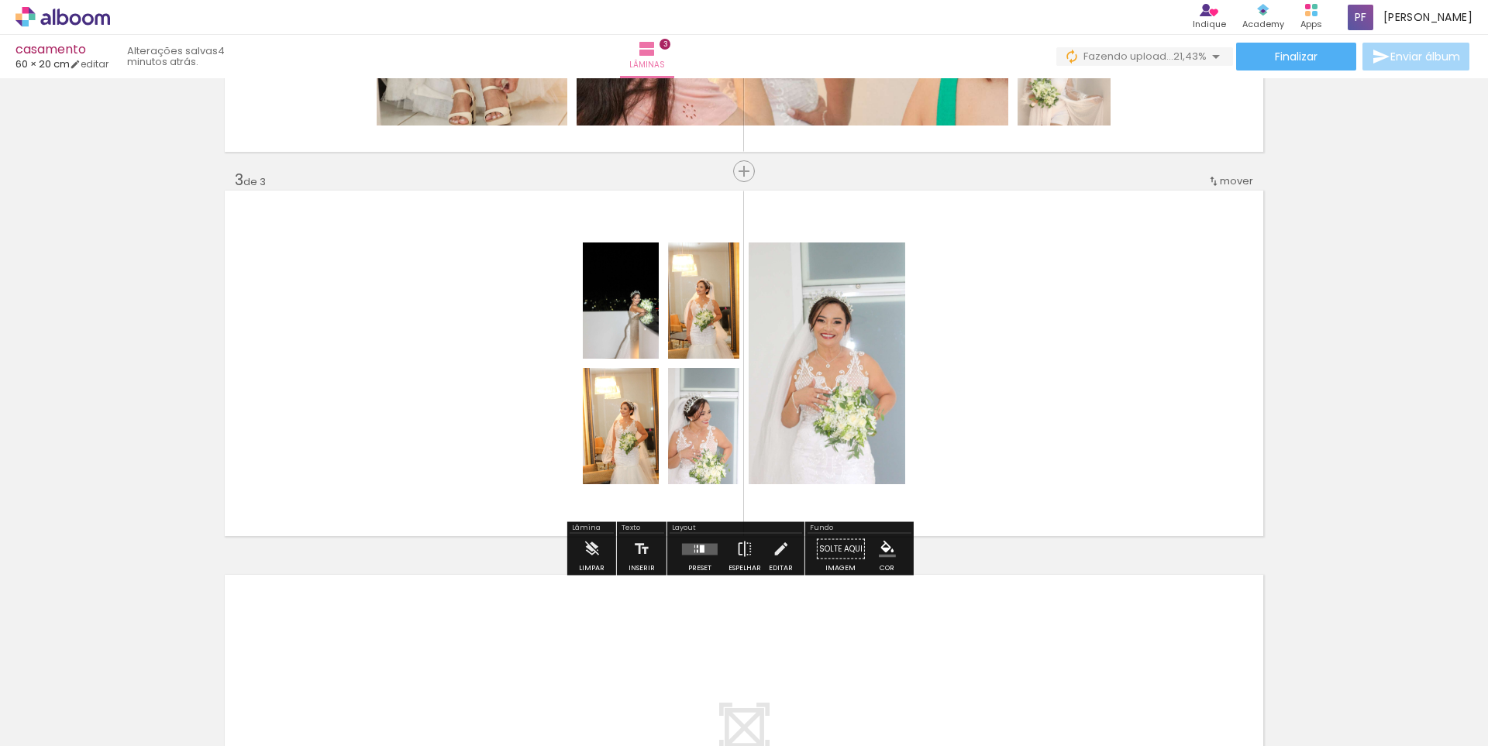
click at [1233, 177] on span "mover" at bounding box center [1236, 181] width 33 height 15
click at [1184, 199] on span "antes da" at bounding box center [1167, 204] width 45 height 26
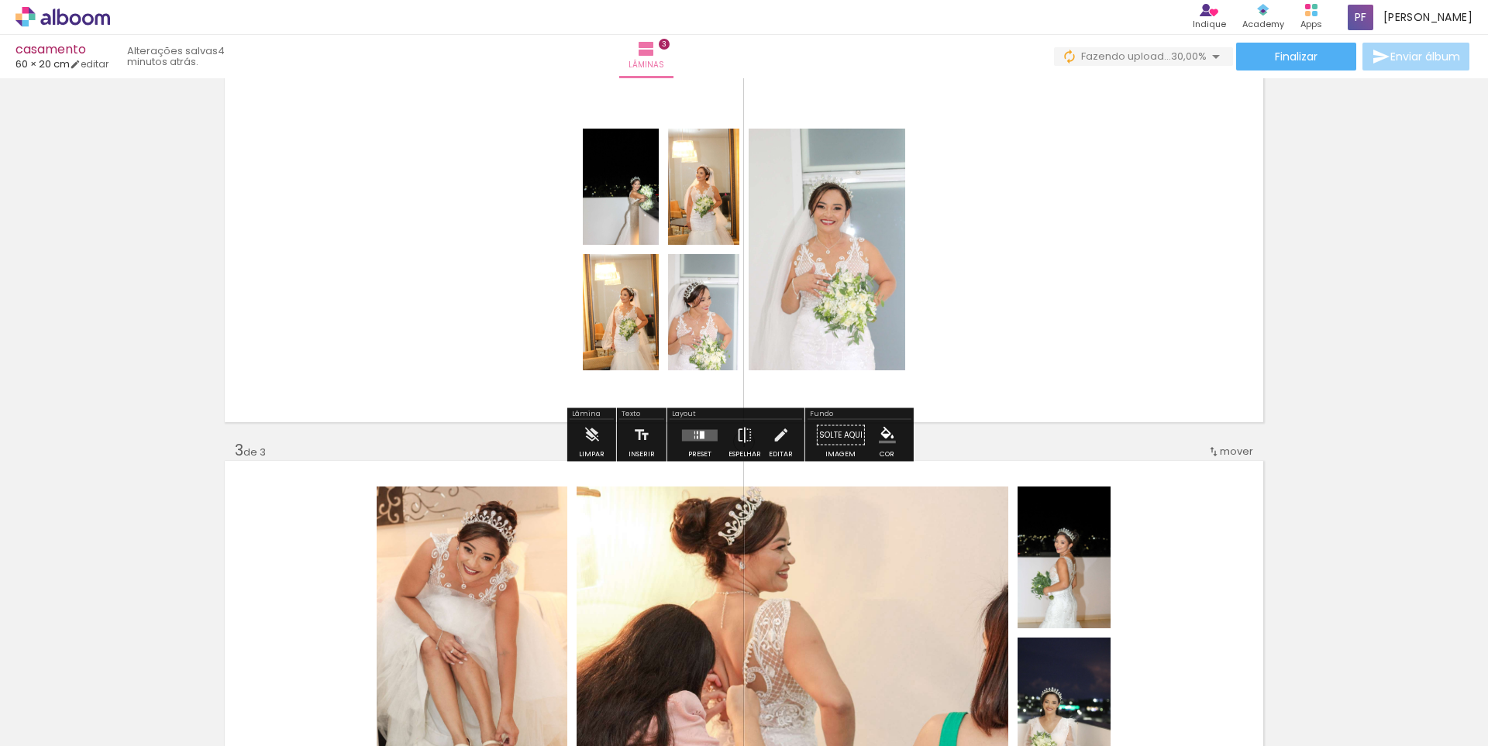
scroll to position [472, 0]
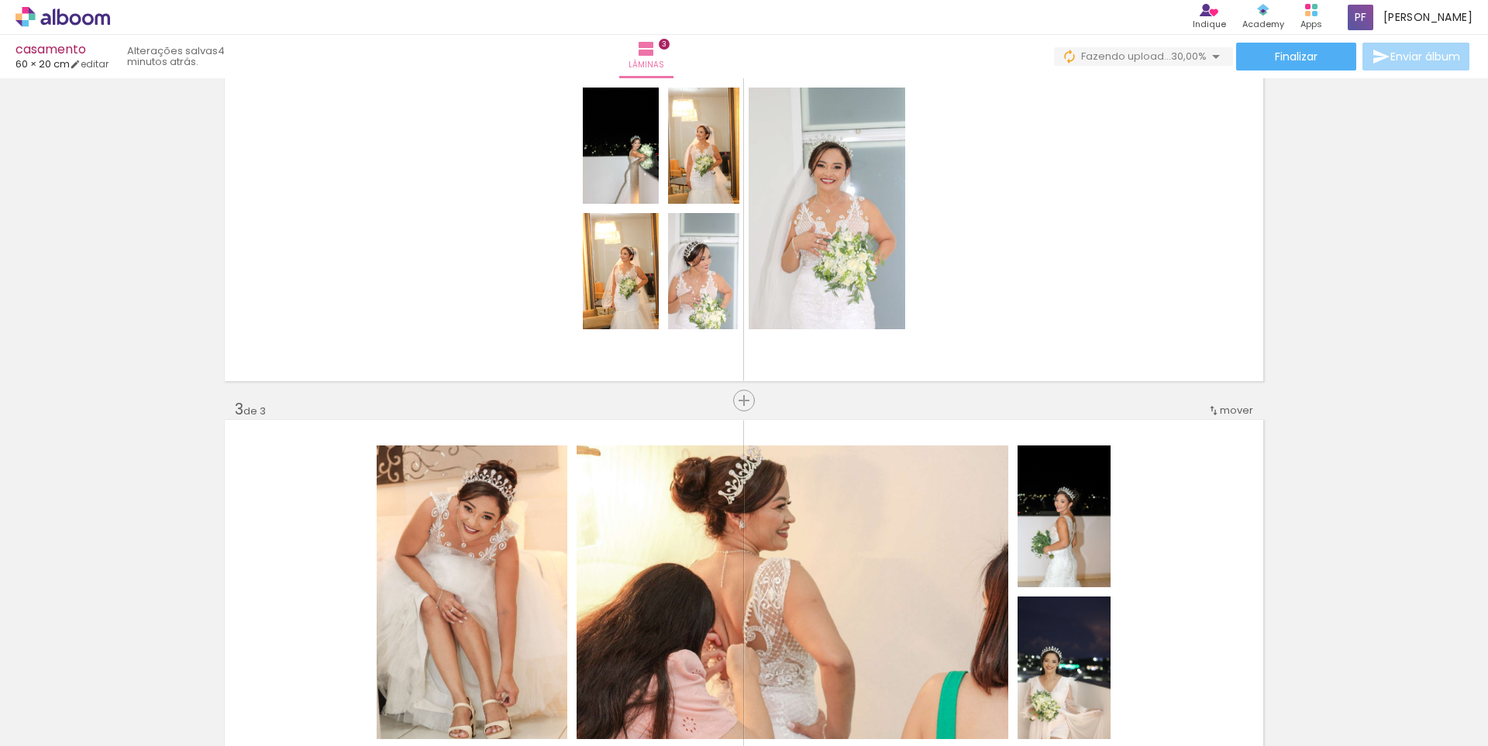
click at [1231, 404] on span "mover" at bounding box center [1236, 410] width 33 height 15
click at [1209, 411] on paper-item "antes da 1" at bounding box center [1191, 408] width 118 height 26
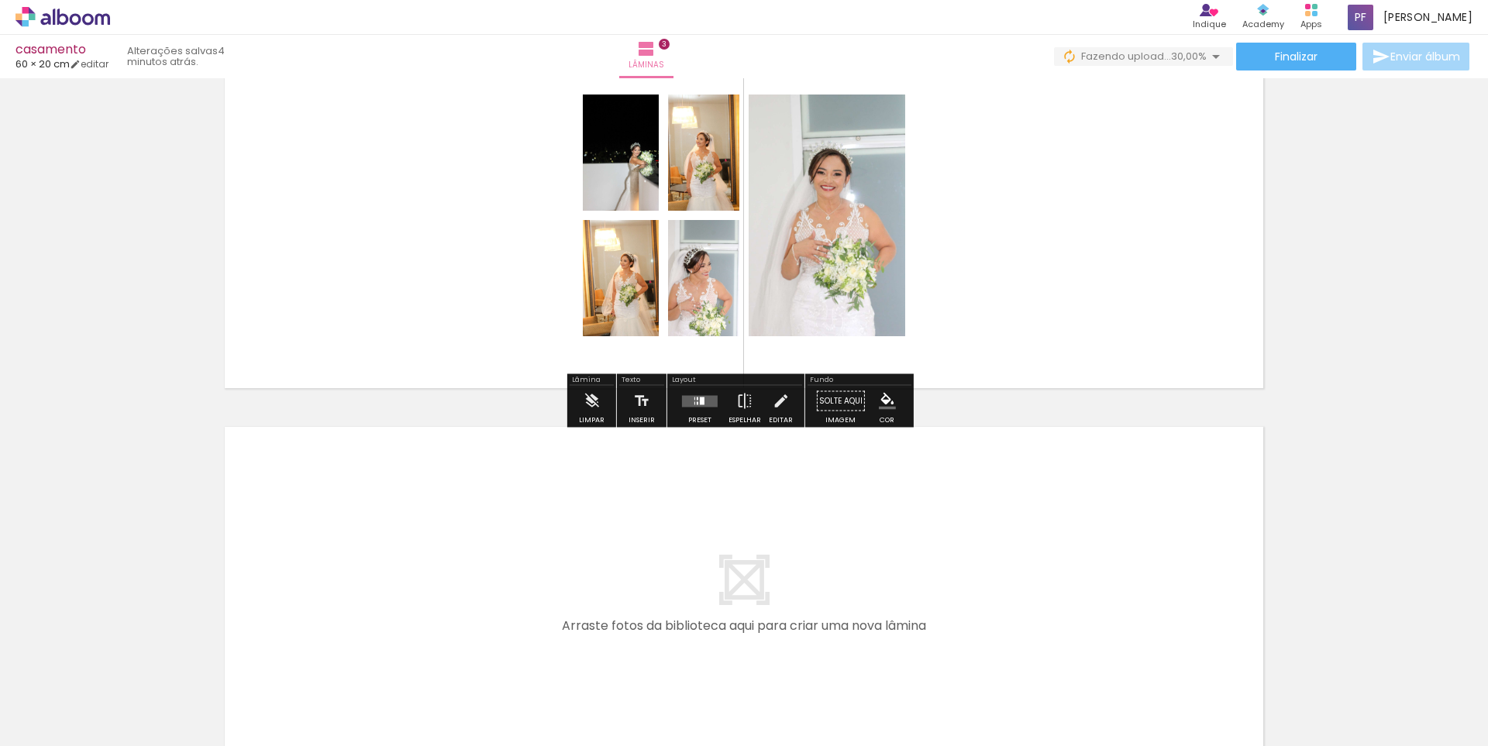
scroll to position [930, 0]
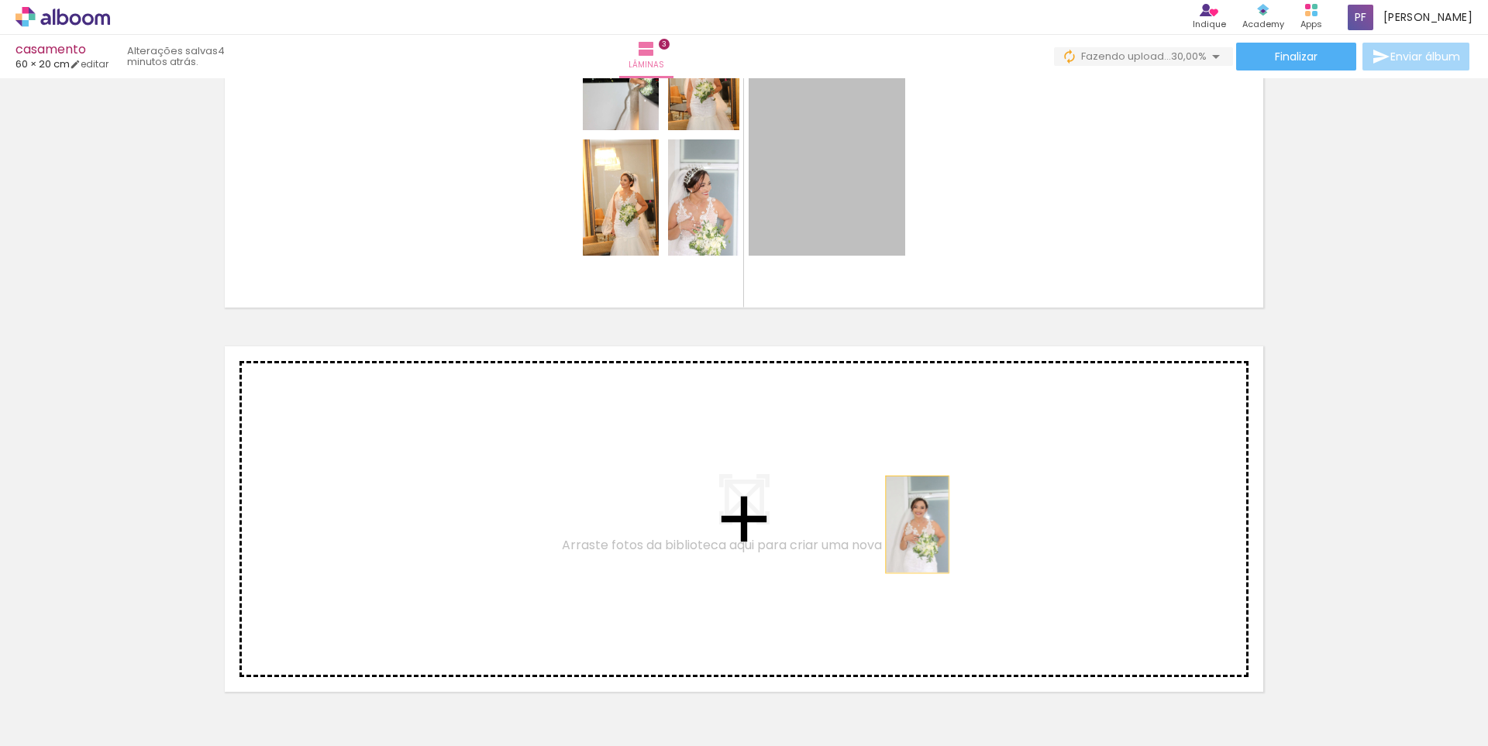
drag, startPoint x: 817, startPoint y: 202, endPoint x: 911, endPoint y: 525, distance: 335.9
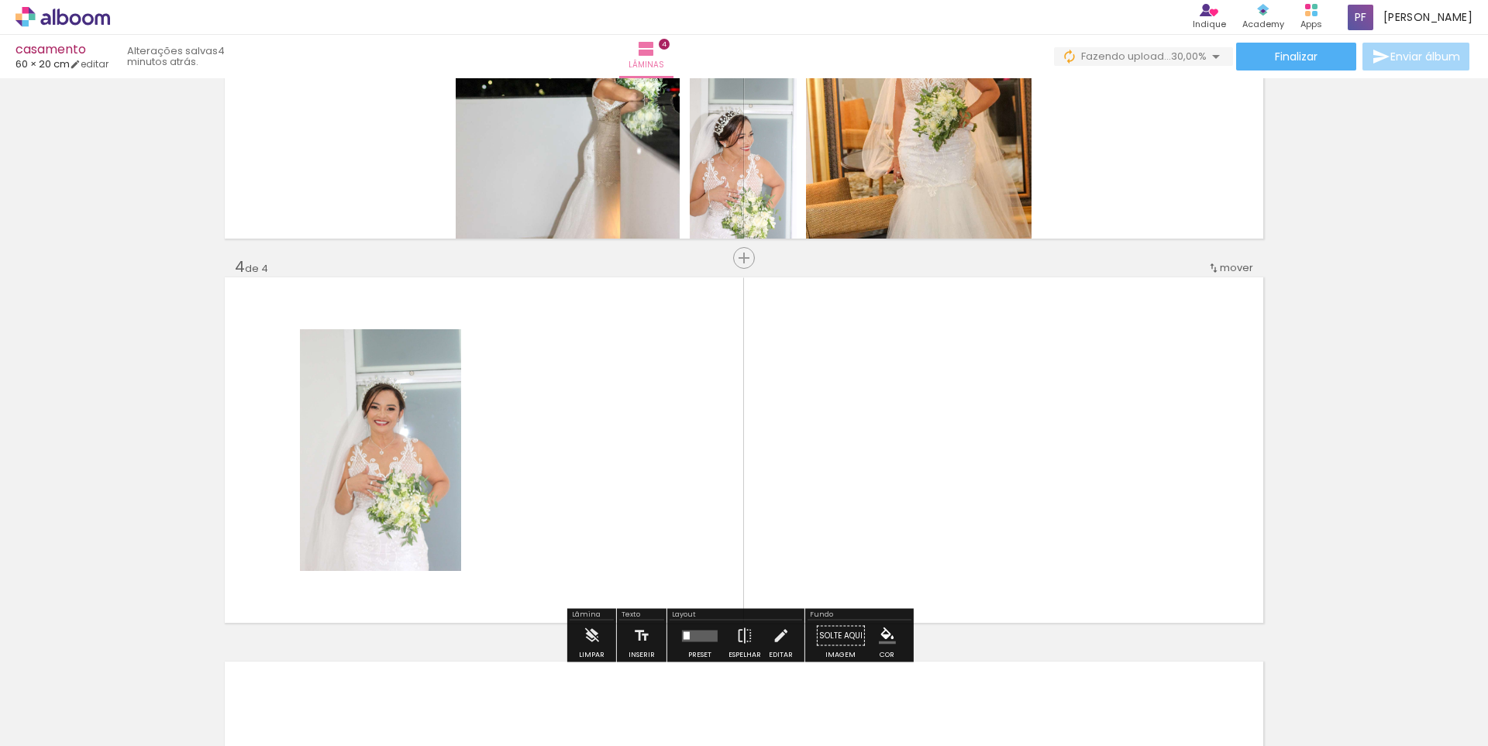
scroll to position [1086, 0]
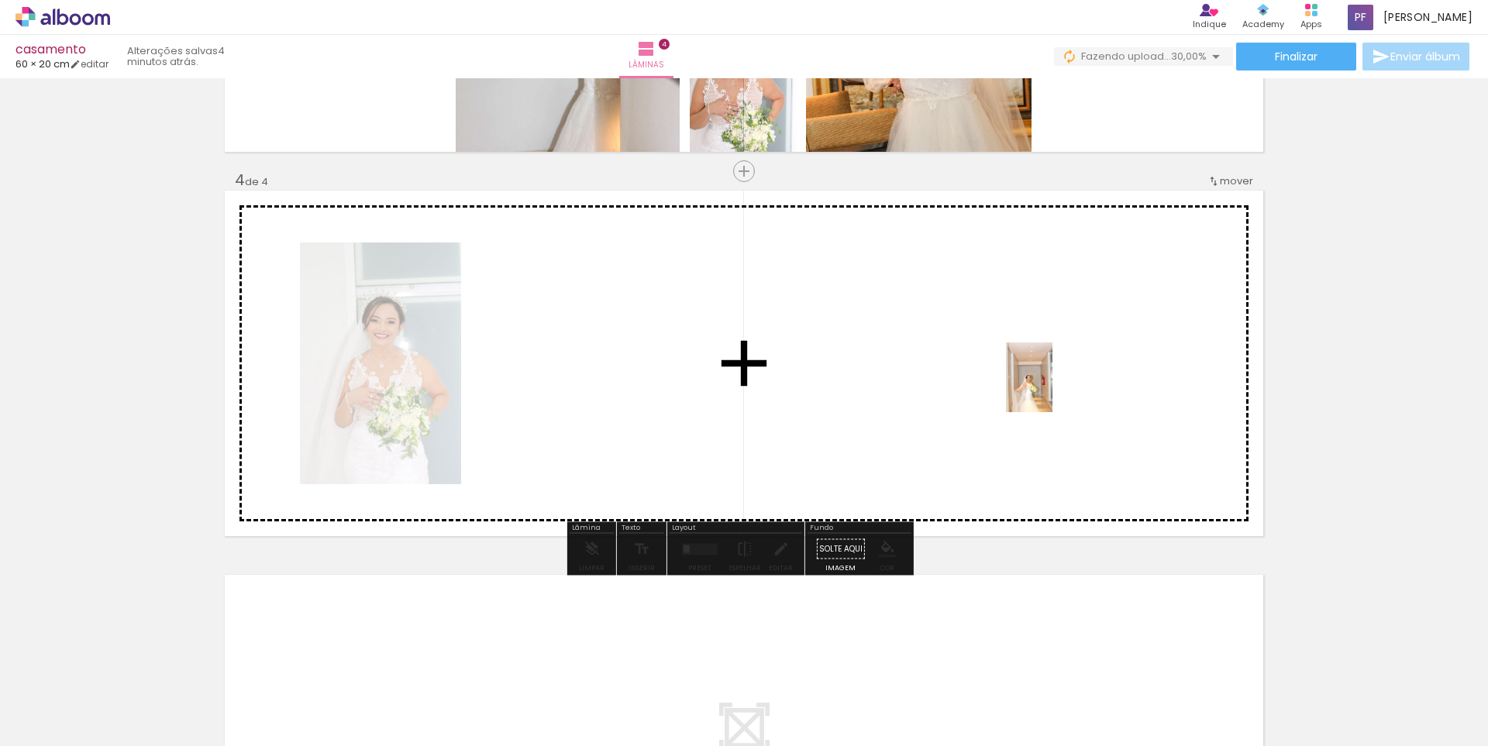
drag, startPoint x: 1199, startPoint y: 711, endPoint x: 1052, endPoint y: 389, distance: 354.1
click at [1052, 389] on quentale-workspace at bounding box center [744, 373] width 1488 height 746
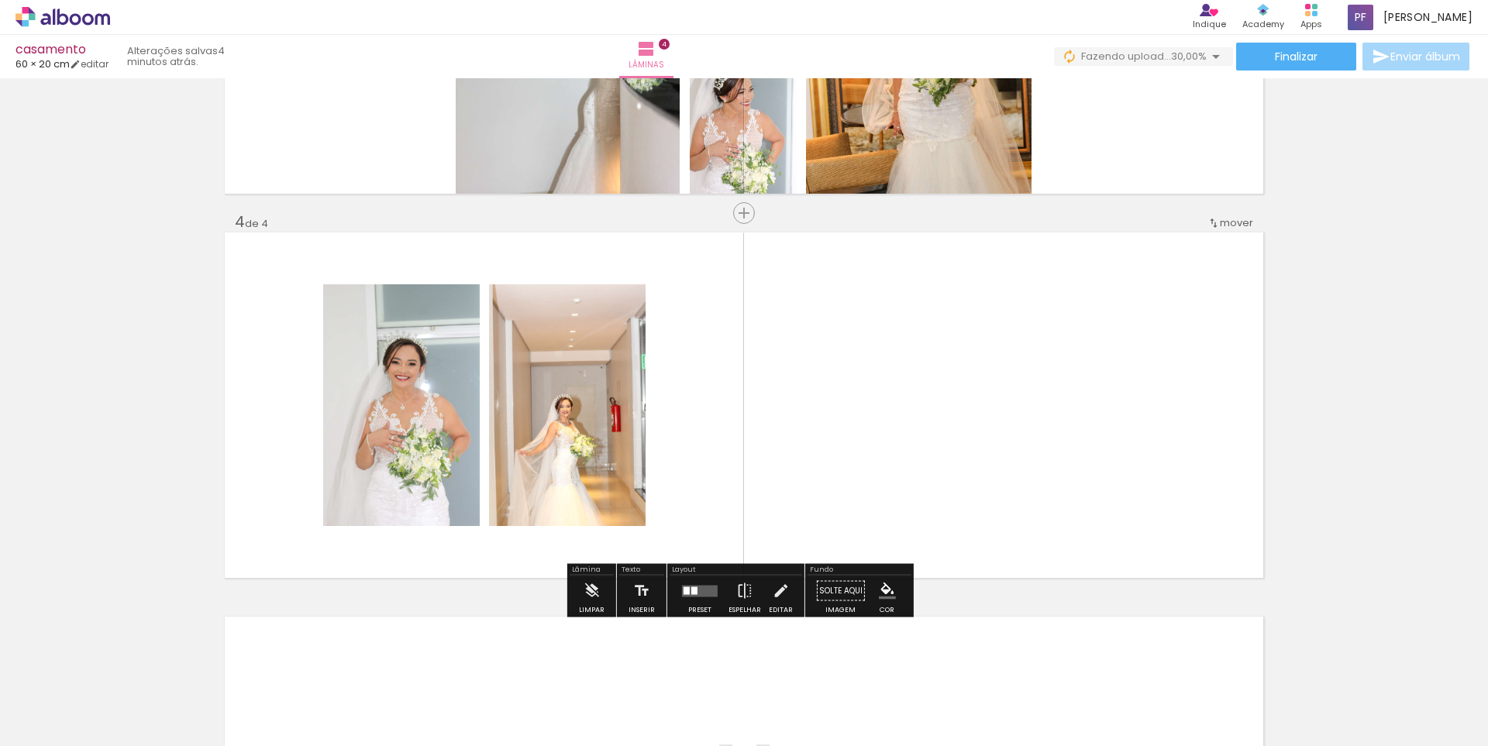
scroll to position [853, 0]
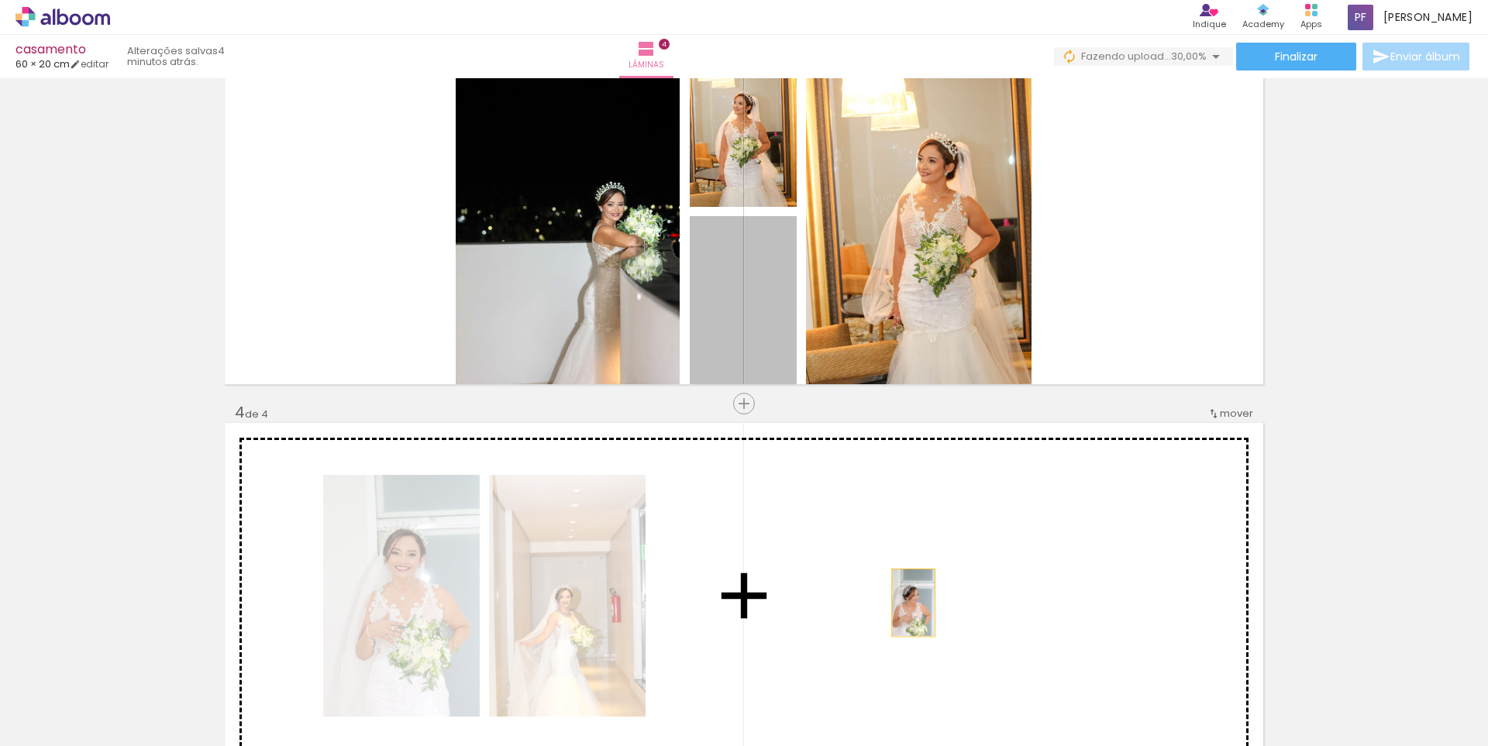
drag, startPoint x: 770, startPoint y: 302, endPoint x: 907, endPoint y: 603, distance: 330.5
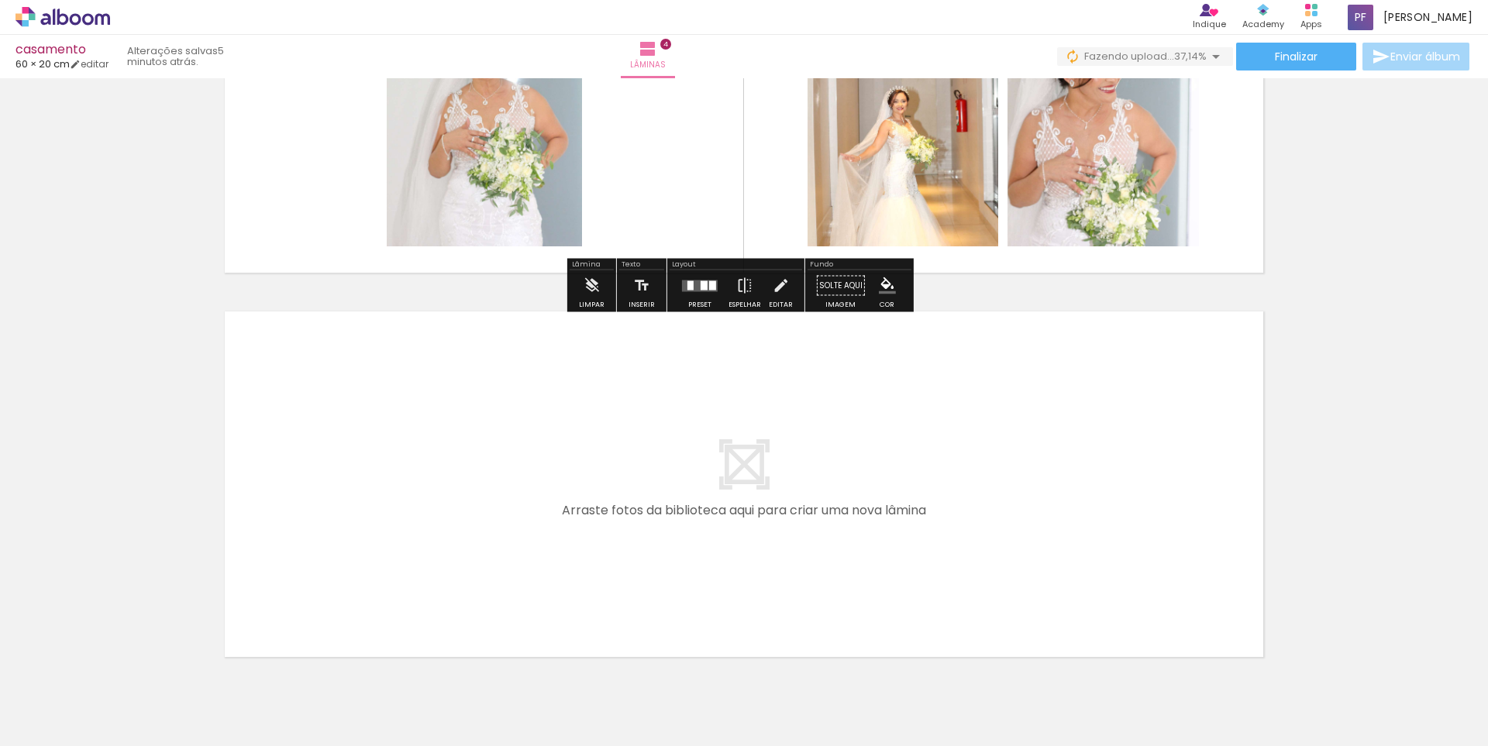
scroll to position [1411, 0]
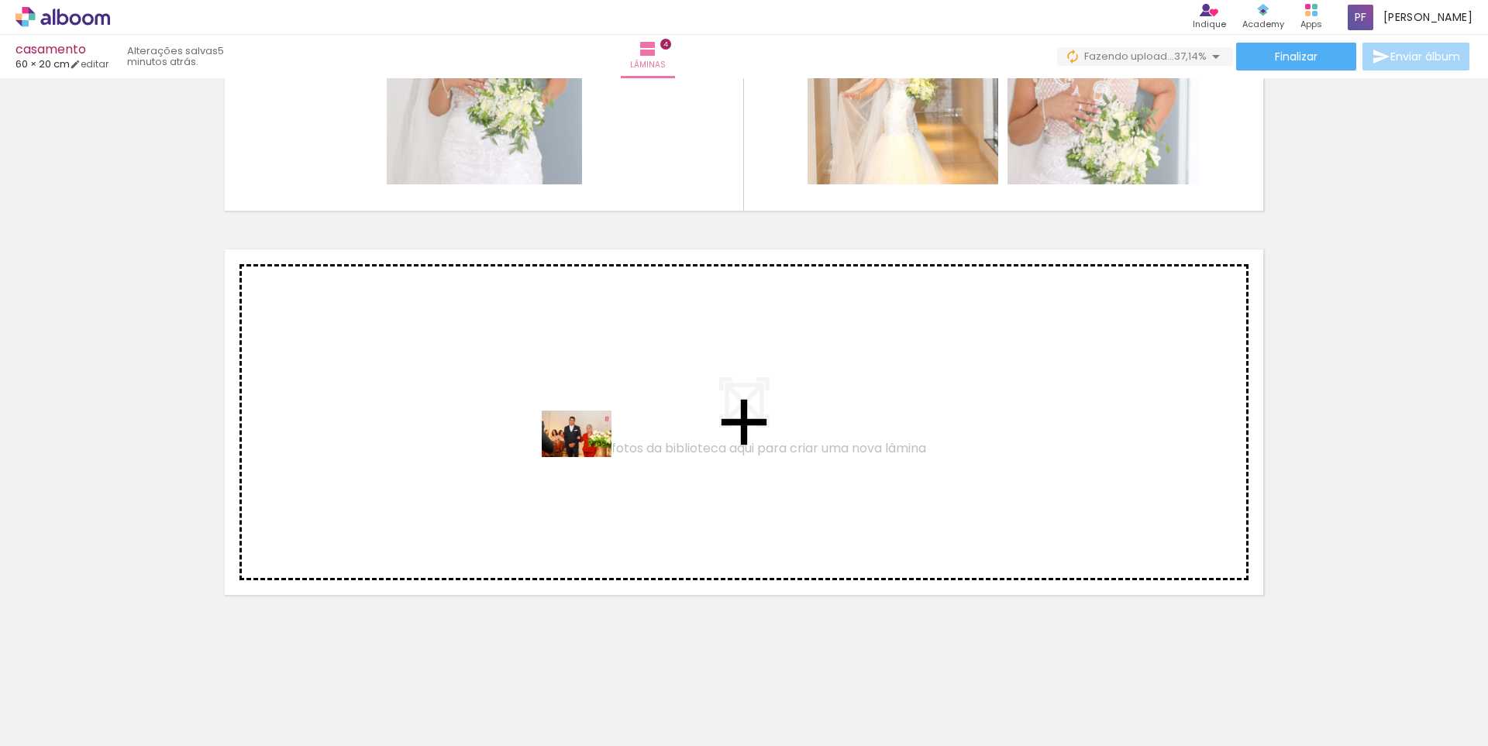
drag, startPoint x: 671, startPoint y: 705, endPoint x: 588, endPoint y: 457, distance: 261.5
click at [588, 457] on quentale-workspace at bounding box center [744, 373] width 1488 height 746
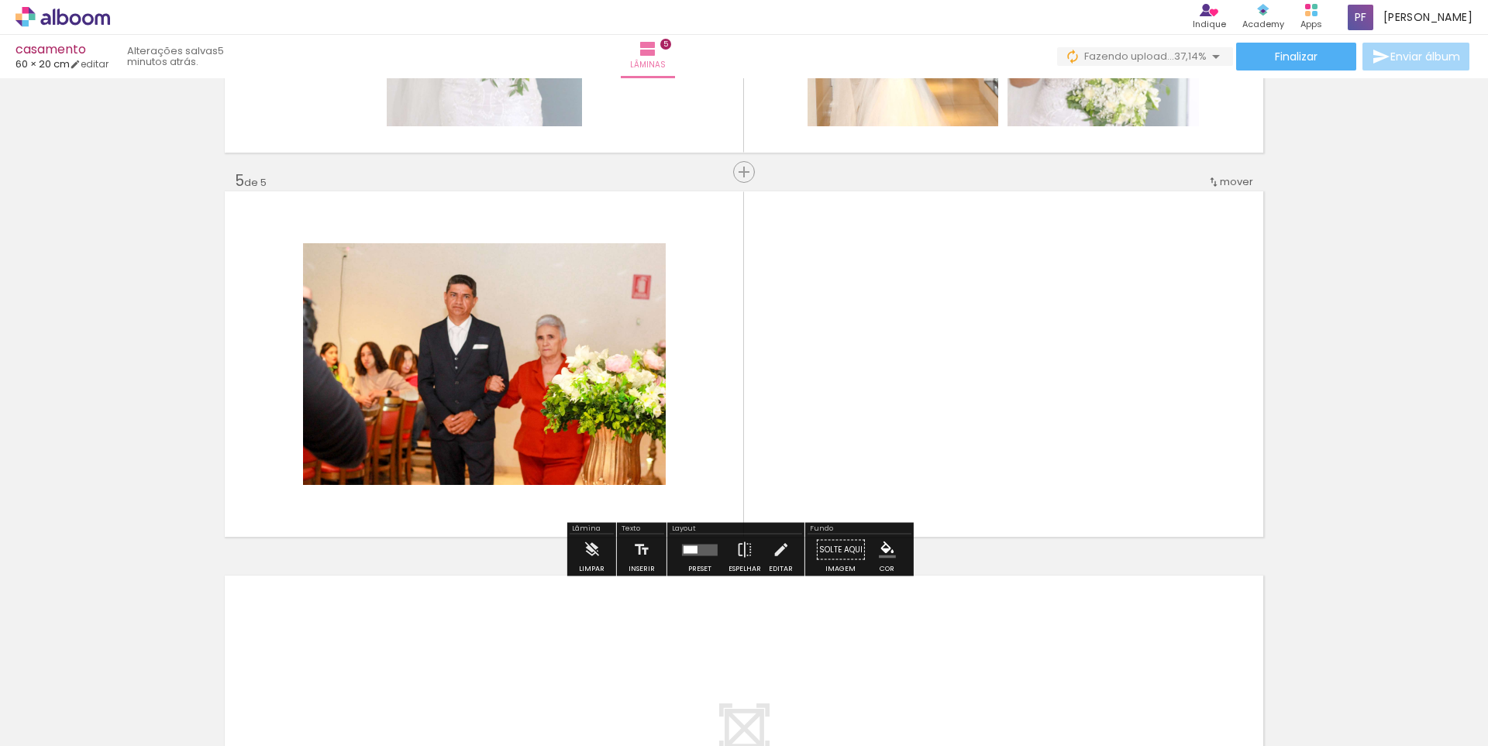
scroll to position [1470, 0]
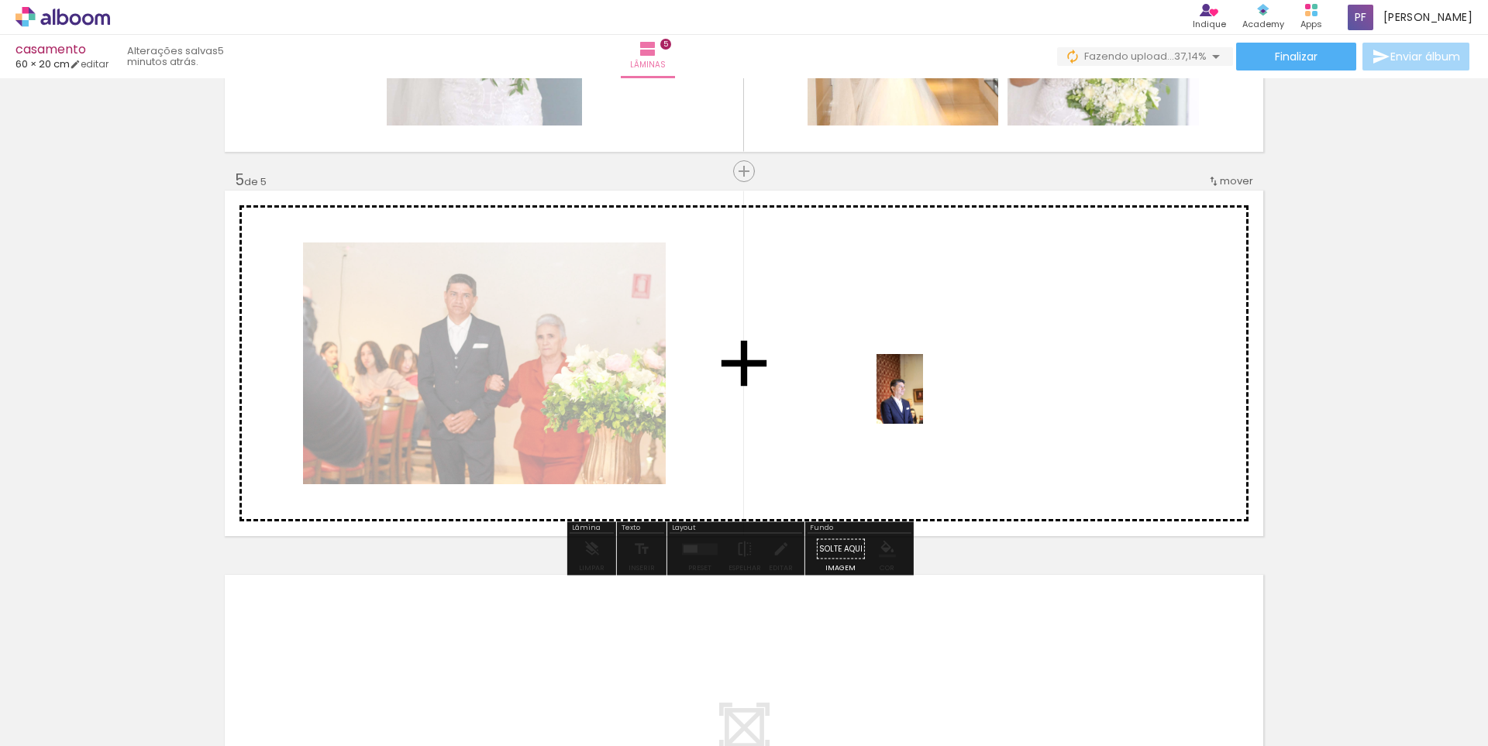
drag, startPoint x: 819, startPoint y: 573, endPoint x: 923, endPoint y: 401, distance: 201.6
click at [923, 401] on quentale-workspace at bounding box center [744, 373] width 1488 height 746
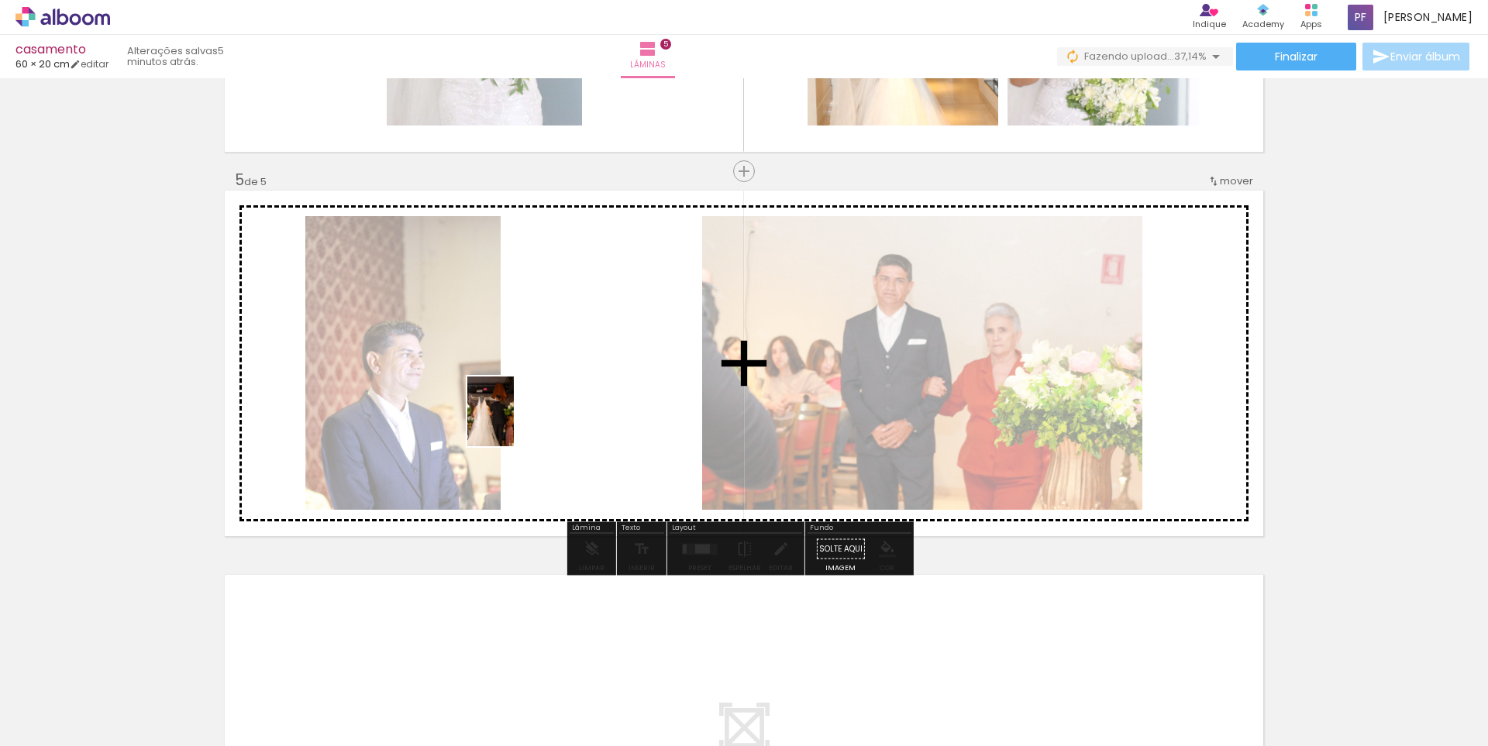
drag, startPoint x: 810, startPoint y: 699, endPoint x: 553, endPoint y: 445, distance: 361.1
click at [513, 422] on quentale-workspace at bounding box center [744, 373] width 1488 height 746
